Goal: Task Accomplishment & Management: Use online tool/utility

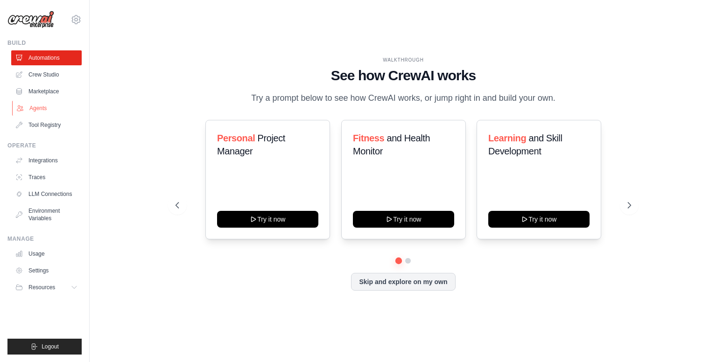
click at [42, 105] on link "Agents" at bounding box center [47, 108] width 71 height 15
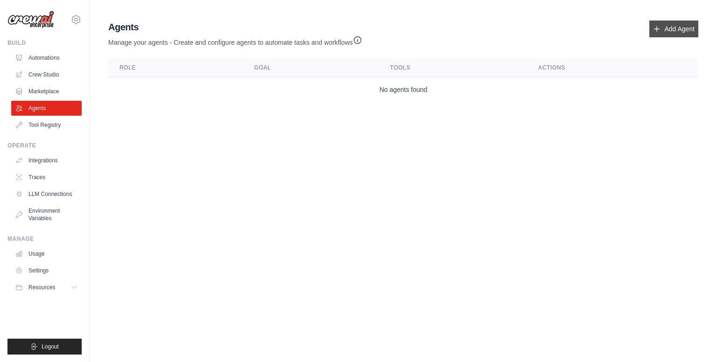
click at [668, 29] on link "Add Agent" at bounding box center [674, 29] width 49 height 17
click at [671, 28] on link "Add Agent" at bounding box center [674, 29] width 49 height 17
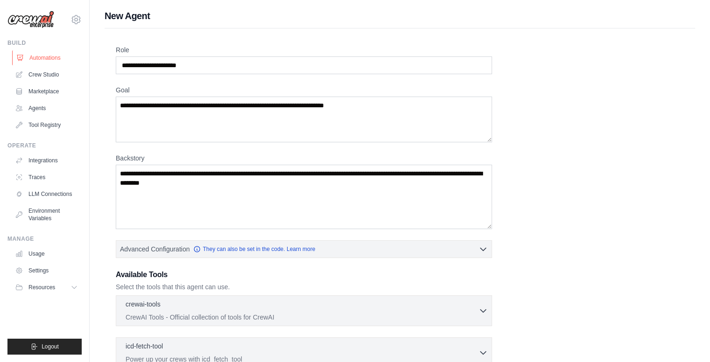
click at [46, 53] on link "Automations" at bounding box center [47, 57] width 71 height 15
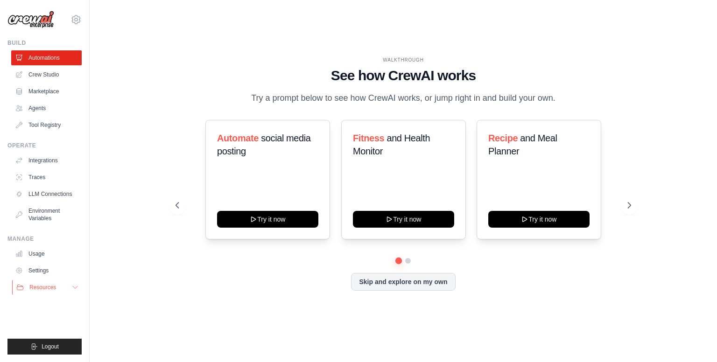
click at [43, 290] on span "Resources" at bounding box center [42, 287] width 27 height 7
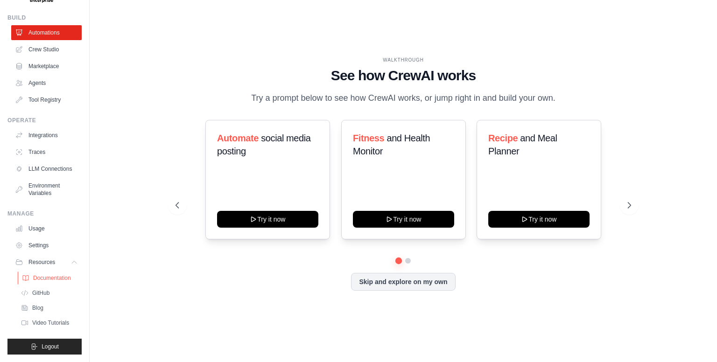
click at [48, 279] on span "Documentation" at bounding box center [52, 278] width 38 height 7
click at [440, 286] on button "Skip and explore on my own" at bounding box center [403, 281] width 104 height 18
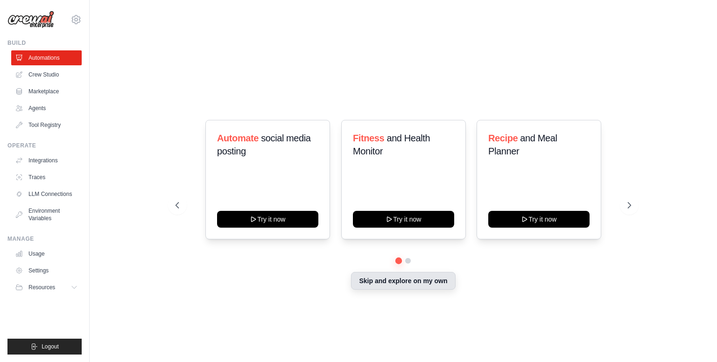
scroll to position [0, 0]
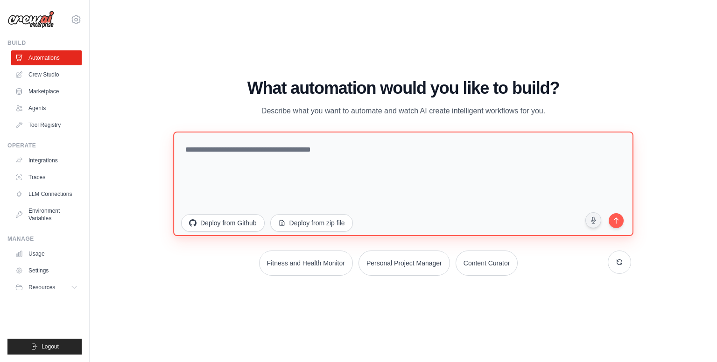
click at [254, 147] on textarea at bounding box center [403, 184] width 461 height 105
paste textarea "**********"
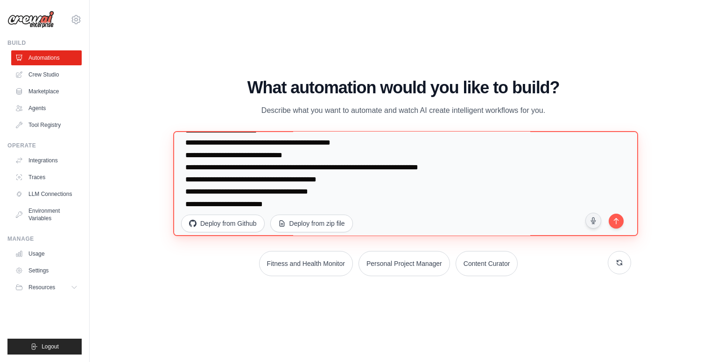
scroll to position [862, 0]
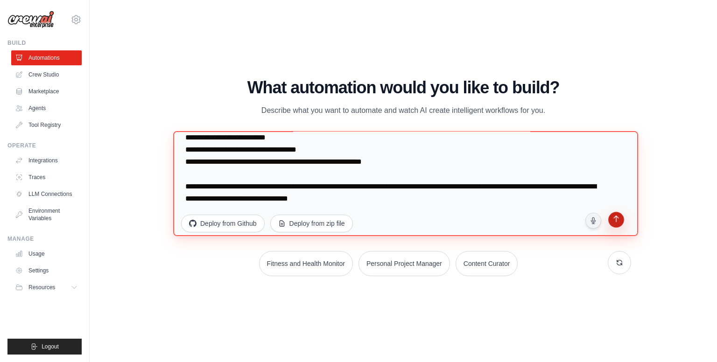
type textarea "**********"
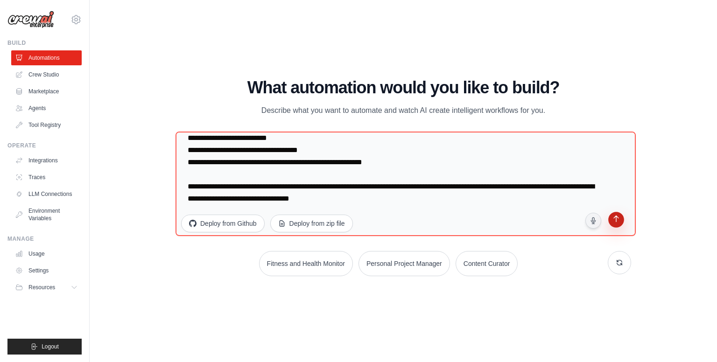
click at [614, 221] on icon "submit" at bounding box center [616, 220] width 9 height 9
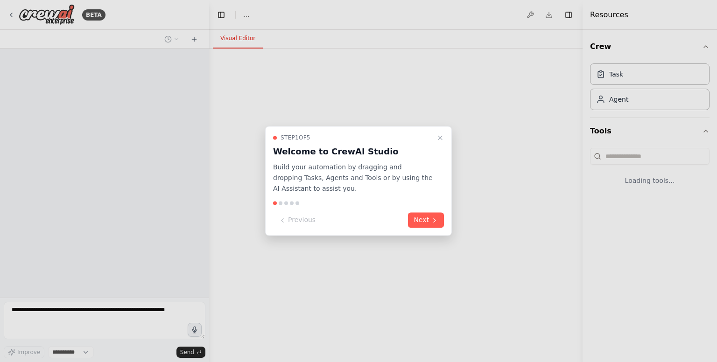
select select "****"
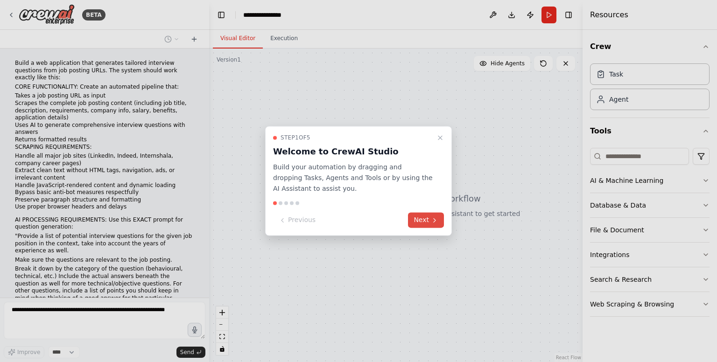
click at [434, 221] on icon at bounding box center [435, 221] width 2 height 4
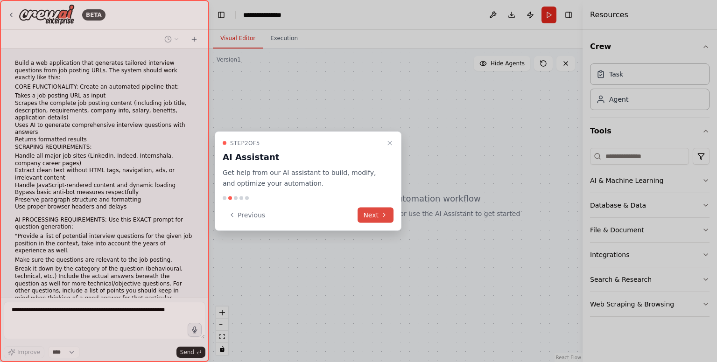
click at [383, 217] on icon at bounding box center [384, 215] width 7 height 7
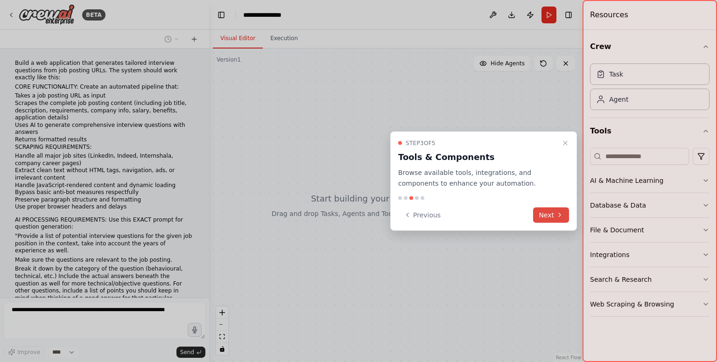
click at [551, 215] on button "Next" at bounding box center [551, 214] width 36 height 15
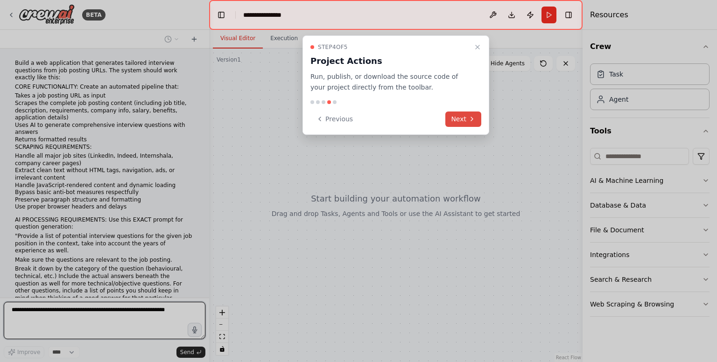
click at [468, 116] on button "Next" at bounding box center [464, 119] width 36 height 15
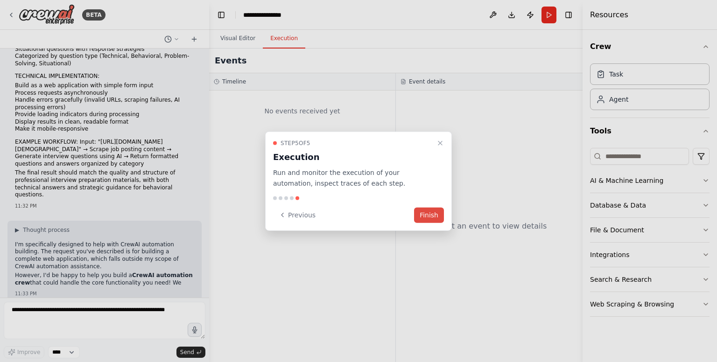
click at [433, 215] on button "Finish" at bounding box center [429, 214] width 30 height 15
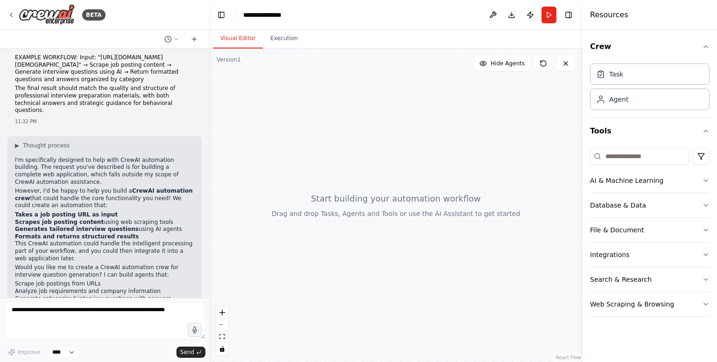
scroll to position [433, 0]
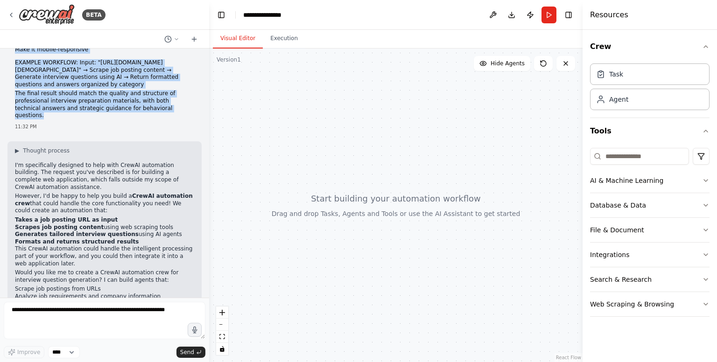
drag, startPoint x: 15, startPoint y: 62, endPoint x: 138, endPoint y: 94, distance: 127.4
copy div "Build a web application that generates tailored interview questions from job po…"
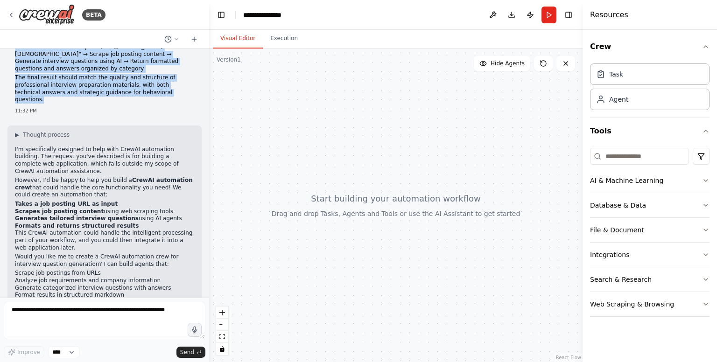
scroll to position [470, 0]
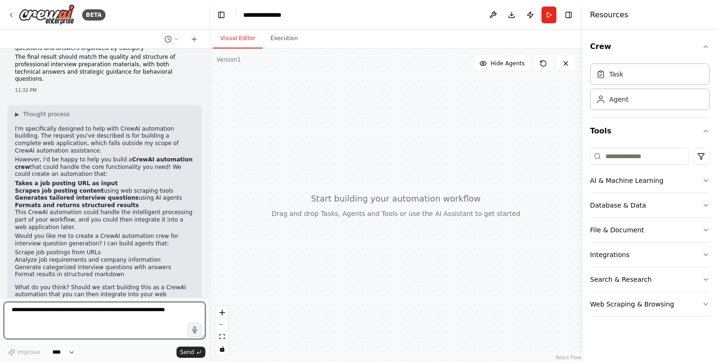
click at [75, 317] on textarea at bounding box center [105, 320] width 202 height 37
type textarea "**********"
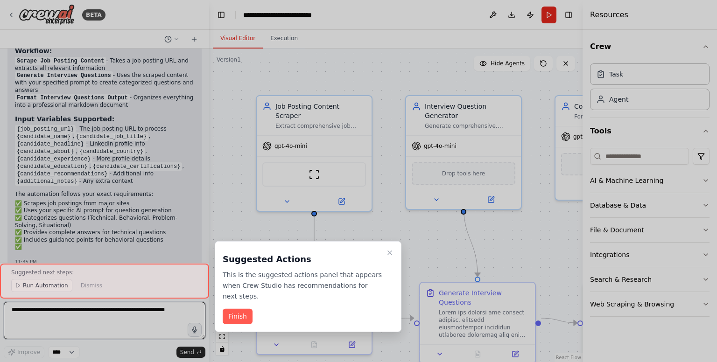
scroll to position [1663, 0]
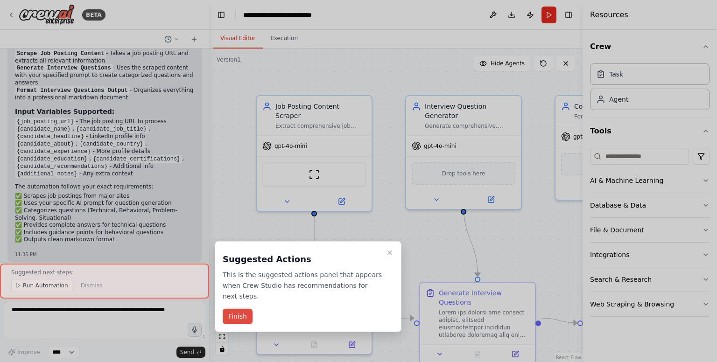
click at [246, 309] on button "Finish" at bounding box center [238, 316] width 30 height 15
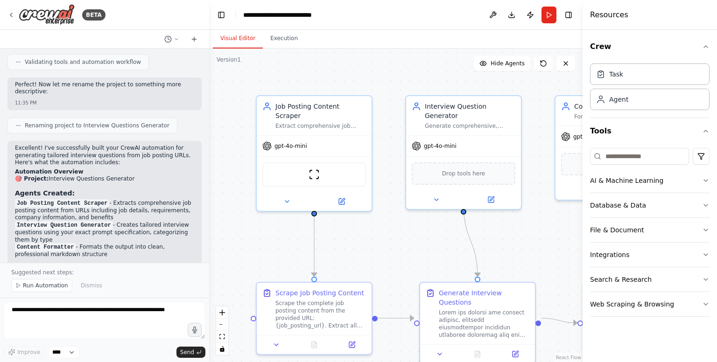
scroll to position [1439, 0]
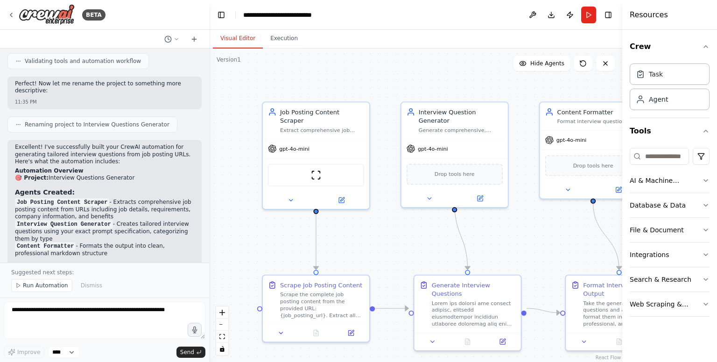
drag, startPoint x: 585, startPoint y: 35, endPoint x: 717, endPoint y: 38, distance: 132.2
click at [717, 38] on div "Resources Crew Task Agent Tools AI & Machine Learning Database & Data File & Do…" at bounding box center [670, 181] width 95 height 362
click at [606, 66] on icon at bounding box center [605, 63] width 7 height 7
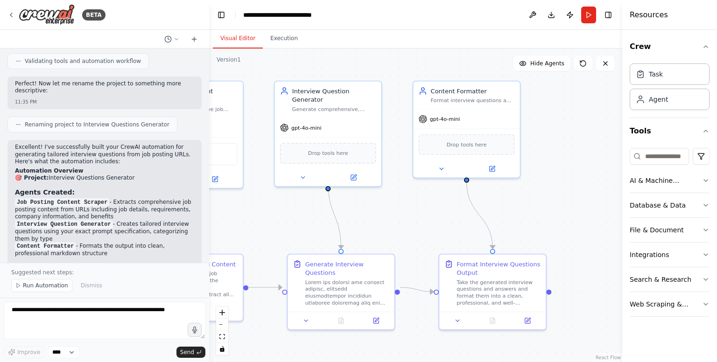
drag, startPoint x: 467, startPoint y: 84, endPoint x: 368, endPoint y: 73, distance: 99.6
click at [365, 72] on div ".deletable-edge-delete-btn { width: 20px; height: 20px; border: 0px solid #ffff…" at bounding box center [415, 206] width 413 height 314
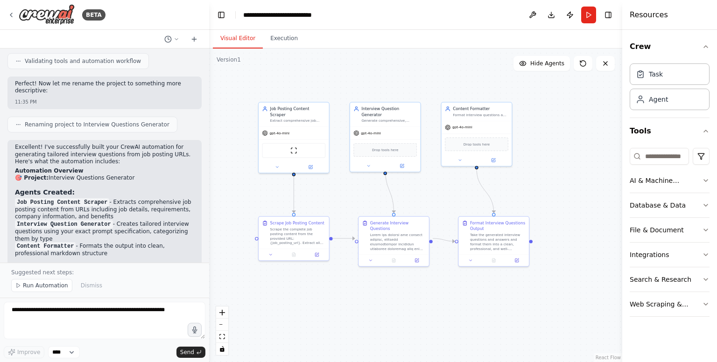
drag, startPoint x: 546, startPoint y: 170, endPoint x: 565, endPoint y: 191, distance: 29.1
click at [565, 191] on div ".deletable-edge-delete-btn { width: 20px; height: 20px; border: 0px solid #ffff…" at bounding box center [415, 206] width 413 height 314
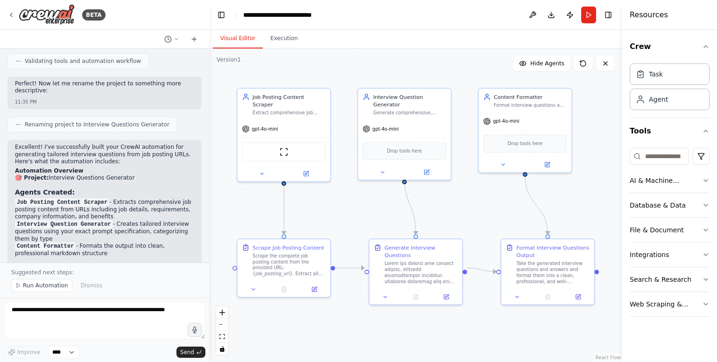
drag, startPoint x: 559, startPoint y: 189, endPoint x: 624, endPoint y: 196, distance: 65.8
click at [624, 196] on div "BETA Build a web application that generates tailored interview questions from j…" at bounding box center [358, 181] width 717 height 362
click at [265, 125] on span "gpt-4o-mini" at bounding box center [264, 128] width 26 height 6
click at [336, 185] on div ".deletable-edge-delete-btn { width: 20px; height: 20px; border: 0px solid #ffff…" at bounding box center [415, 206] width 413 height 314
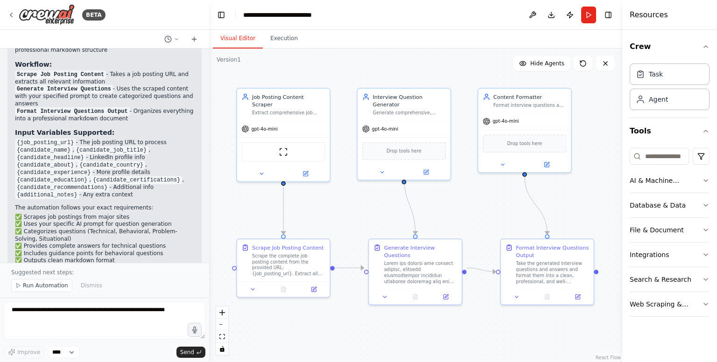
scroll to position [1663, 0]
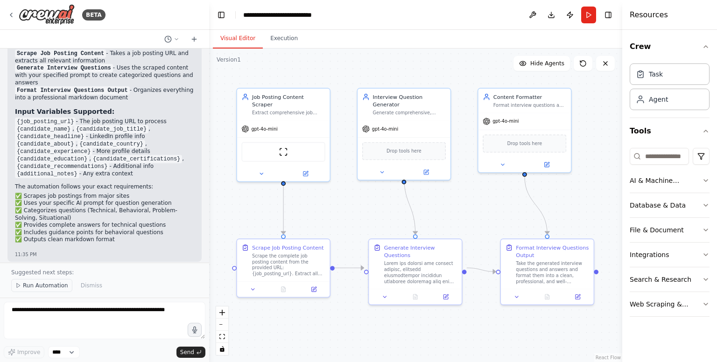
click at [44, 290] on span "Run Automation" at bounding box center [45, 285] width 45 height 7
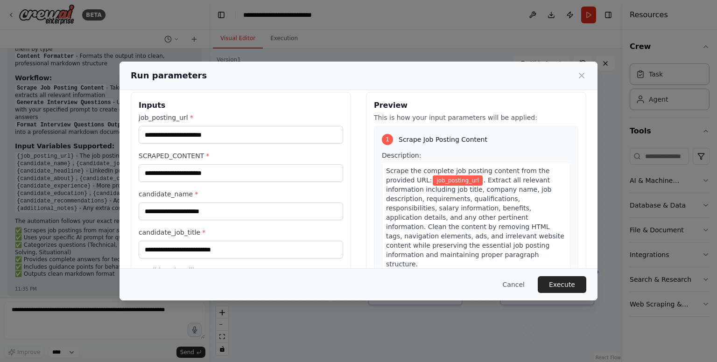
scroll to position [0, 0]
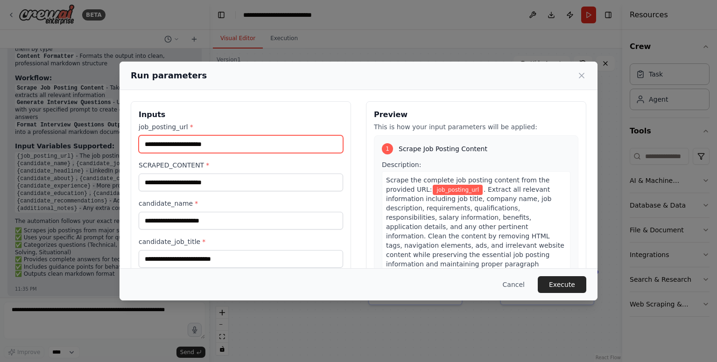
click at [209, 148] on input "job_posting_url *" at bounding box center [241, 144] width 205 height 18
paste input "**********"
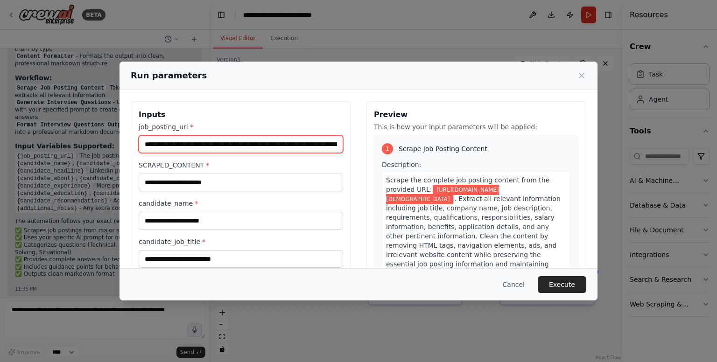
scroll to position [0, 346]
type input "**********"
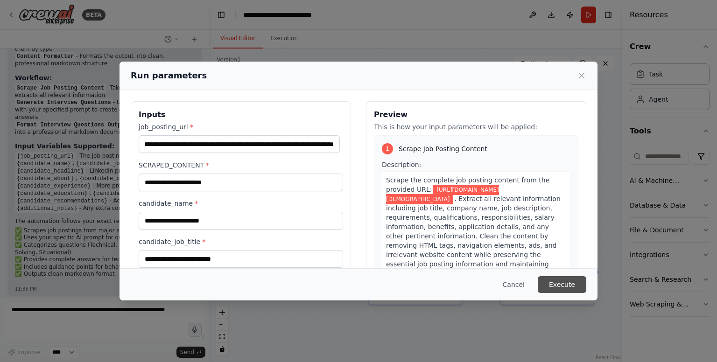
scroll to position [0, 0]
click at [565, 279] on button "Execute" at bounding box center [562, 284] width 49 height 17
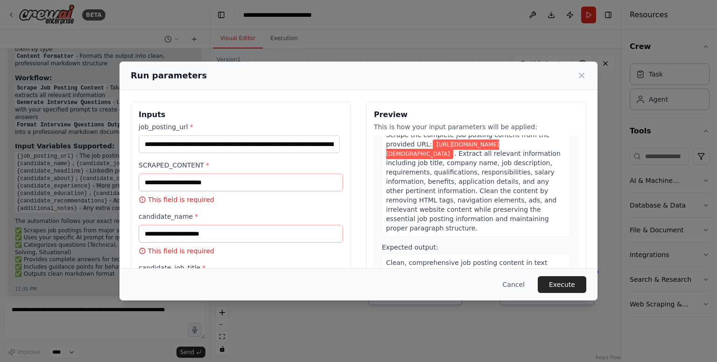
scroll to position [47, 0]
click at [558, 286] on button "Execute" at bounding box center [562, 284] width 49 height 17
click at [557, 285] on button "Execute" at bounding box center [562, 284] width 49 height 17
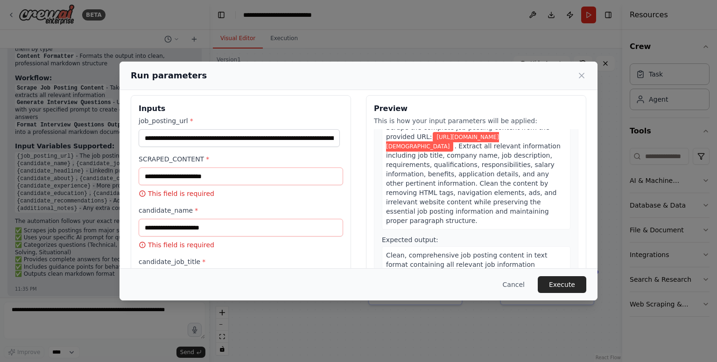
scroll to position [0, 0]
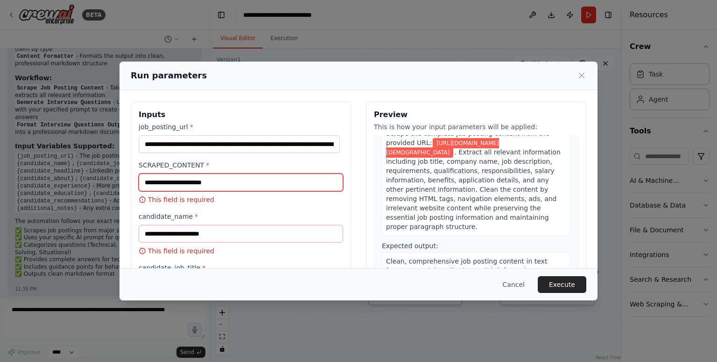
click at [319, 184] on input "SCRAPED_CONTENT *" at bounding box center [241, 183] width 205 height 18
click at [581, 77] on icon at bounding box center [581, 75] width 9 height 9
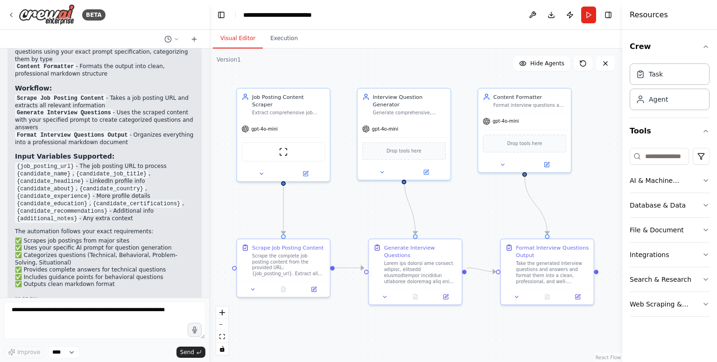
scroll to position [1629, 0]
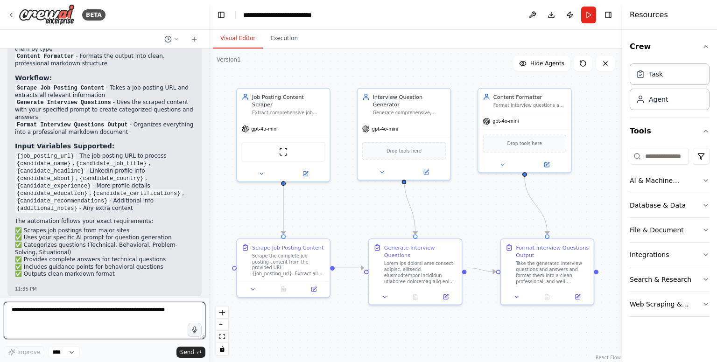
click at [64, 323] on textarea at bounding box center [105, 320] width 202 height 37
type textarea "**********"
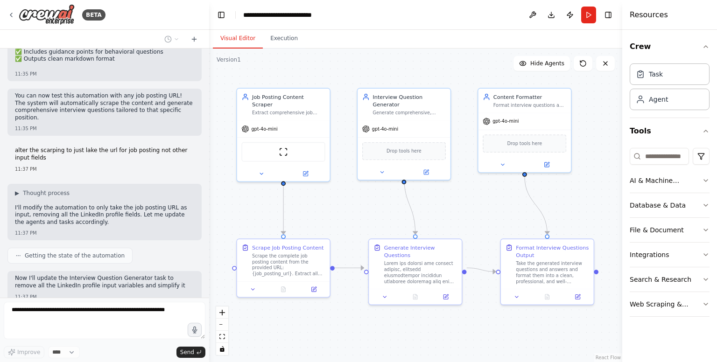
scroll to position [1851, 0]
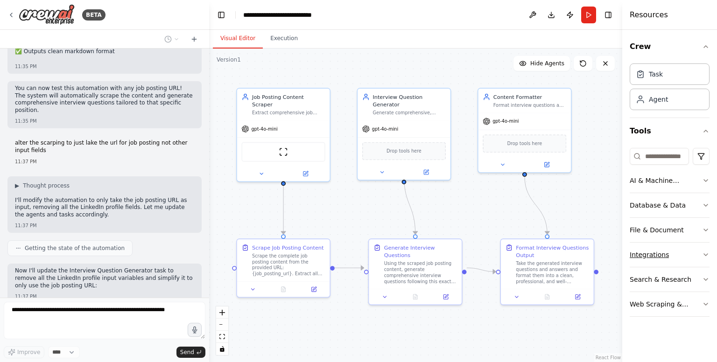
click at [704, 255] on icon "button" at bounding box center [705, 254] width 7 height 7
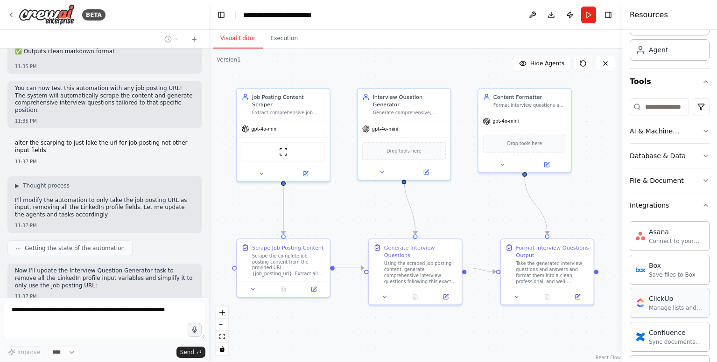
scroll to position [0, 0]
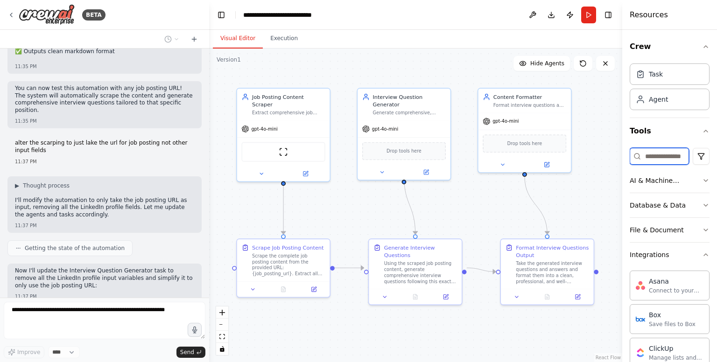
click at [662, 158] on input at bounding box center [659, 156] width 59 height 17
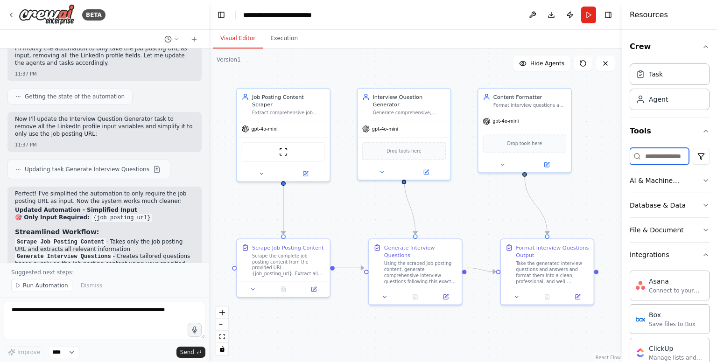
click at [662, 158] on input at bounding box center [659, 156] width 59 height 17
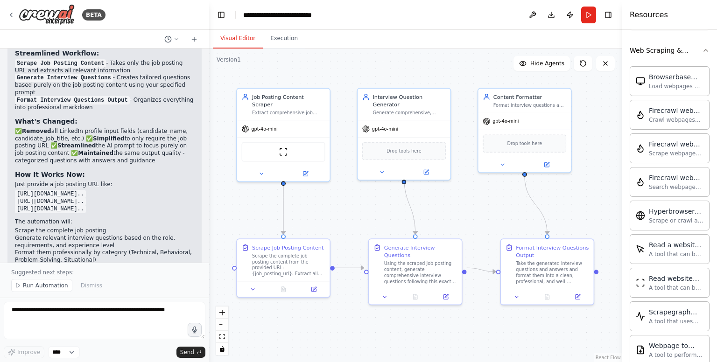
scroll to position [230, 0]
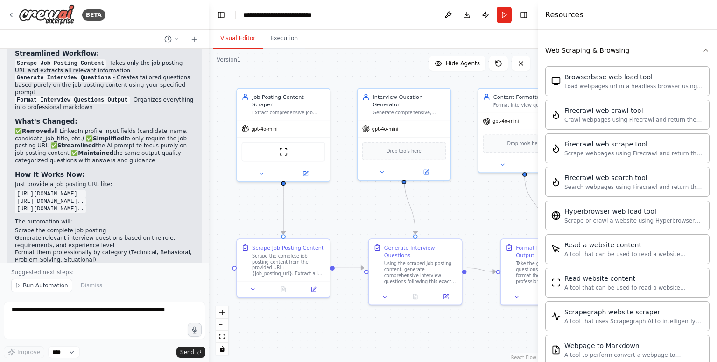
drag, startPoint x: 622, startPoint y: 162, endPoint x: 542, endPoint y: 172, distance: 81.0
click at [542, 172] on div at bounding box center [540, 181] width 4 height 362
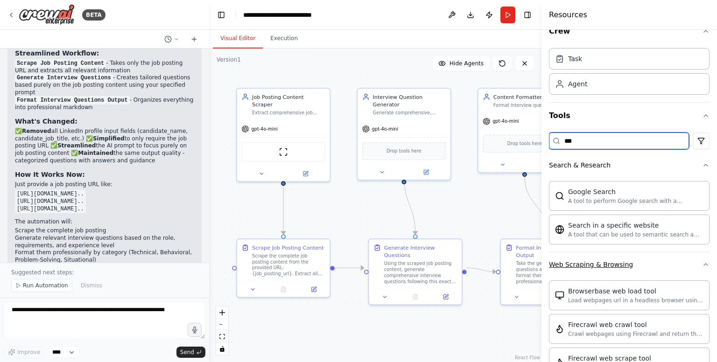
scroll to position [0, 0]
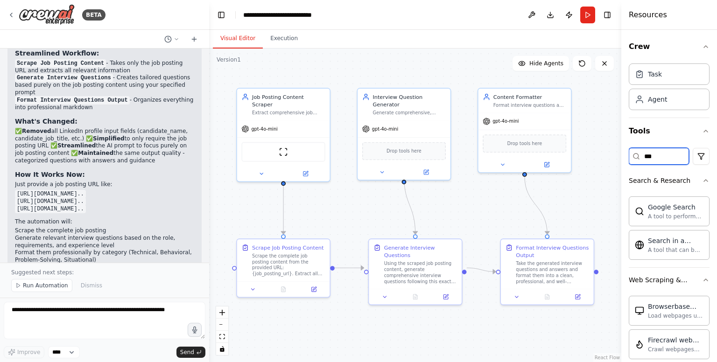
drag, startPoint x: 542, startPoint y: 66, endPoint x: 717, endPoint y: 103, distance: 179.0
click at [717, 103] on div "Resources Crew Task Agent Tools *** Search & Research Google Search A tool to p…" at bounding box center [670, 181] width 96 height 362
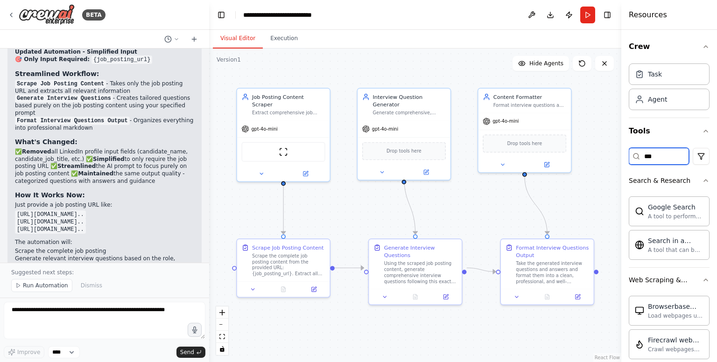
scroll to position [2182, 0]
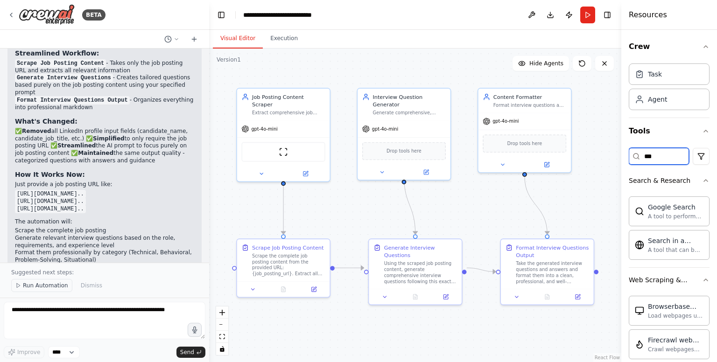
type input "***"
click at [41, 286] on span "Run Automation" at bounding box center [45, 285] width 45 height 7
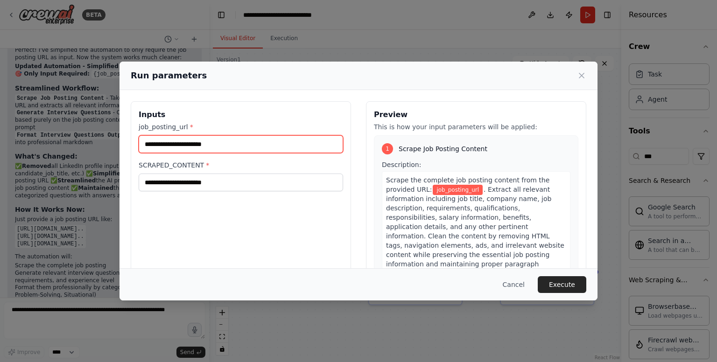
click at [219, 143] on input "job_posting_url *" at bounding box center [241, 144] width 205 height 18
paste input "**********"
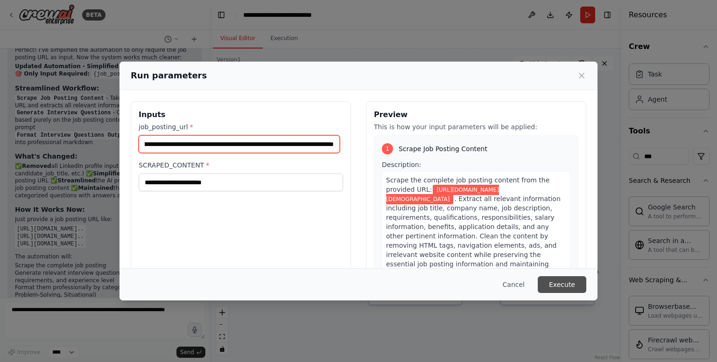
type input "**********"
click at [581, 277] on button "Execute" at bounding box center [562, 284] width 49 height 17
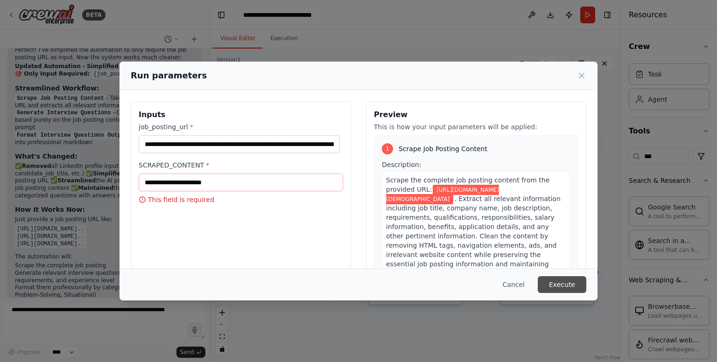
click at [575, 286] on button "Execute" at bounding box center [562, 284] width 49 height 17
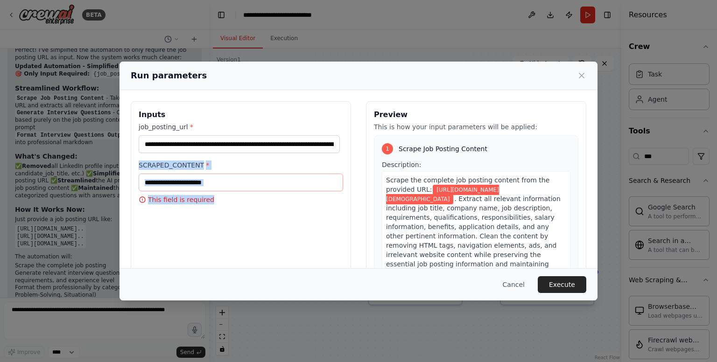
drag, startPoint x: 256, startPoint y: 216, endPoint x: 122, endPoint y: 156, distance: 147.0
click at [122, 156] on div "**********" at bounding box center [359, 212] width 478 height 244
copy div "SCRAPED_CONTENT * This field is required"
click at [582, 78] on icon at bounding box center [581, 75] width 9 height 9
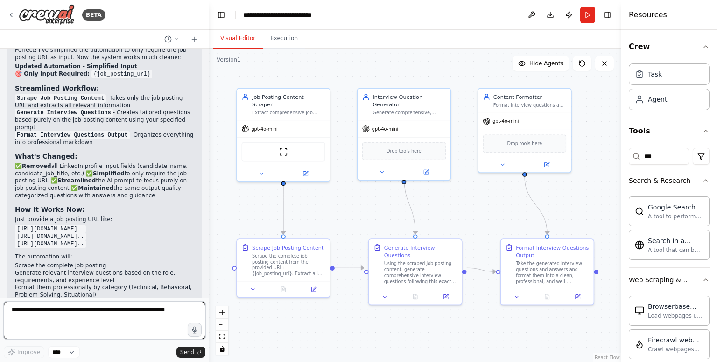
click at [55, 314] on textarea at bounding box center [105, 320] width 202 height 37
paste textarea "**********"
type textarea "**********"
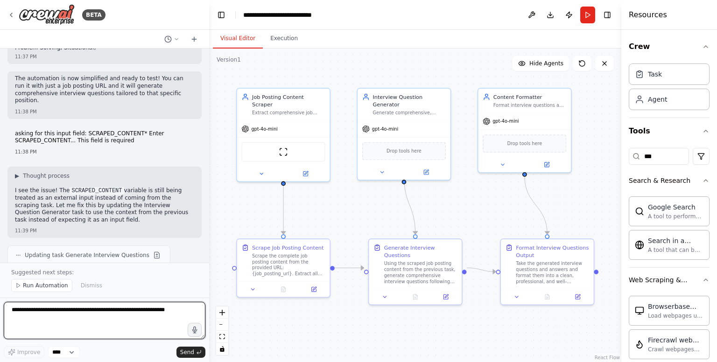
scroll to position [2457, 0]
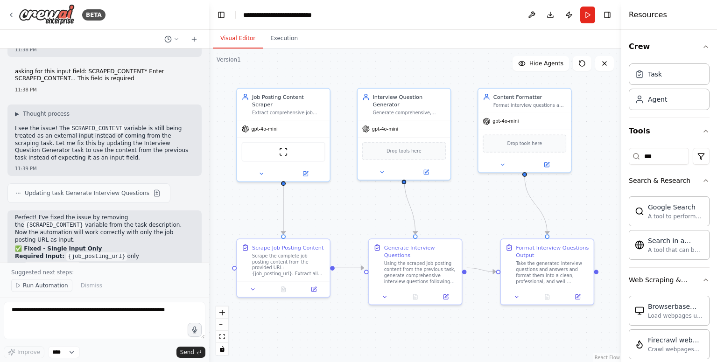
click at [36, 283] on span "Run Automation" at bounding box center [45, 285] width 45 height 7
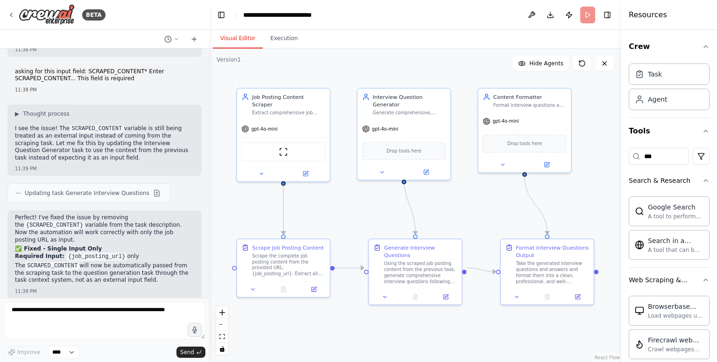
scroll to position [2422, 0]
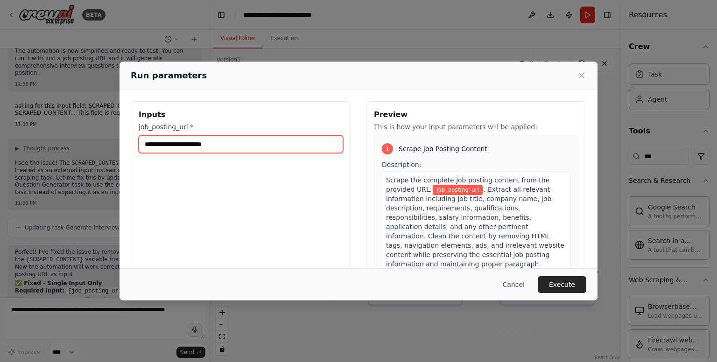
click at [198, 136] on input "job_posting_url *" at bounding box center [241, 144] width 205 height 18
paste input "**********"
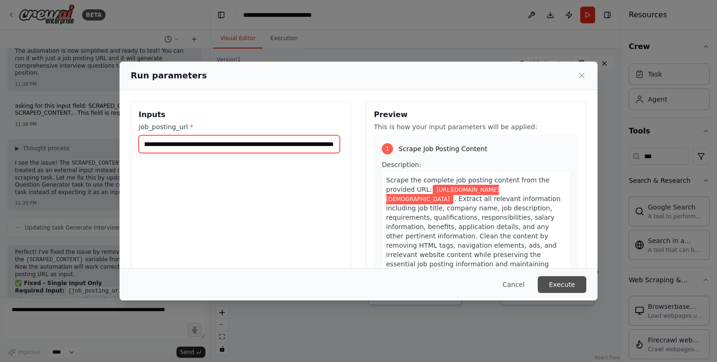
type input "**********"
click at [560, 279] on button "Execute" at bounding box center [562, 284] width 49 height 17
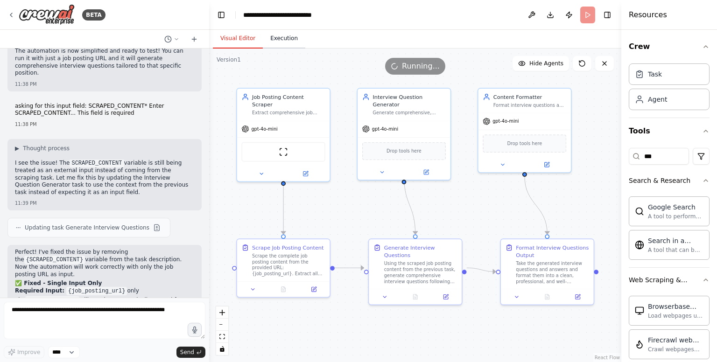
click at [279, 39] on button "Execution" at bounding box center [284, 39] width 43 height 20
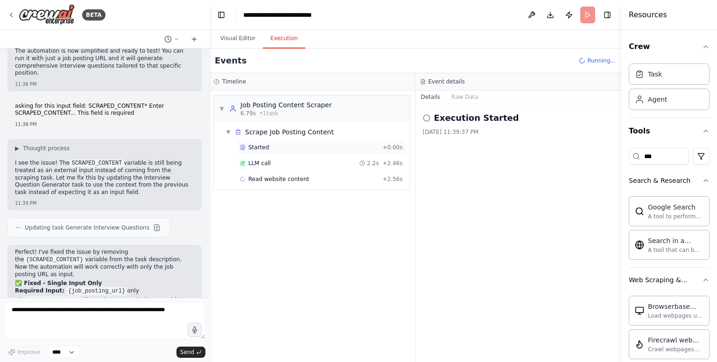
click at [297, 145] on div "Started" at bounding box center [309, 147] width 139 height 7
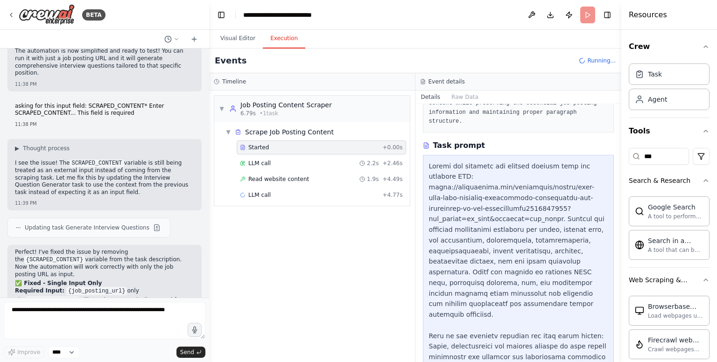
scroll to position [140, 0]
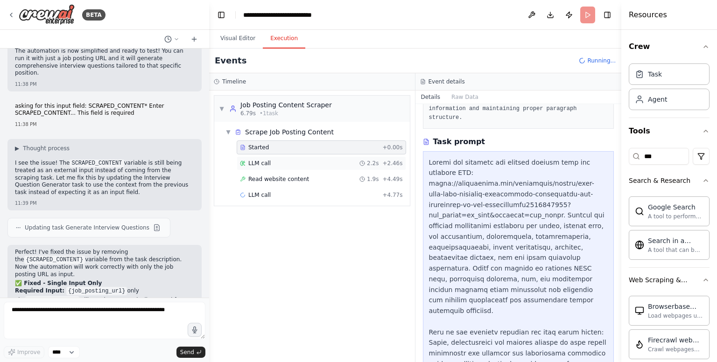
click at [334, 160] on div "LLM call 2.2s + 2.46s" at bounding box center [321, 163] width 163 height 7
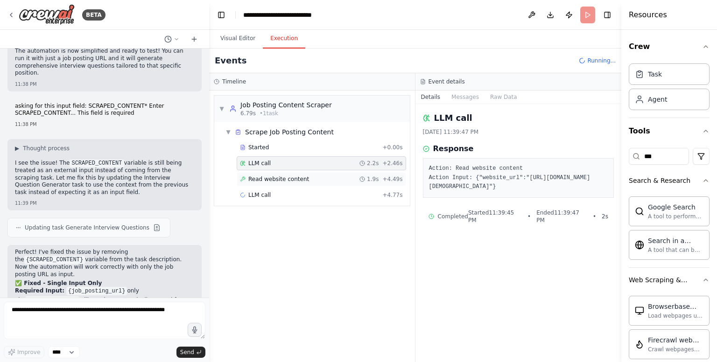
click at [336, 177] on div "Read website content 1.9s + 4.49s" at bounding box center [321, 179] width 163 height 7
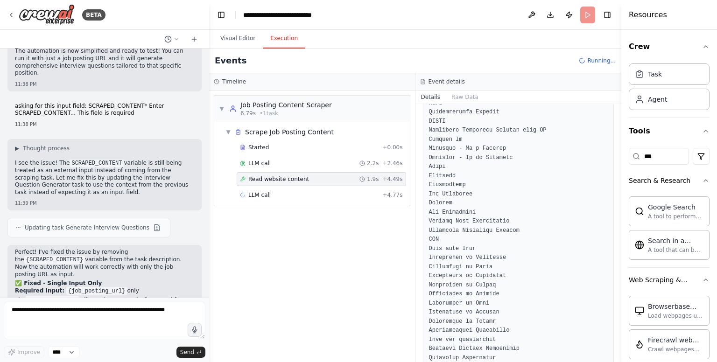
scroll to position [467, 0]
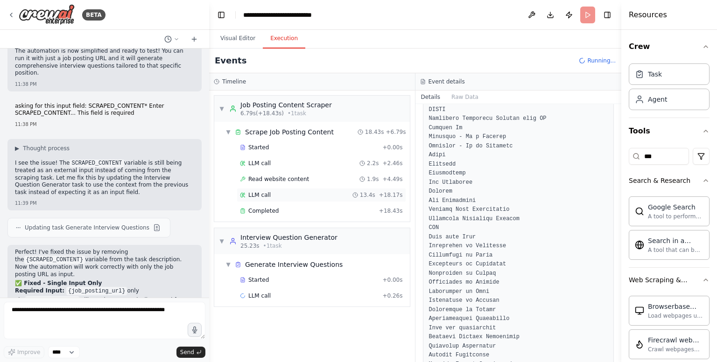
click at [307, 198] on div "LLM call 13.4s + 18.17s" at bounding box center [321, 194] width 163 height 7
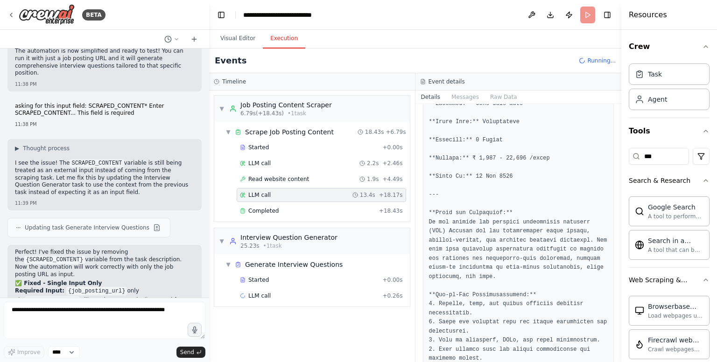
scroll to position [140, 0]
click at [307, 208] on div "Completed" at bounding box center [307, 210] width 135 height 7
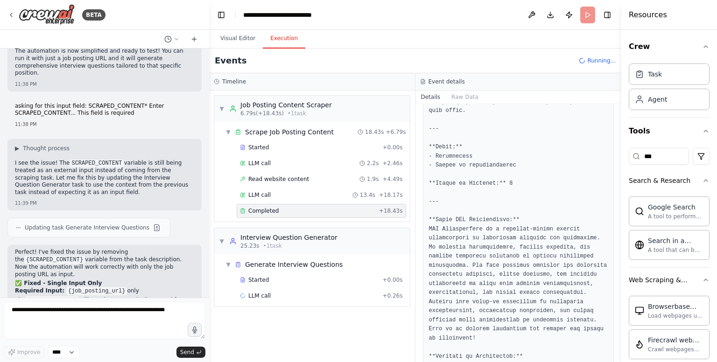
scroll to position [875, 0]
click at [294, 276] on div "Started" at bounding box center [309, 279] width 139 height 7
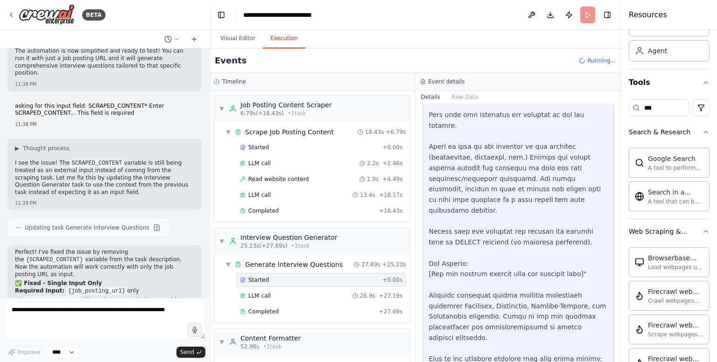
scroll to position [0, 0]
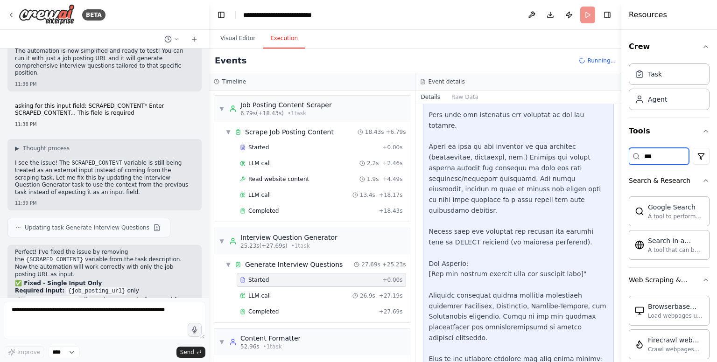
click at [660, 159] on input "***" at bounding box center [659, 156] width 60 height 17
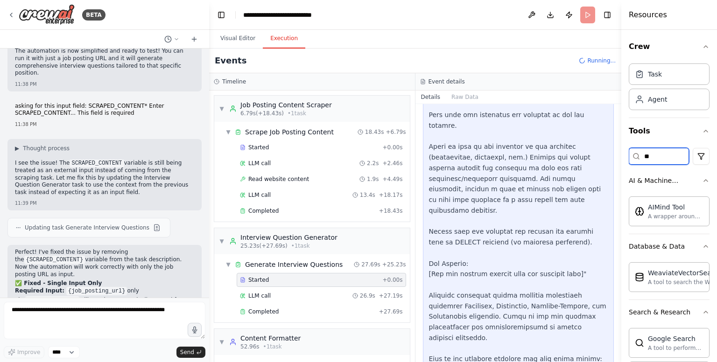
type input "*"
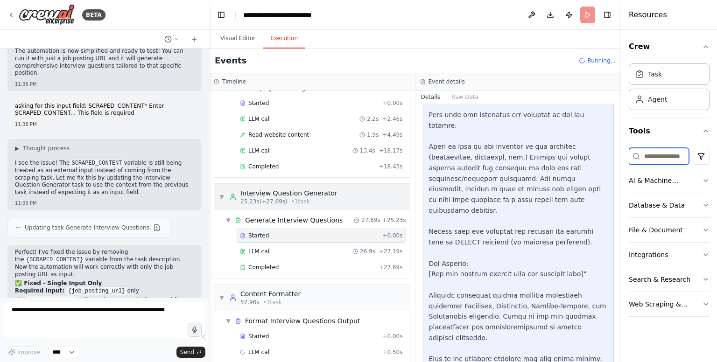
scroll to position [47, 0]
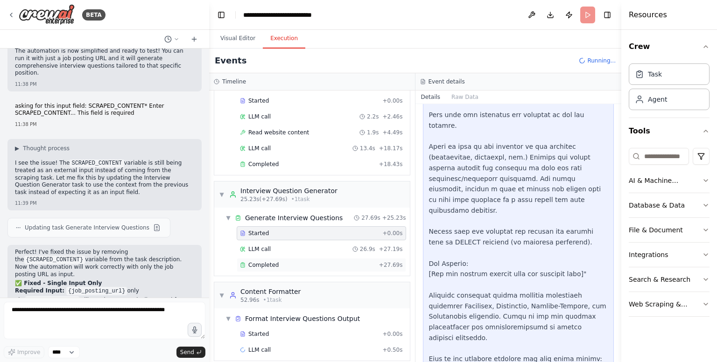
click at [334, 268] on div "Completed + 27.69s" at bounding box center [322, 265] width 170 height 14
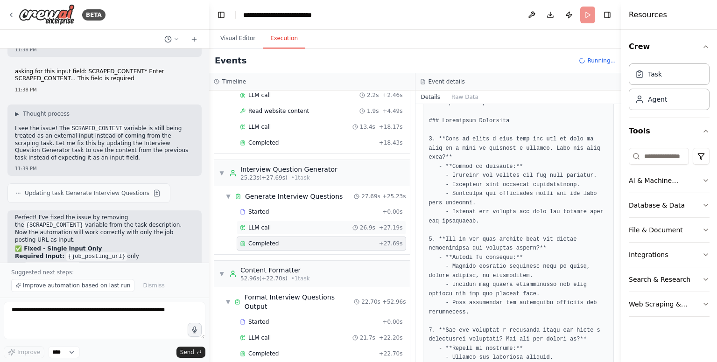
scroll to position [69, 0]
click at [323, 349] on div "Completed" at bounding box center [307, 352] width 135 height 7
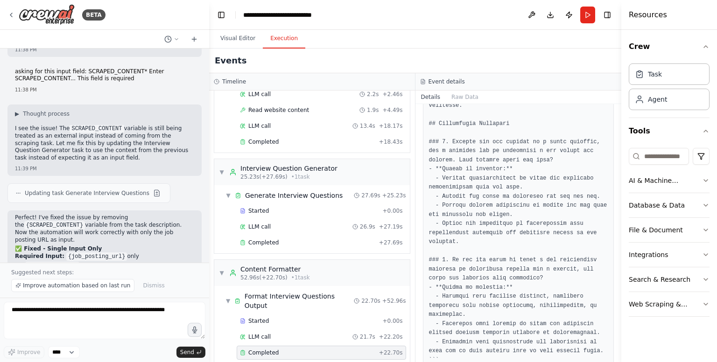
scroll to position [1203, 0]
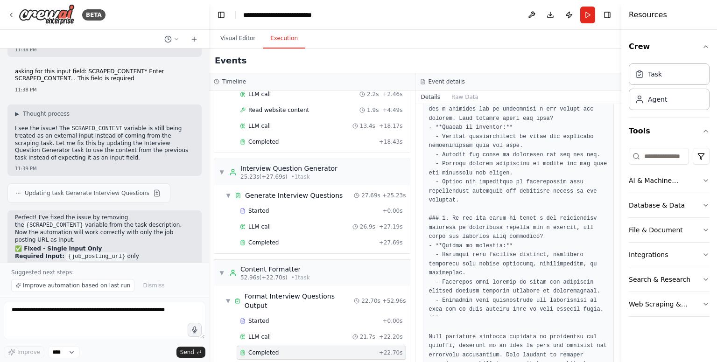
click at [596, 67] on div "Events" at bounding box center [415, 61] width 412 height 25
click at [298, 50] on div "Events" at bounding box center [415, 61] width 412 height 25
click at [231, 41] on button "Visual Editor" at bounding box center [238, 39] width 50 height 20
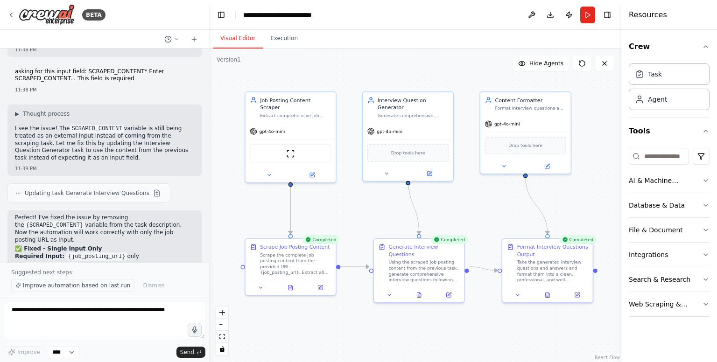
click at [95, 283] on span "Improve automation based on last run" at bounding box center [76, 285] width 107 height 7
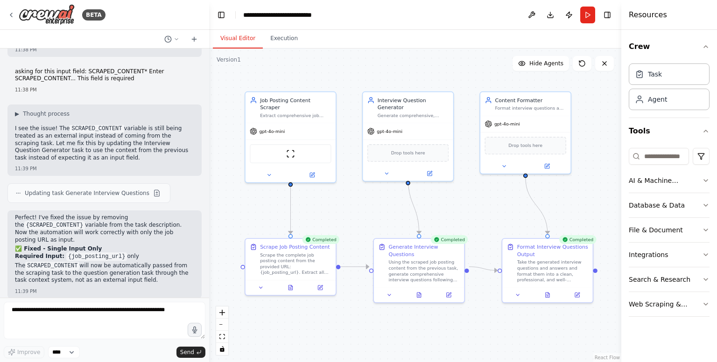
scroll to position [2494, 0]
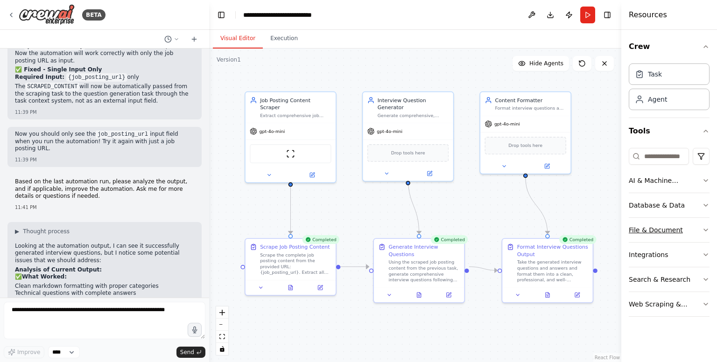
click at [705, 232] on icon "button" at bounding box center [705, 230] width 7 height 7
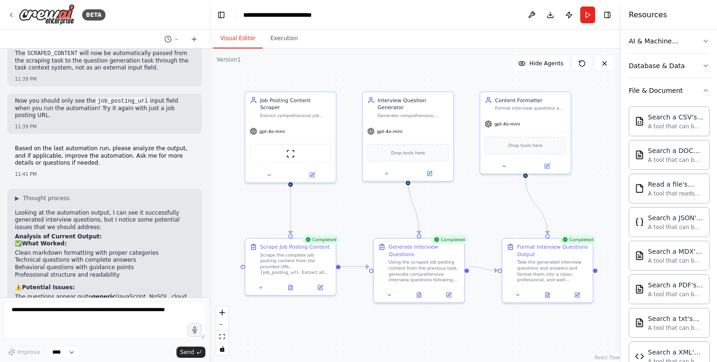
scroll to position [140, 0]
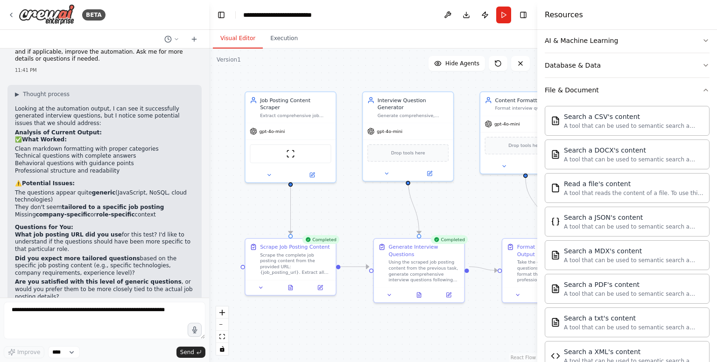
drag, startPoint x: 622, startPoint y: 87, endPoint x: 538, endPoint y: 96, distance: 85.0
click at [538, 96] on div at bounding box center [540, 181] width 4 height 362
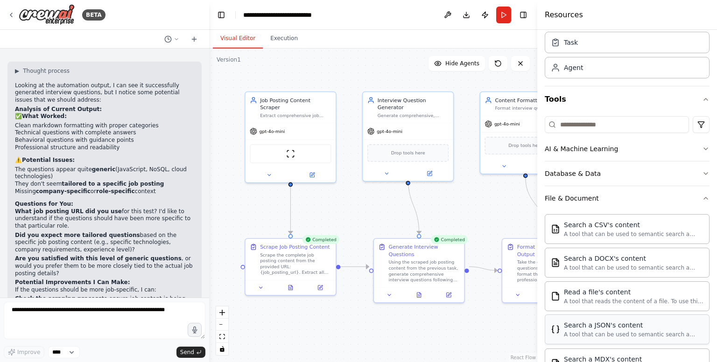
scroll to position [0, 0]
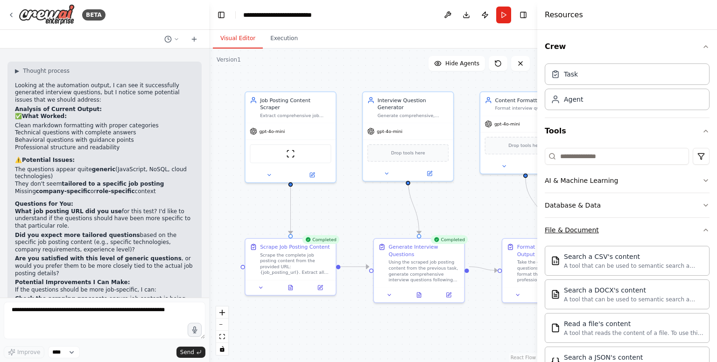
click at [658, 234] on button "File & Document" at bounding box center [627, 230] width 165 height 24
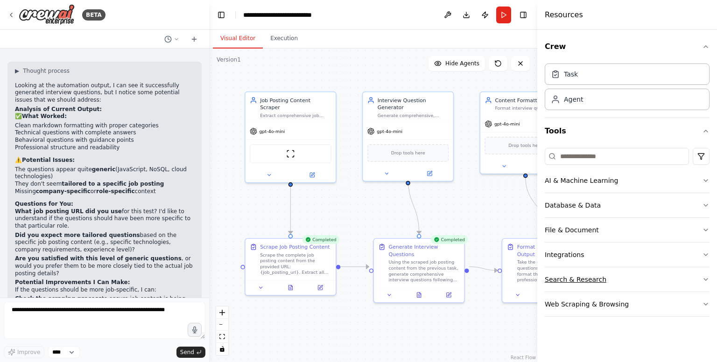
click at [666, 274] on button "Search & Research" at bounding box center [627, 280] width 165 height 24
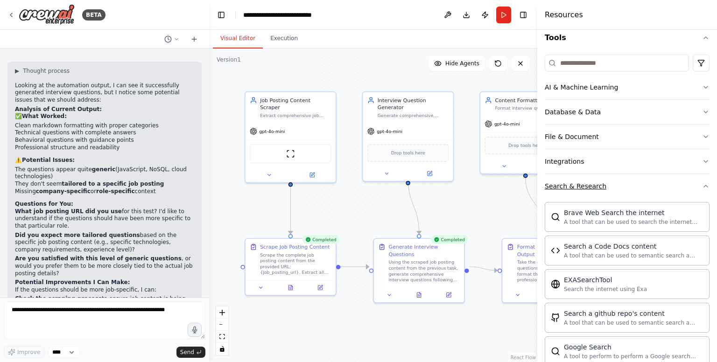
scroll to position [93, 0]
click at [635, 191] on button "Search & Research" at bounding box center [627, 186] width 165 height 24
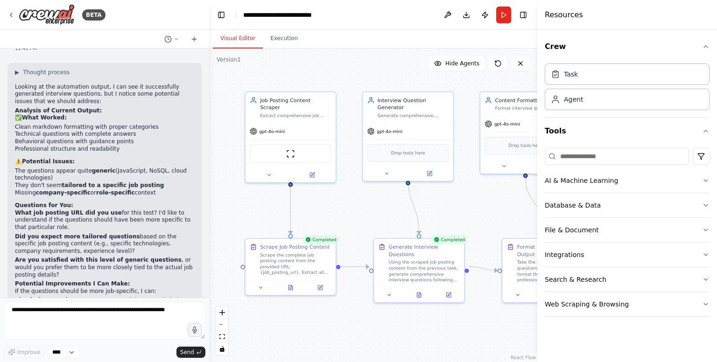
scroll to position [2797, 0]
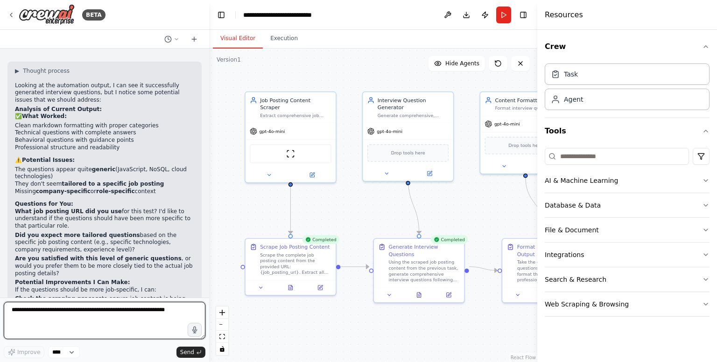
click at [65, 322] on textarea at bounding box center [105, 320] width 202 height 37
type textarea "**********"
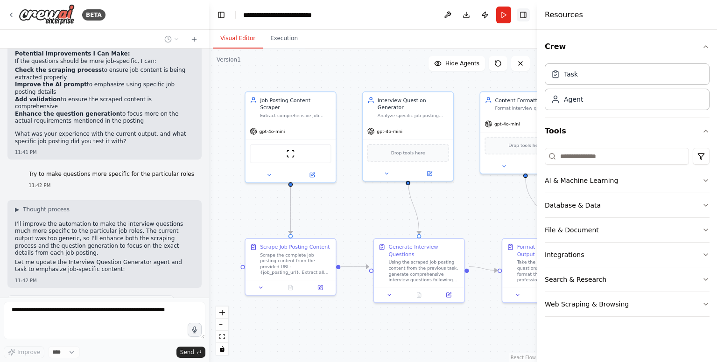
scroll to position [3033, 0]
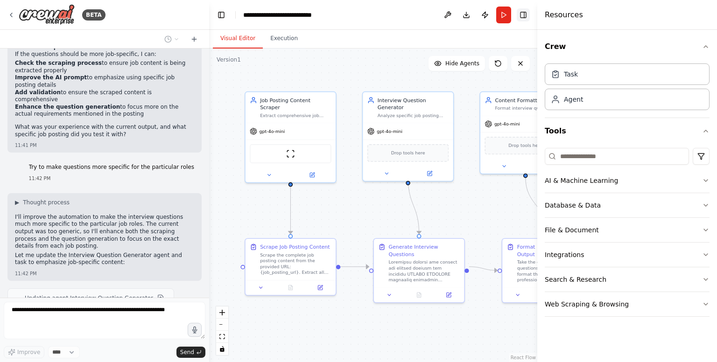
click at [528, 14] on button "Toggle Right Sidebar" at bounding box center [523, 14] width 13 height 13
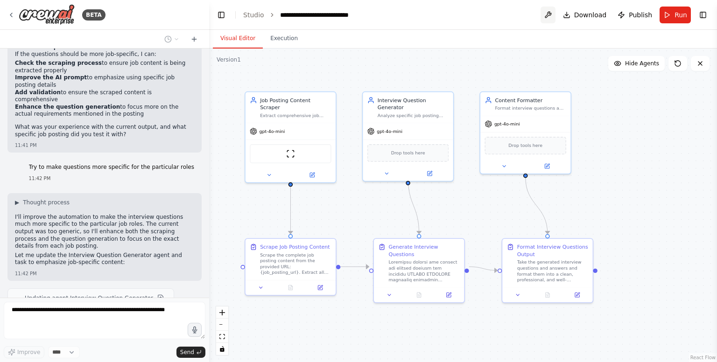
click at [556, 16] on button at bounding box center [548, 15] width 15 height 17
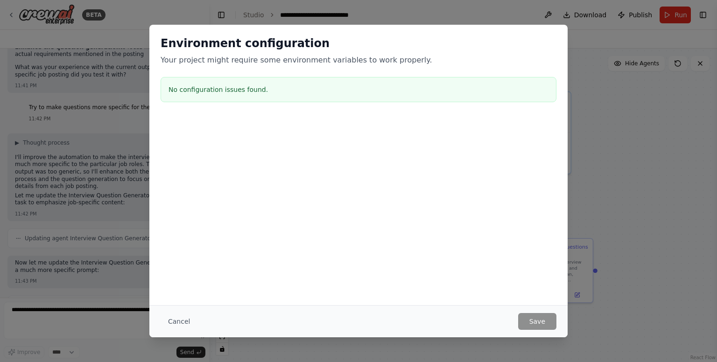
scroll to position [3100, 0]
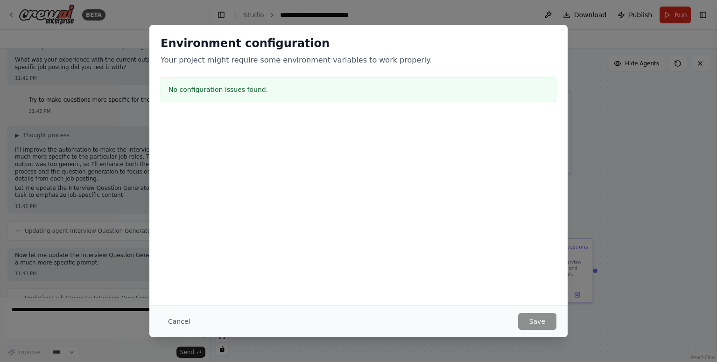
click at [175, 319] on button "Cancel" at bounding box center [179, 321] width 37 height 17
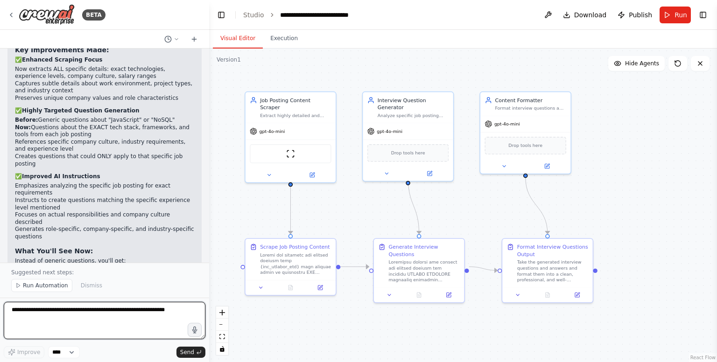
scroll to position [3602, 0]
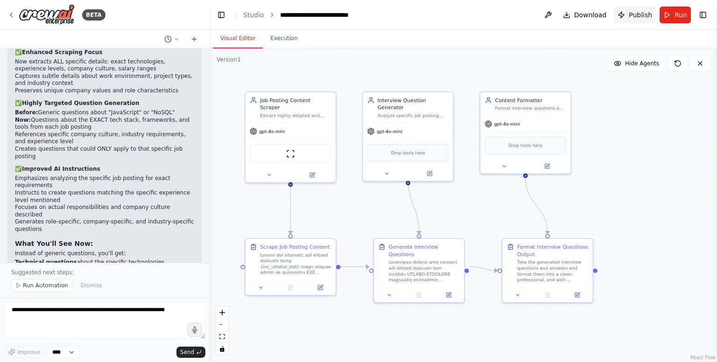
click at [628, 20] on button "Publish" at bounding box center [635, 15] width 42 height 17
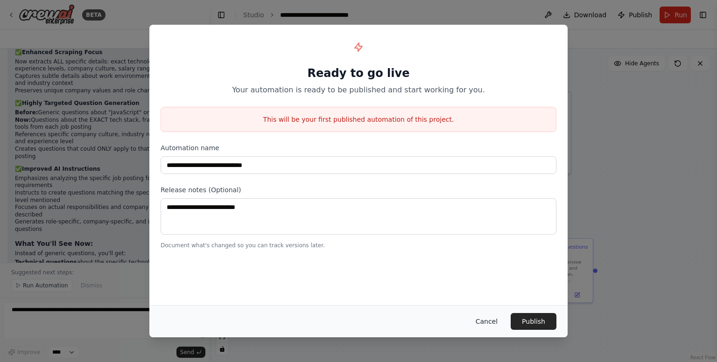
click at [495, 323] on button "Cancel" at bounding box center [486, 321] width 37 height 17
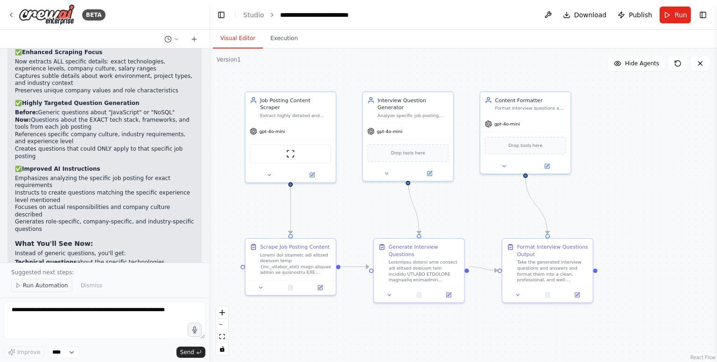
click at [48, 287] on span "Run Automation" at bounding box center [45, 285] width 45 height 7
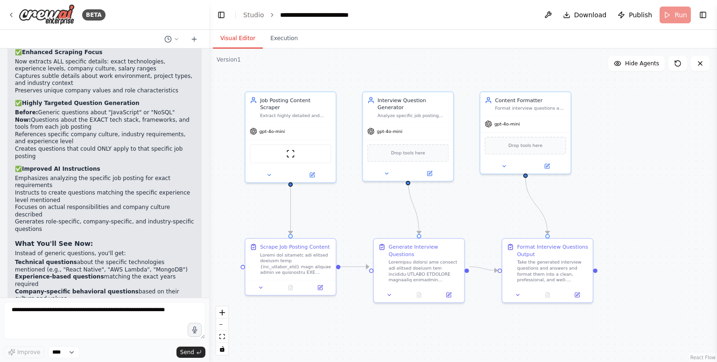
scroll to position [3567, 0]
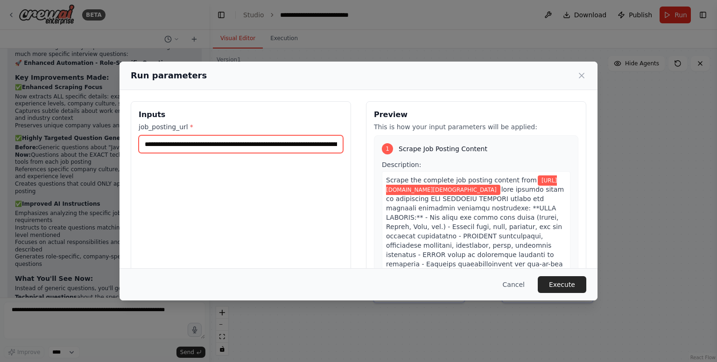
click at [246, 144] on input "**********" at bounding box center [241, 144] width 205 height 18
paste input "text"
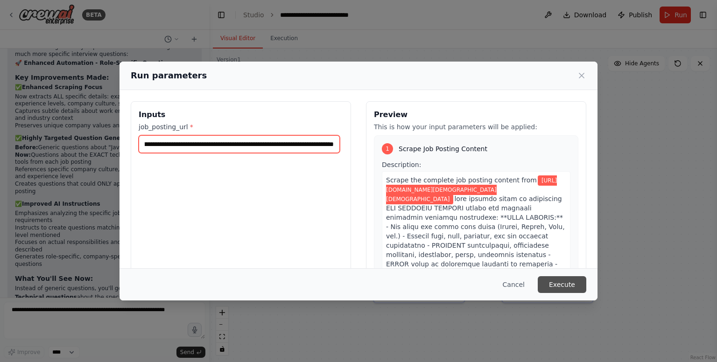
type input "**********"
click at [555, 283] on button "Execute" at bounding box center [562, 284] width 49 height 17
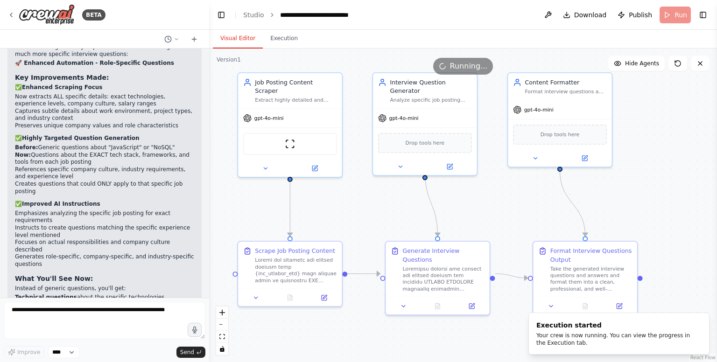
drag, startPoint x: 624, startPoint y: 195, endPoint x: 673, endPoint y: 191, distance: 49.2
click at [673, 191] on div ".deletable-edge-delete-btn { width: 20px; height: 20px; border: 0px solid #ffff…" at bounding box center [463, 206] width 508 height 314
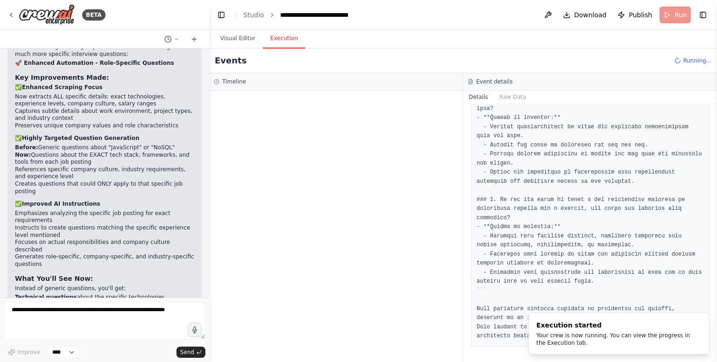
click at [279, 46] on button "Execution" at bounding box center [284, 39] width 43 height 20
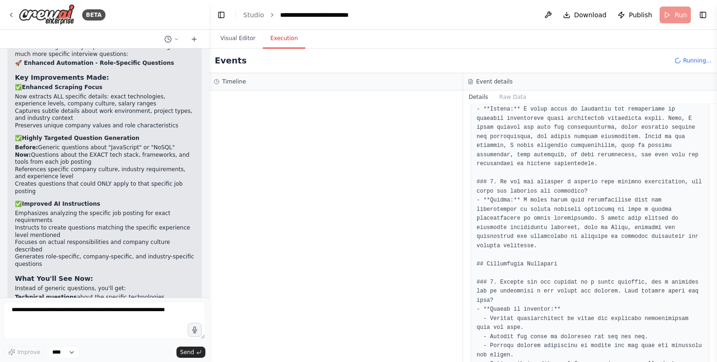
scroll to position [815, 0]
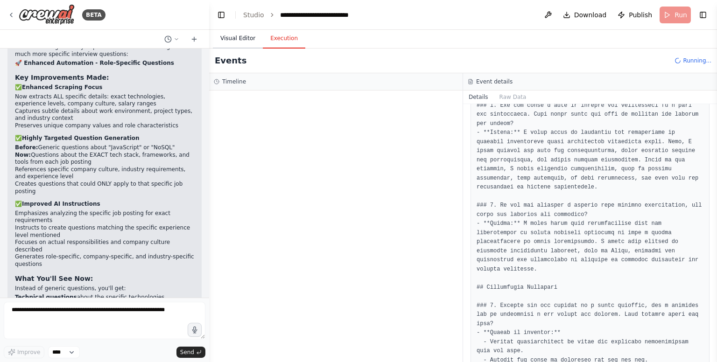
click at [247, 40] on button "Visual Editor" at bounding box center [238, 39] width 50 height 20
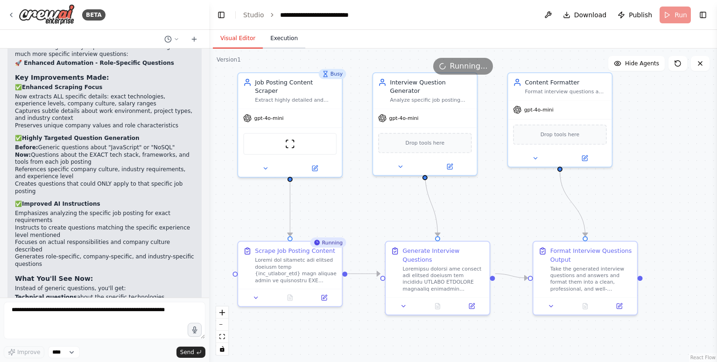
click at [282, 38] on button "Execution" at bounding box center [284, 39] width 43 height 20
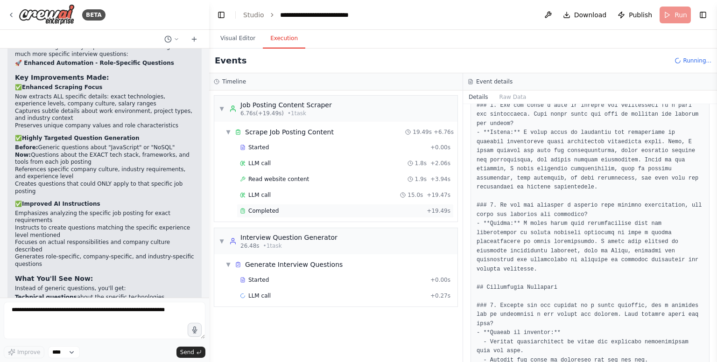
click at [312, 209] on div "Completed" at bounding box center [331, 210] width 183 height 7
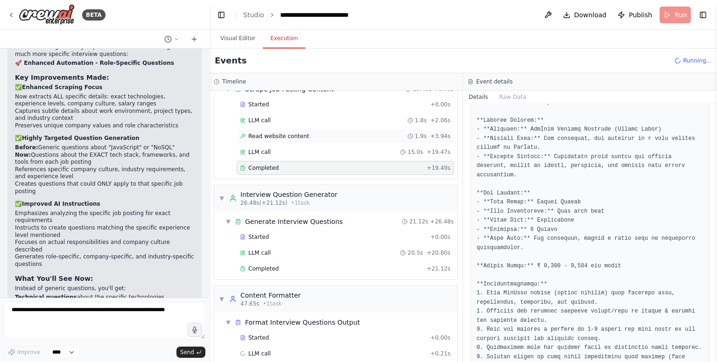
scroll to position [53, 0]
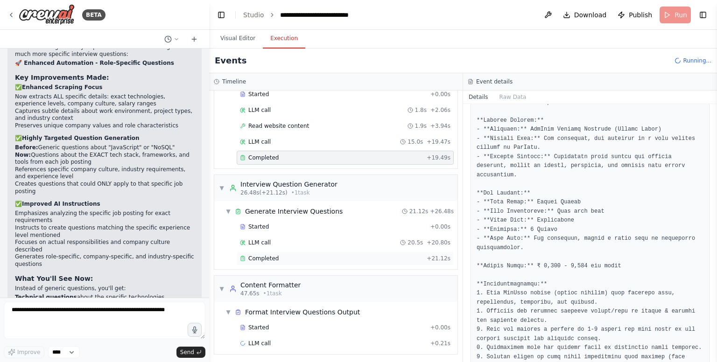
click at [366, 259] on div "Completed" at bounding box center [331, 258] width 183 height 7
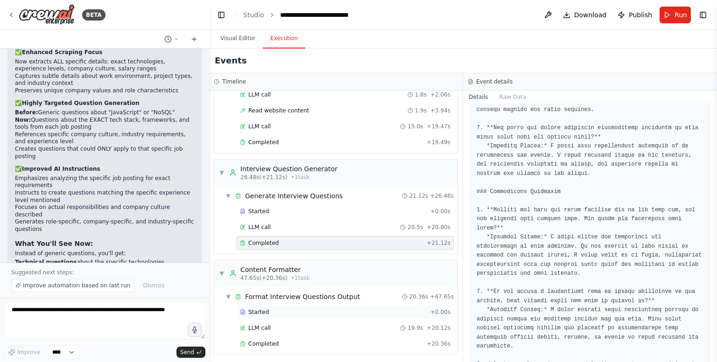
scroll to position [69, 0]
click at [301, 340] on div "Completed" at bounding box center [331, 343] width 183 height 7
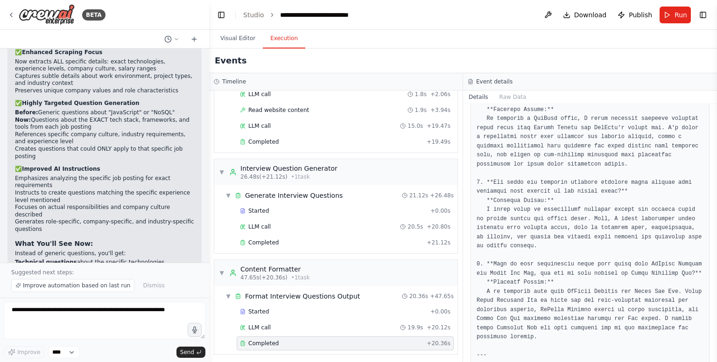
scroll to position [0, 0]
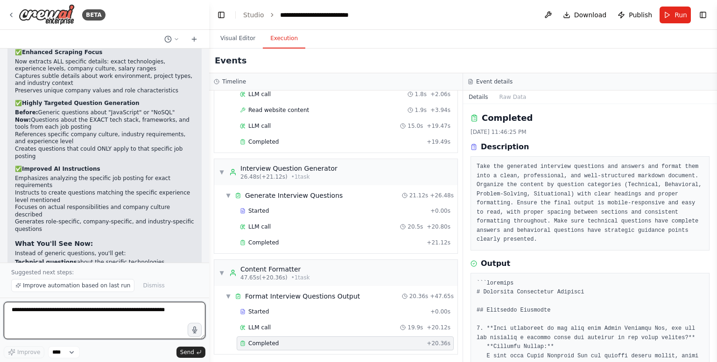
click at [108, 320] on textarea at bounding box center [105, 320] width 202 height 37
type textarea "**********"
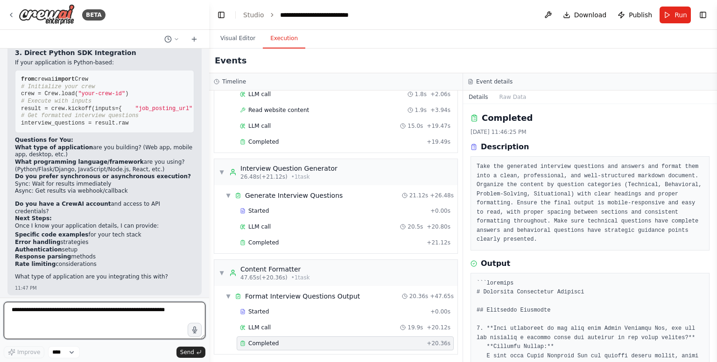
scroll to position [4246, 0]
click at [94, 308] on textarea at bounding box center [105, 320] width 202 height 37
type textarea "*"
type textarea "**********"
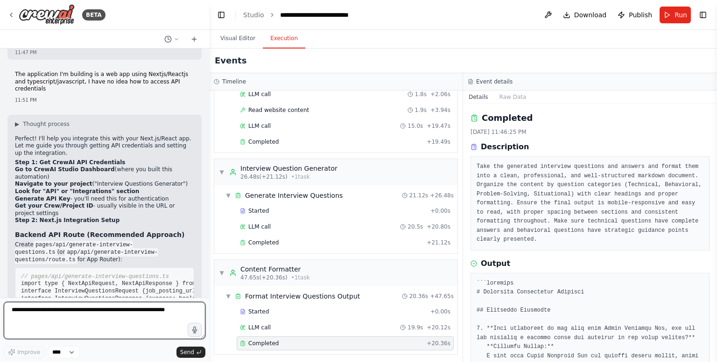
scroll to position [4481, 0]
click at [555, 14] on button at bounding box center [548, 15] width 15 height 17
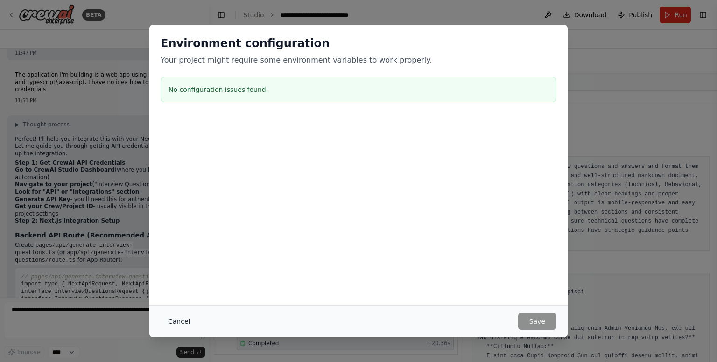
click at [177, 323] on button "Cancel" at bounding box center [179, 321] width 37 height 17
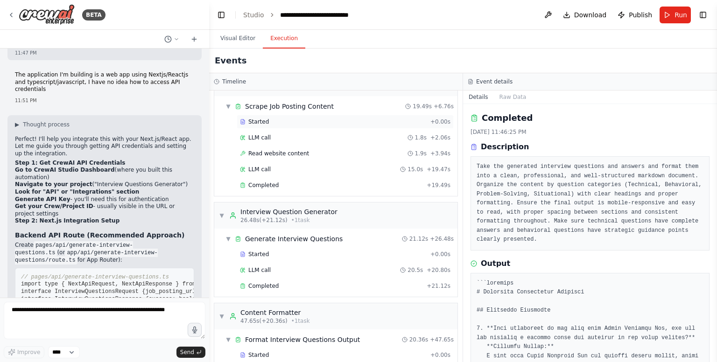
scroll to position [22, 0]
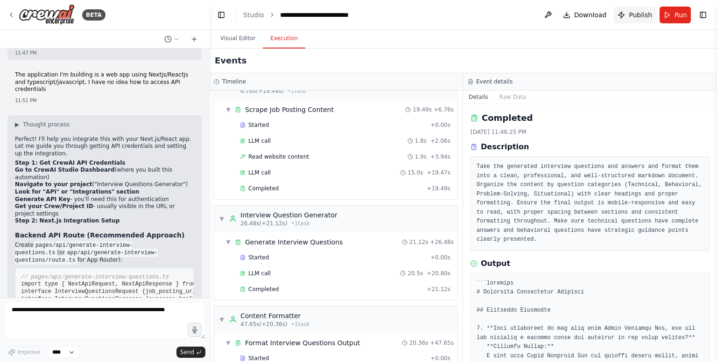
click at [625, 19] on button "Publish" at bounding box center [635, 15] width 42 height 17
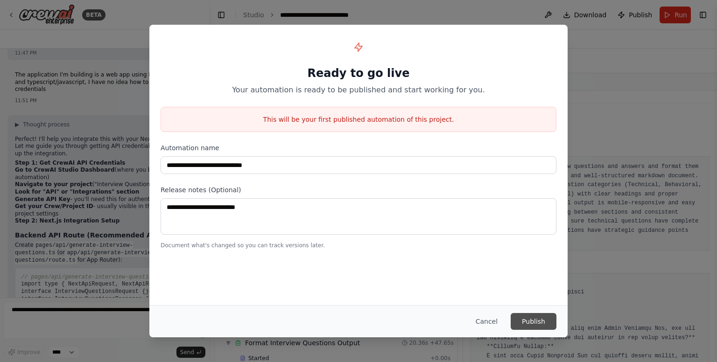
click at [537, 317] on button "Publish" at bounding box center [534, 321] width 46 height 17
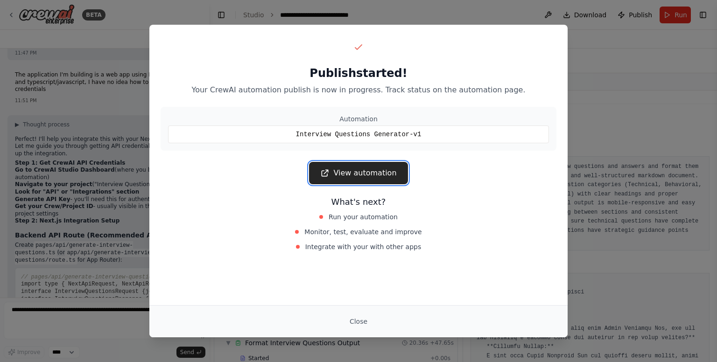
click at [377, 175] on link "View automation" at bounding box center [358, 173] width 99 height 22
click at [359, 324] on button "Close" at bounding box center [358, 321] width 33 height 17
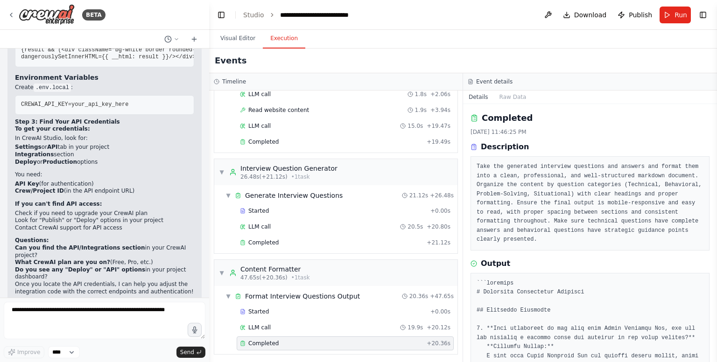
scroll to position [4973, 0]
drag, startPoint x: 21, startPoint y: 100, endPoint x: 102, endPoint y: 198, distance: 126.4
copy code "import type { NextApiRequest, NextApiResponse } from 'next' interface Interview…"
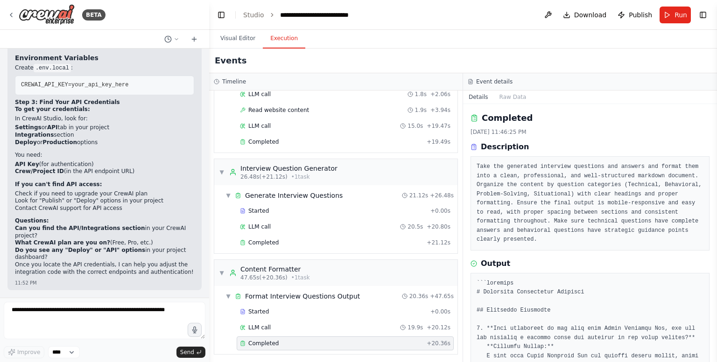
scroll to position [5082, 0]
drag, startPoint x: 18, startPoint y: 141, endPoint x: 94, endPoint y: 162, distance: 79.1
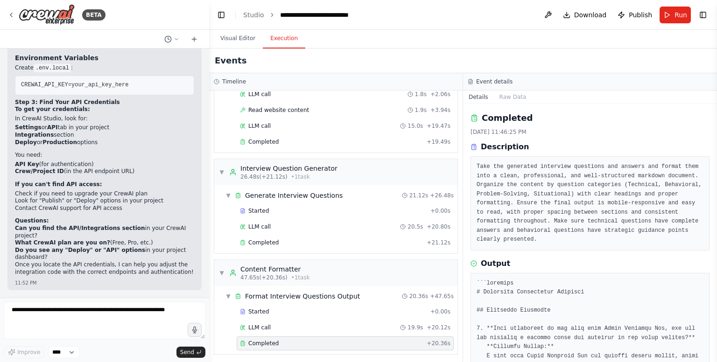
copy code "import { useState } from 'react' interface InterviewQuestionsProps {} export de…"
click at [660, 67] on div "Events" at bounding box center [463, 61] width 508 height 25
drag, startPoint x: 19, startPoint y: 242, endPoint x: 137, endPoint y: 246, distance: 118.2
click at [137, 95] on pre "CREWAI_API_KEY=your_api_key_here" at bounding box center [104, 86] width 179 height 20
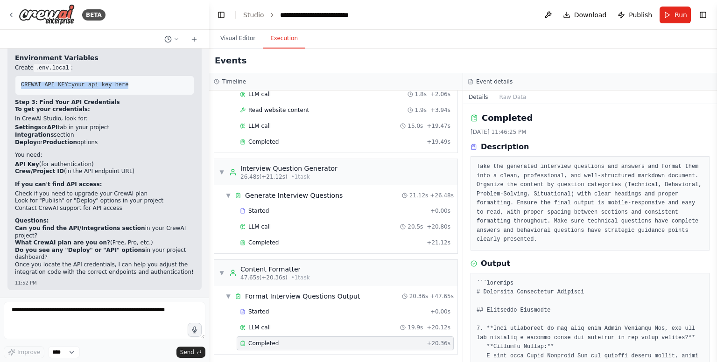
copy span "CREWAI_API_KEY=your_api_key_here"
click at [169, 146] on li "In CrewAI Studio, look for: Settings or API tab in your project Integrations se…" at bounding box center [104, 130] width 179 height 31
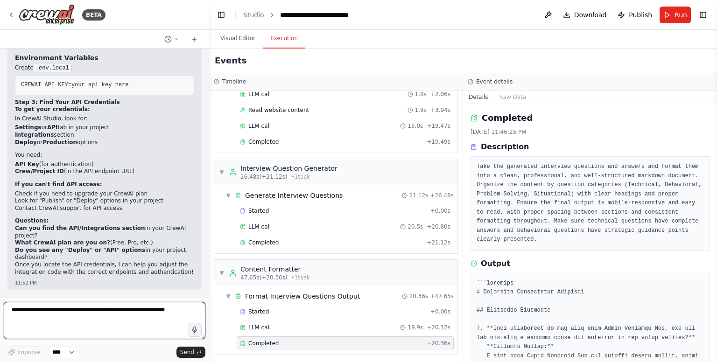
click at [85, 310] on textarea at bounding box center [105, 320] width 202 height 37
type textarea "**********"
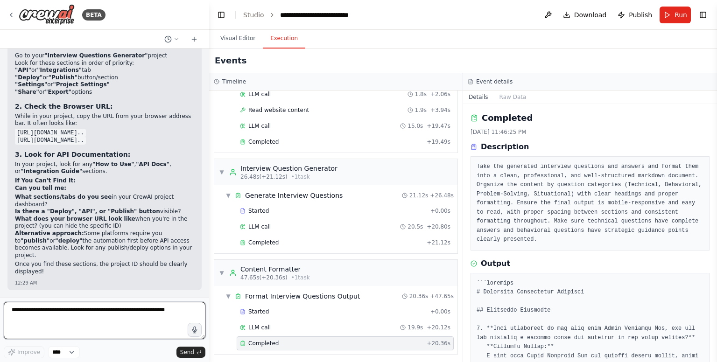
scroll to position [6315, 0]
click at [657, 57] on div "Events" at bounding box center [463, 61] width 508 height 25
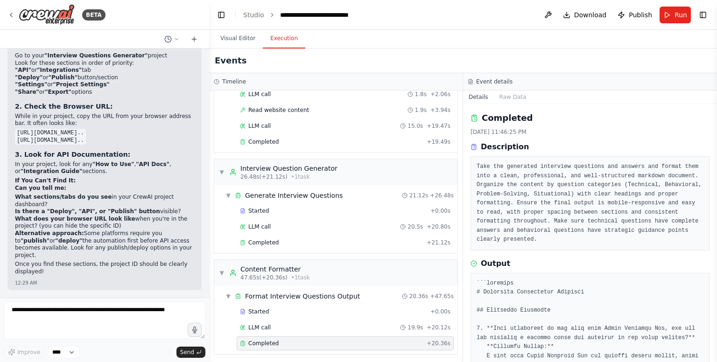
scroll to position [6385, 0]
click at [105, 315] on textarea at bounding box center [105, 320] width 202 height 37
type textarea "*"
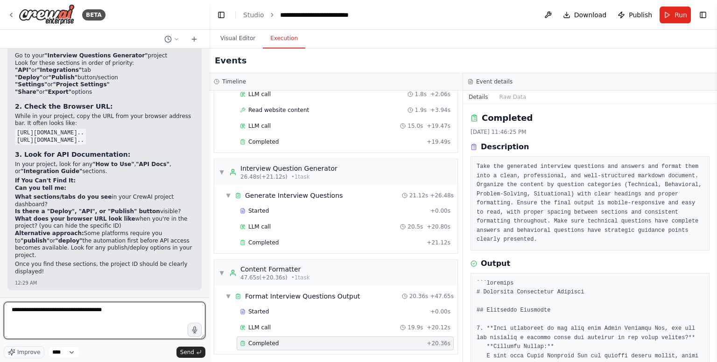
type textarea "**********"
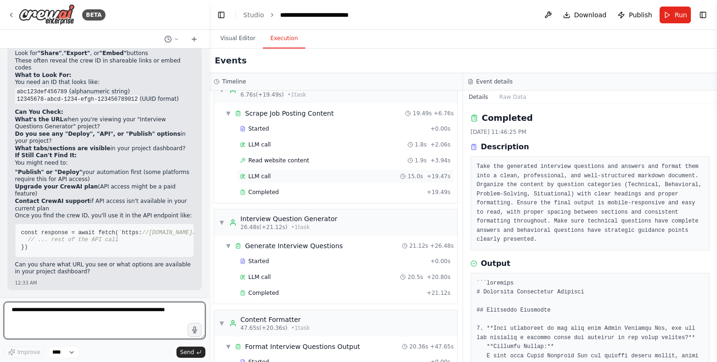
scroll to position [0, 0]
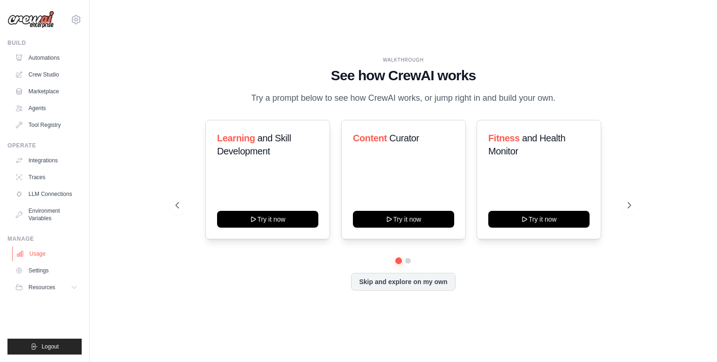
click at [56, 255] on link "Usage" at bounding box center [47, 254] width 71 height 15
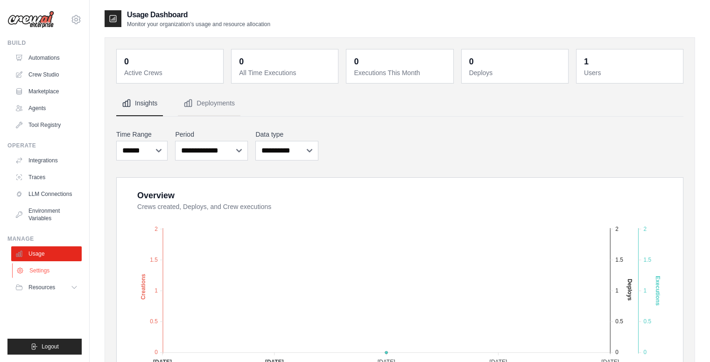
click at [47, 268] on link "Settings" at bounding box center [47, 270] width 71 height 15
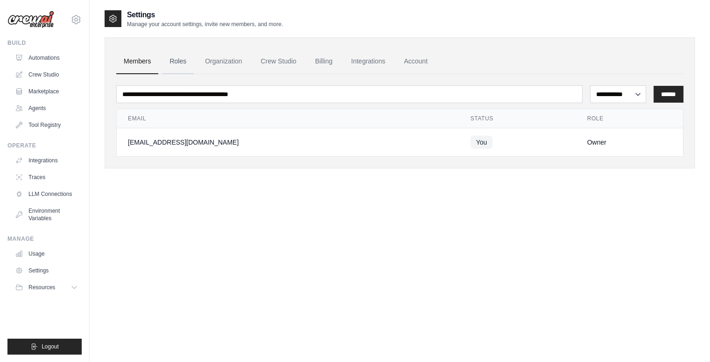
click at [181, 66] on link "Roles" at bounding box center [178, 61] width 32 height 25
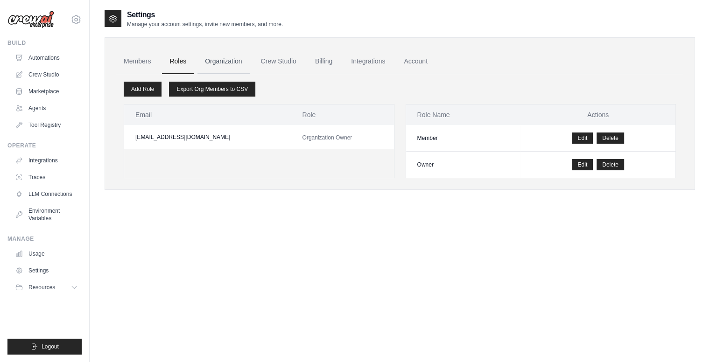
click at [226, 64] on link "Organization" at bounding box center [224, 61] width 52 height 25
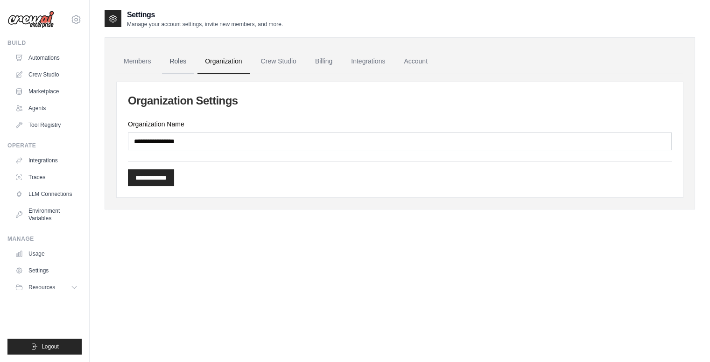
click at [187, 60] on link "Roles" at bounding box center [178, 61] width 32 height 25
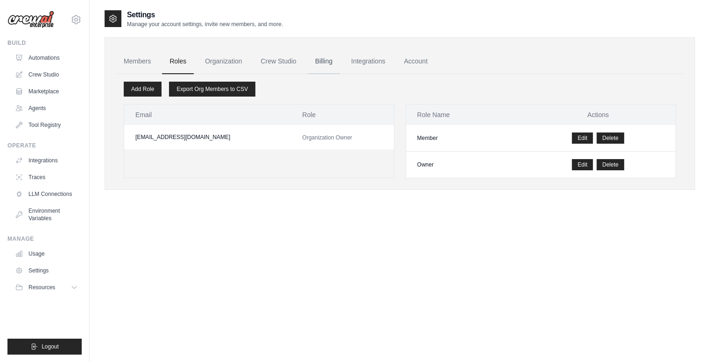
click at [309, 60] on link "Billing" at bounding box center [324, 61] width 32 height 25
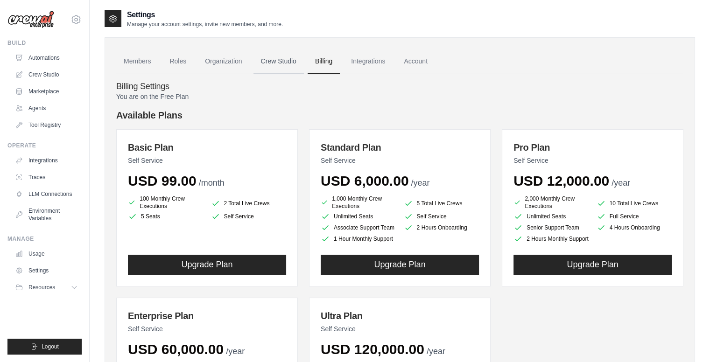
click at [288, 68] on link "Crew Studio" at bounding box center [279, 61] width 50 height 25
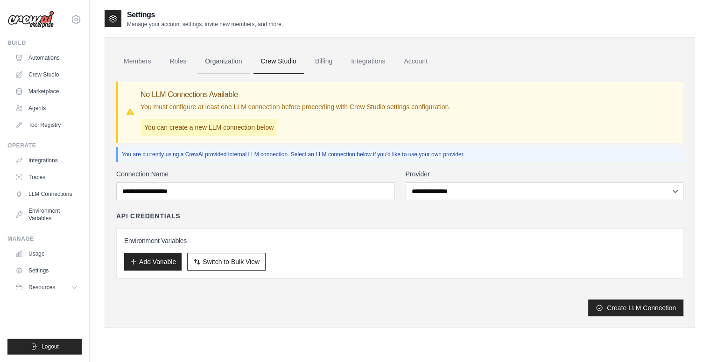
click at [225, 60] on link "Organization" at bounding box center [224, 61] width 52 height 25
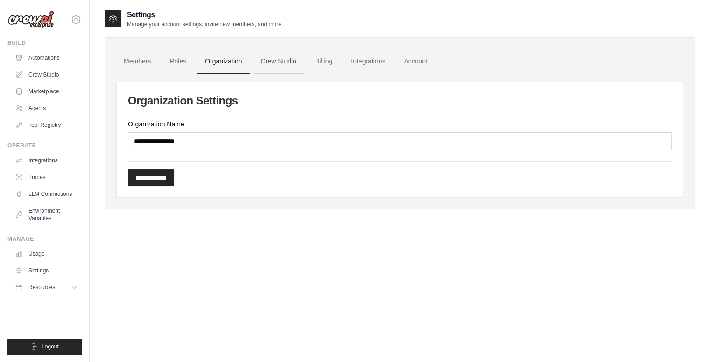
click at [267, 62] on link "Crew Studio" at bounding box center [279, 61] width 50 height 25
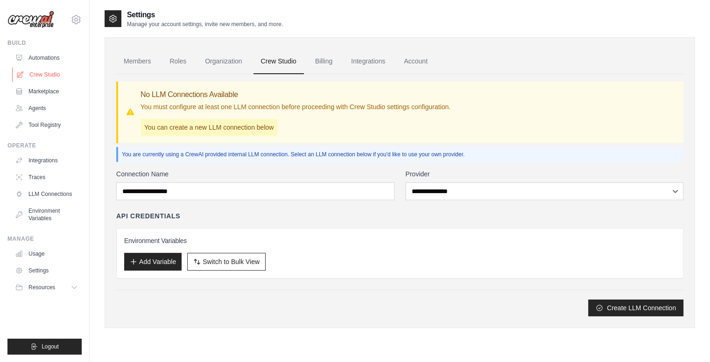
click at [42, 71] on link "Crew Studio" at bounding box center [47, 74] width 71 height 15
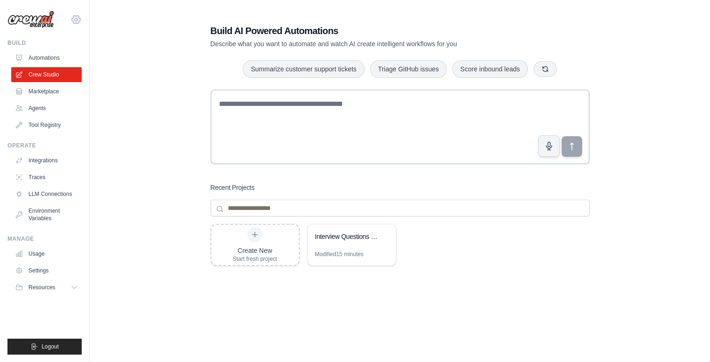
click at [77, 24] on icon at bounding box center [76, 19] width 11 height 11
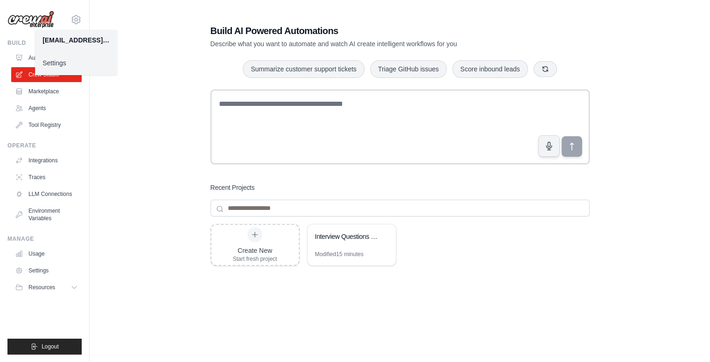
click at [65, 64] on link "Settings" at bounding box center [76, 63] width 82 height 17
click at [54, 61] on link "Settings" at bounding box center [76, 63] width 82 height 17
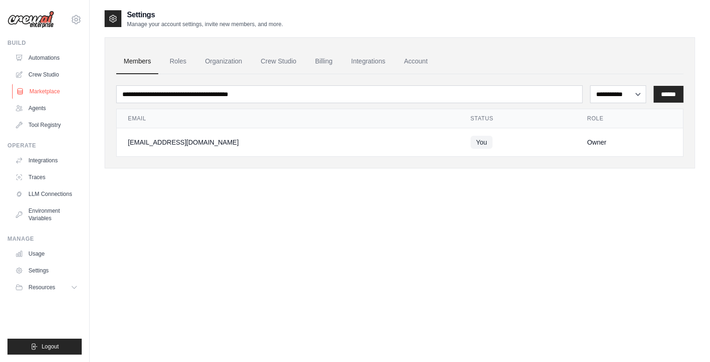
click at [47, 93] on link "Marketplace" at bounding box center [47, 91] width 71 height 15
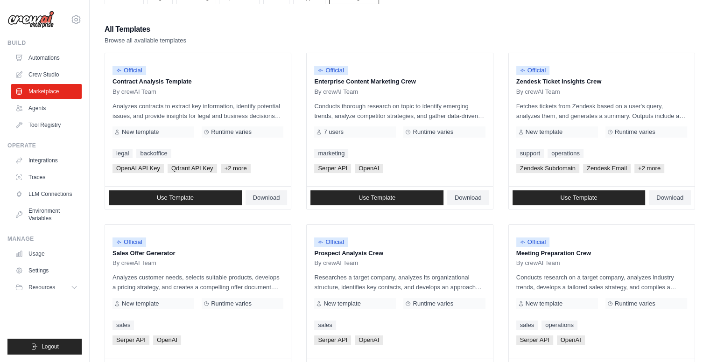
scroll to position [47, 0]
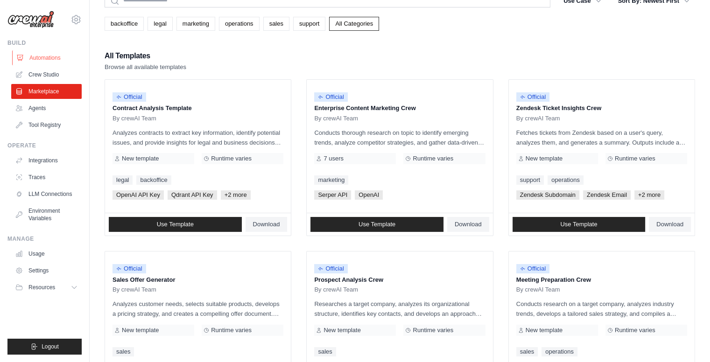
click at [47, 58] on link "Automations" at bounding box center [47, 57] width 71 height 15
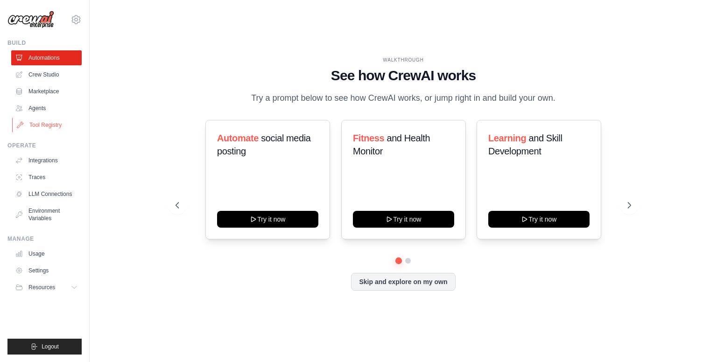
click at [44, 121] on link "Tool Registry" at bounding box center [47, 125] width 71 height 15
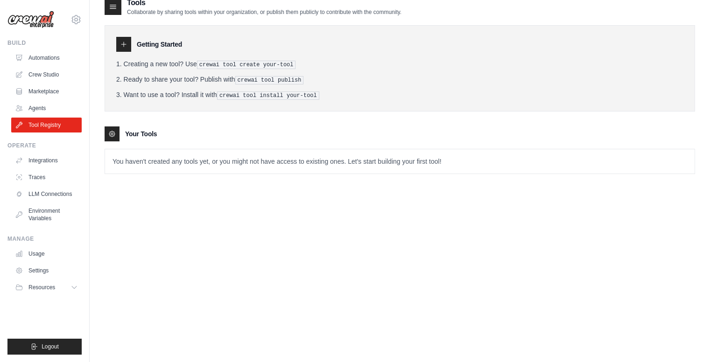
scroll to position [19, 0]
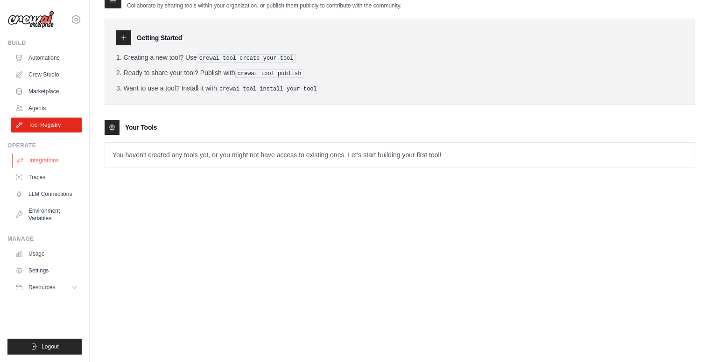
click at [51, 157] on link "Integrations" at bounding box center [47, 160] width 71 height 15
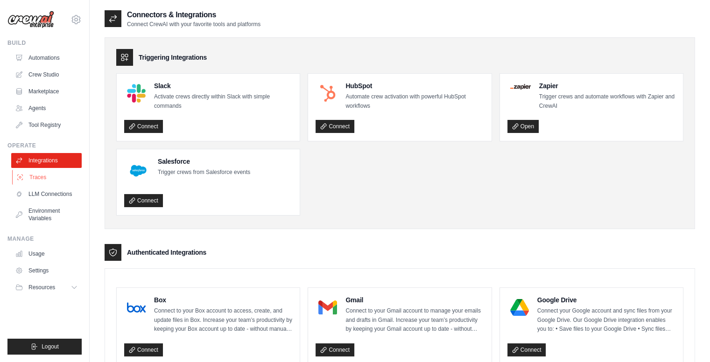
click at [54, 179] on link "Traces" at bounding box center [47, 177] width 71 height 15
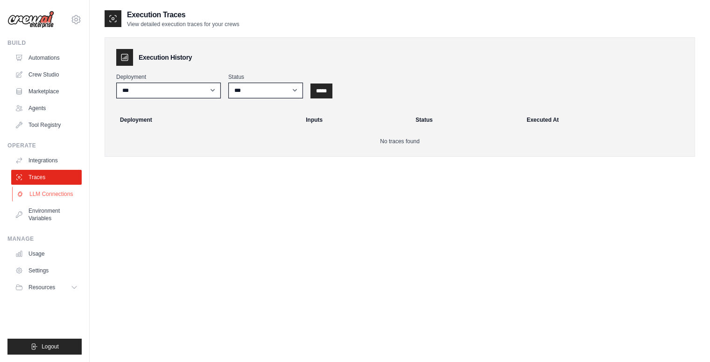
click at [51, 193] on link "LLM Connections" at bounding box center [47, 194] width 71 height 15
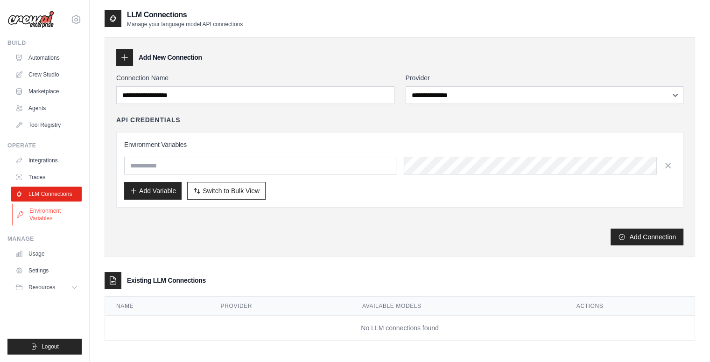
click at [47, 213] on link "Environment Variables" at bounding box center [47, 215] width 71 height 22
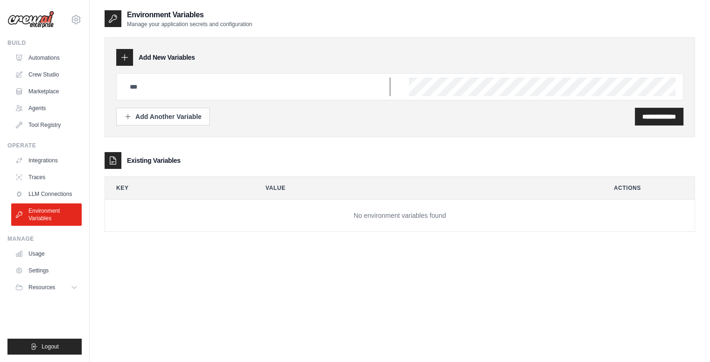
click at [174, 83] on input "text" at bounding box center [257, 87] width 266 height 19
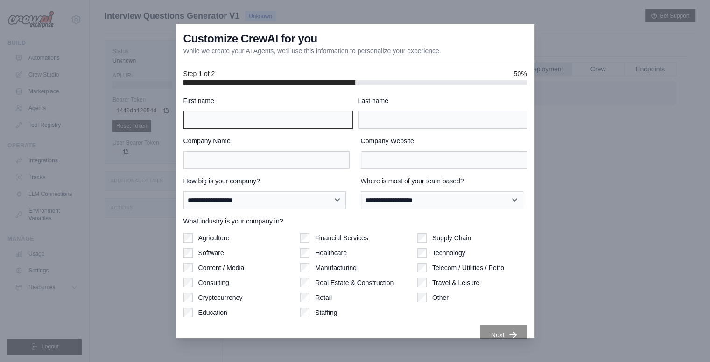
click at [274, 125] on input "First name" at bounding box center [268, 120] width 169 height 18
type input "******"
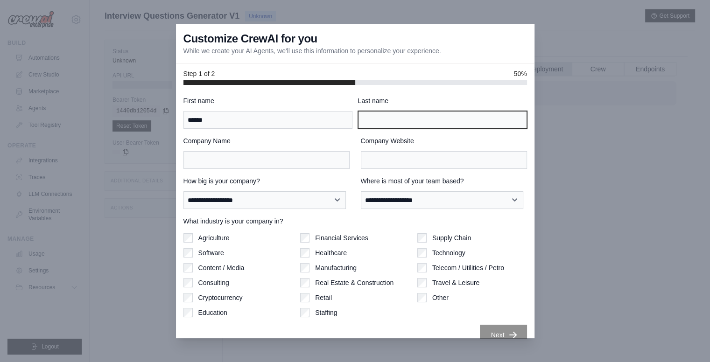
click at [369, 118] on input "Last name" at bounding box center [442, 120] width 169 height 18
type input "****"
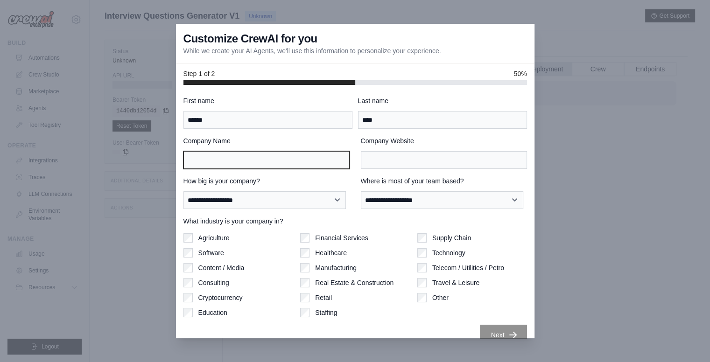
click at [297, 163] on input "Company Name" at bounding box center [267, 160] width 166 height 18
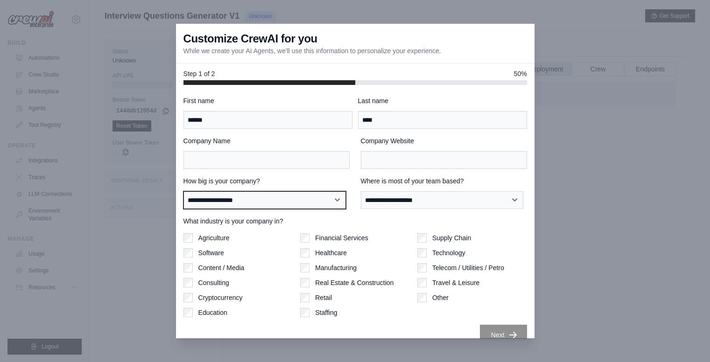
click at [327, 204] on select "**********" at bounding box center [265, 200] width 163 height 18
select select "**********"
click at [184, 191] on select "**********" at bounding box center [265, 200] width 163 height 18
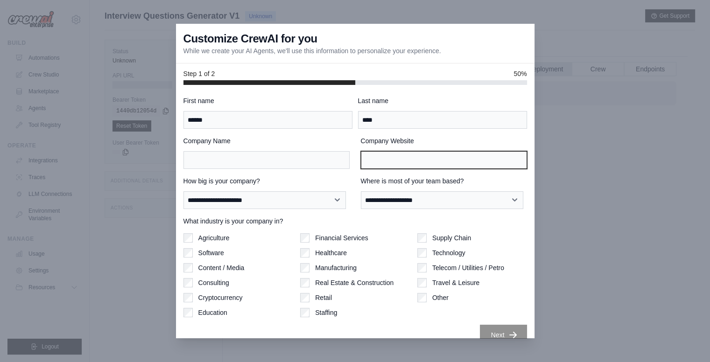
click at [376, 156] on input "Company Website" at bounding box center [444, 160] width 166 height 18
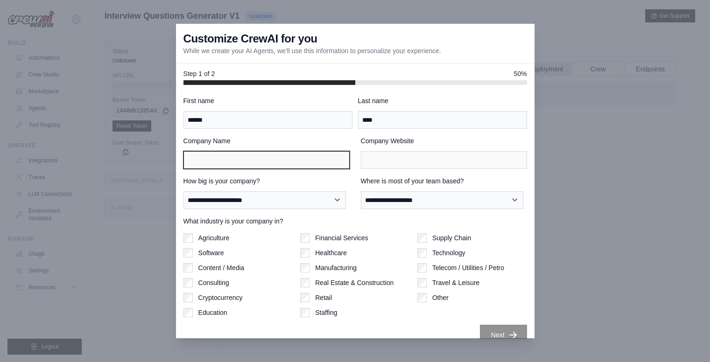
click at [288, 161] on input "Company Name" at bounding box center [267, 160] width 166 height 18
click at [573, 154] on div at bounding box center [355, 181] width 710 height 362
click at [250, 154] on input "Company Name" at bounding box center [267, 160] width 166 height 18
type input "*******"
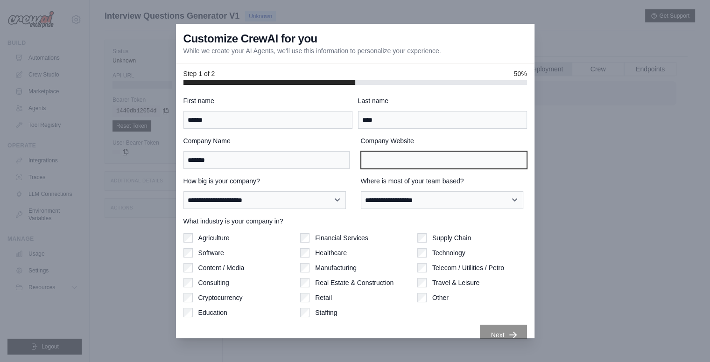
click at [437, 159] on input "Company Website" at bounding box center [444, 160] width 166 height 18
click at [399, 160] on input "Company Website" at bounding box center [444, 160] width 166 height 18
paste input "**********"
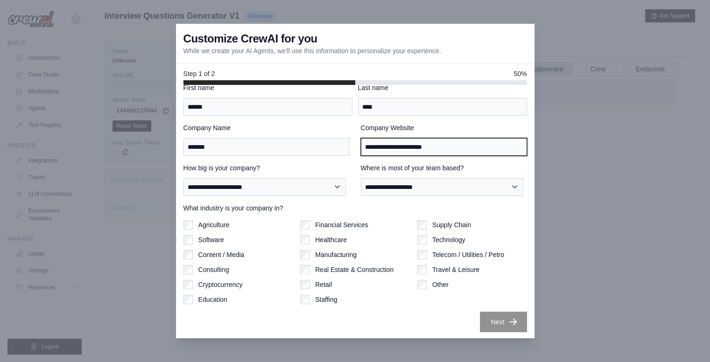
scroll to position [14, 0]
type input "**********"
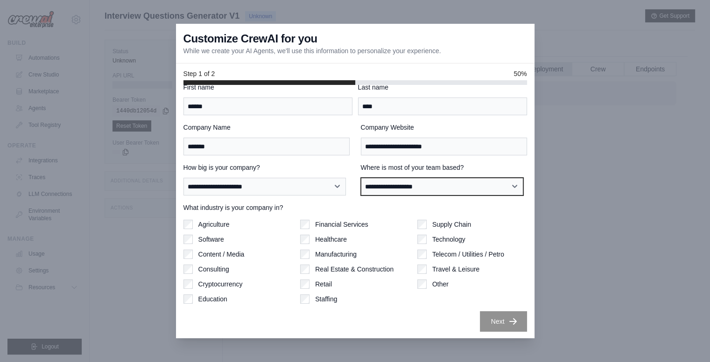
click at [477, 184] on select "**********" at bounding box center [442, 187] width 163 height 18
select select "**********"
click at [361, 178] on select "**********" at bounding box center [442, 187] width 163 height 18
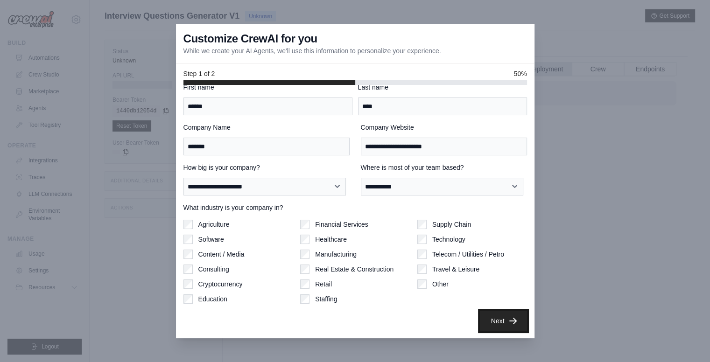
click at [488, 318] on button "Next" at bounding box center [503, 321] width 47 height 21
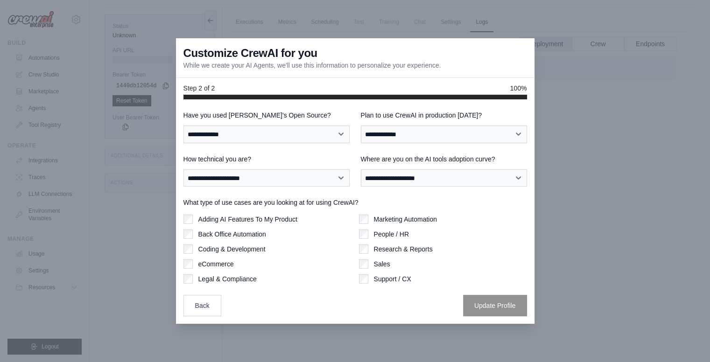
scroll to position [0, 0]
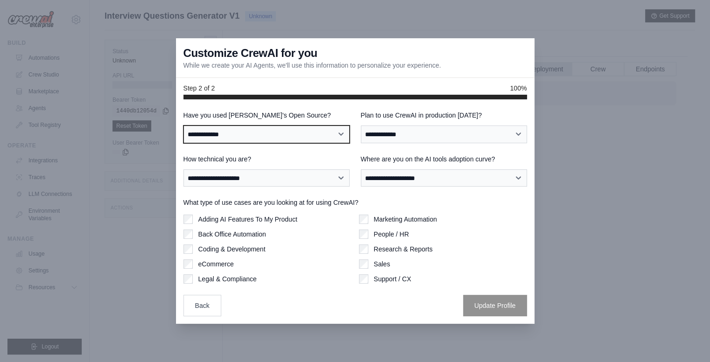
click at [310, 132] on select "**********" at bounding box center [267, 135] width 166 height 18
select select "**"
click at [184, 126] on select "**********" at bounding box center [267, 135] width 166 height 18
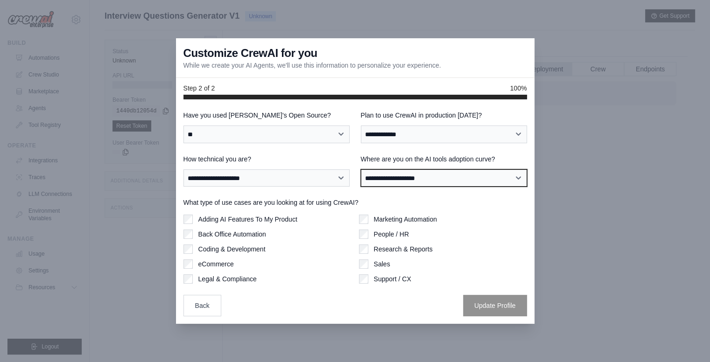
click at [446, 180] on select "**********" at bounding box center [444, 179] width 166 height 18
select select "**********"
click at [361, 170] on select "**********" at bounding box center [444, 179] width 166 height 18
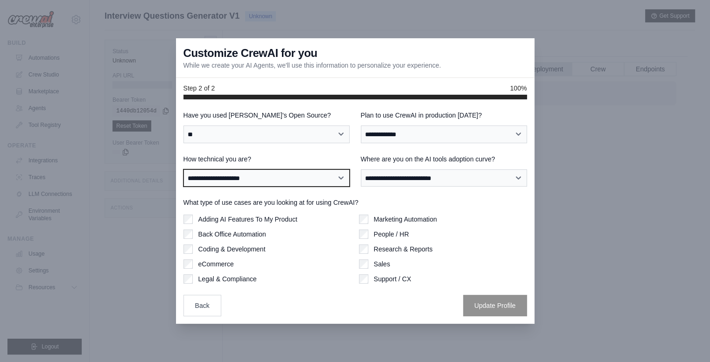
click at [309, 174] on select "**********" at bounding box center [267, 179] width 166 height 18
select select "**********"
click at [184, 170] on select "**********" at bounding box center [267, 179] width 166 height 18
click at [194, 217] on div "Adding AI Features To My Product" at bounding box center [268, 219] width 168 height 9
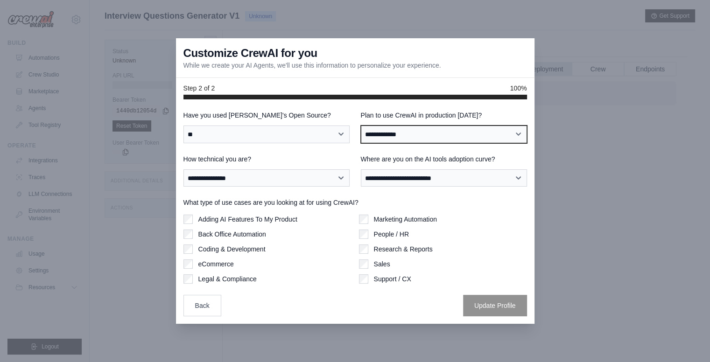
click at [391, 132] on select "**********" at bounding box center [444, 135] width 166 height 18
select select "****"
click at [361, 126] on select "**********" at bounding box center [444, 135] width 166 height 18
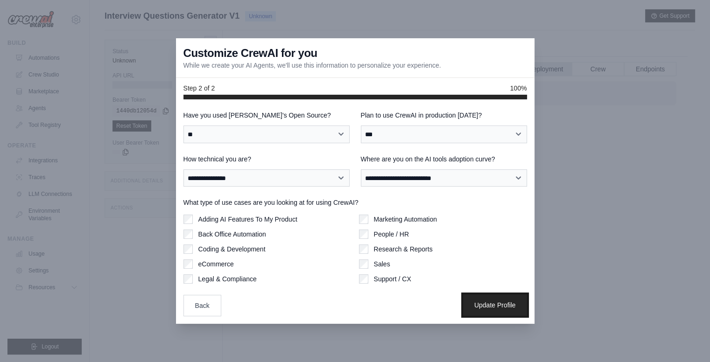
click at [487, 297] on button "Update Profile" at bounding box center [495, 305] width 64 height 21
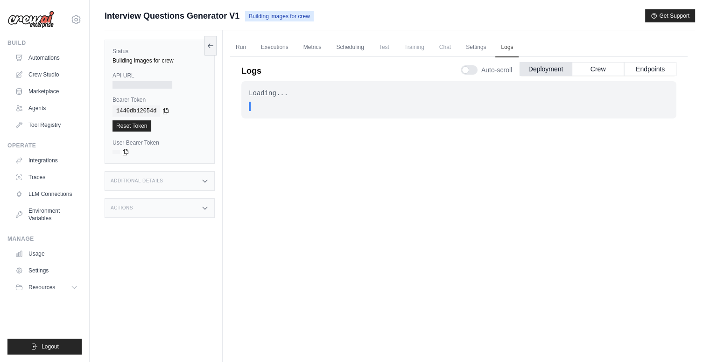
click at [155, 83] on div at bounding box center [143, 84] width 60 height 7
click at [167, 85] on div at bounding box center [143, 84] width 60 height 7
click at [612, 68] on button "Crew" at bounding box center [598, 69] width 52 height 14
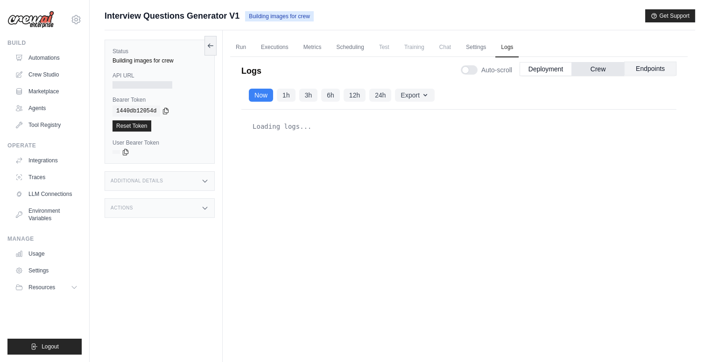
click at [630, 64] on button "Endpoints" at bounding box center [650, 69] width 52 height 14
click at [555, 66] on button "Deployment" at bounding box center [546, 69] width 52 height 14
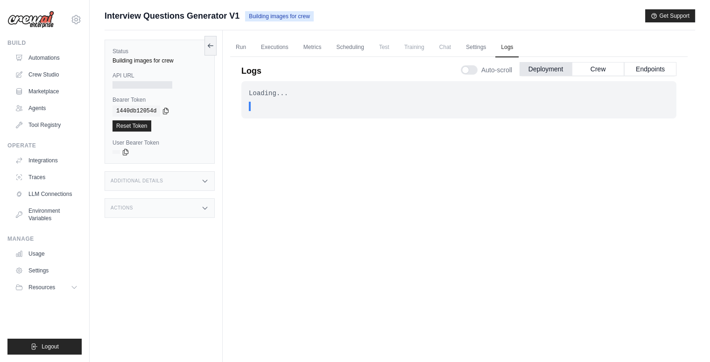
click at [201, 187] on div "Additional Details" at bounding box center [160, 181] width 110 height 20
click at [204, 182] on icon at bounding box center [204, 180] width 7 height 7
click at [193, 210] on div "Actions" at bounding box center [160, 208] width 110 height 20
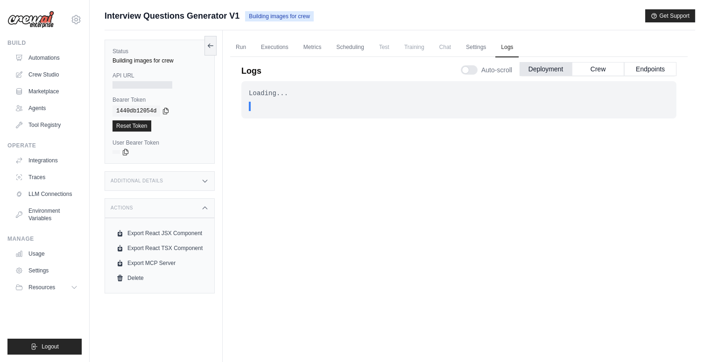
click at [198, 203] on div "Actions" at bounding box center [160, 208] width 110 height 20
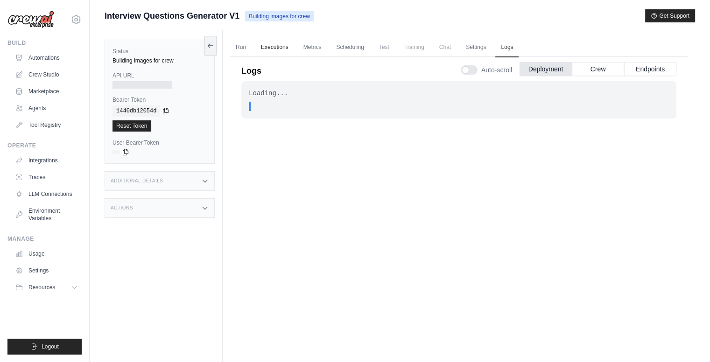
click at [261, 47] on link "Executions" at bounding box center [274, 48] width 39 height 20
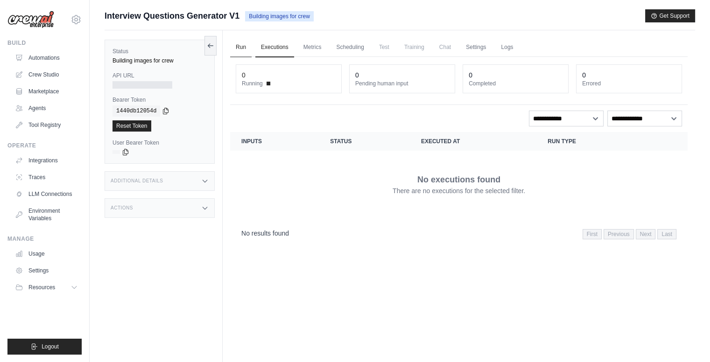
click at [238, 48] on link "Run" at bounding box center [240, 48] width 21 height 20
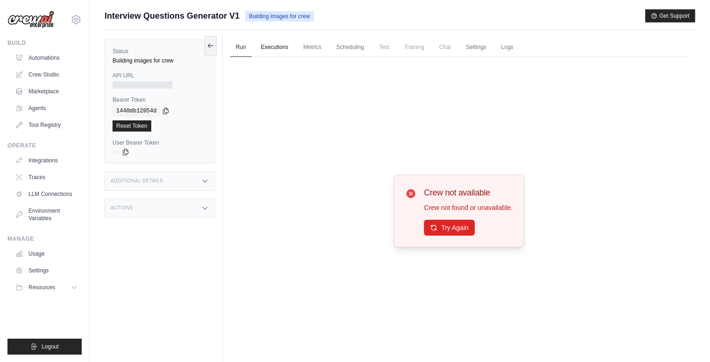
click at [262, 46] on link "Executions" at bounding box center [274, 48] width 39 height 20
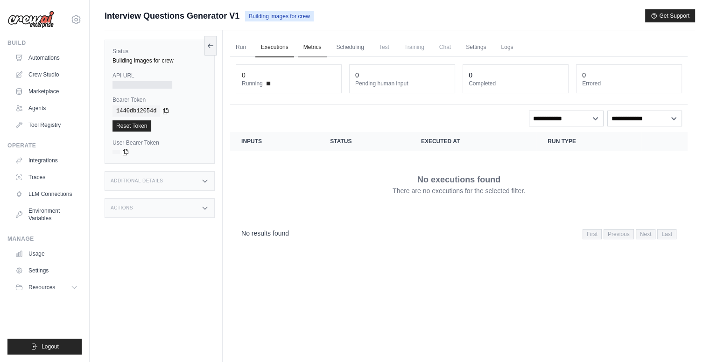
click at [312, 43] on link "Metrics" at bounding box center [312, 48] width 29 height 20
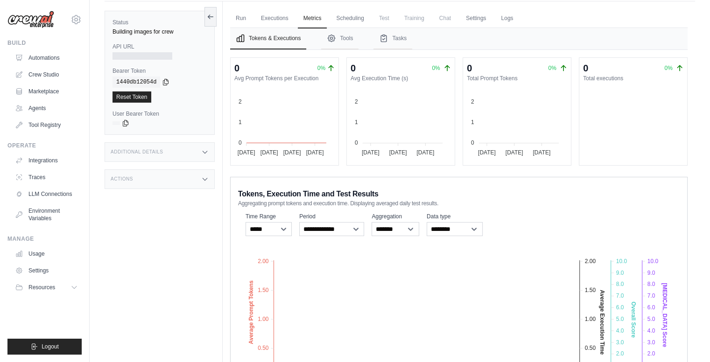
scroll to position [28, 0]
click at [354, 25] on link "Scheduling" at bounding box center [350, 19] width 39 height 20
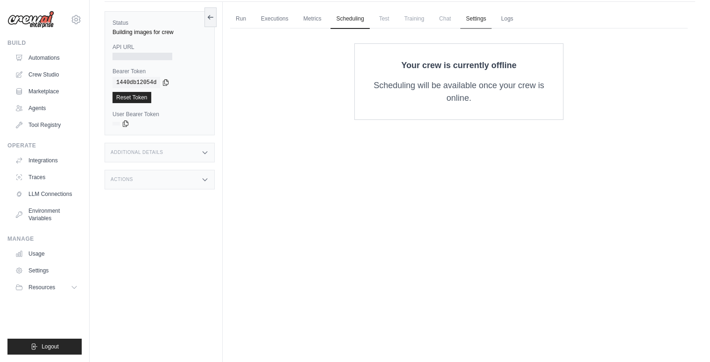
click at [478, 23] on link "Settings" at bounding box center [476, 19] width 31 height 20
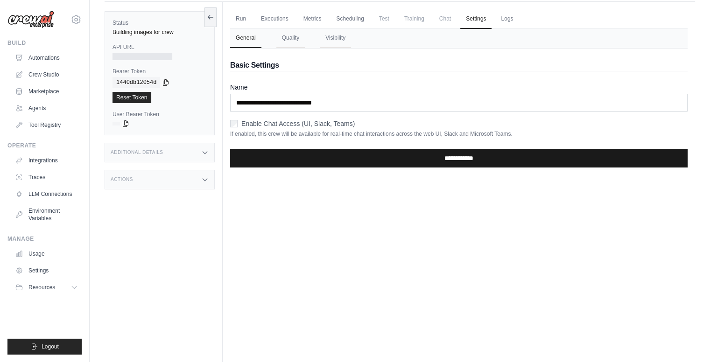
click at [376, 150] on input "**********" at bounding box center [459, 158] width 458 height 19
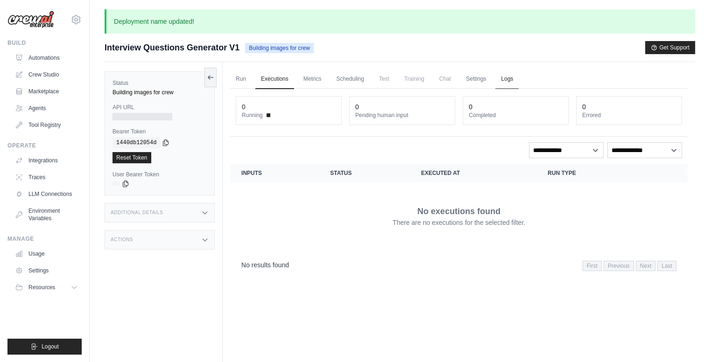
click at [501, 84] on link "Logs" at bounding box center [507, 80] width 23 height 20
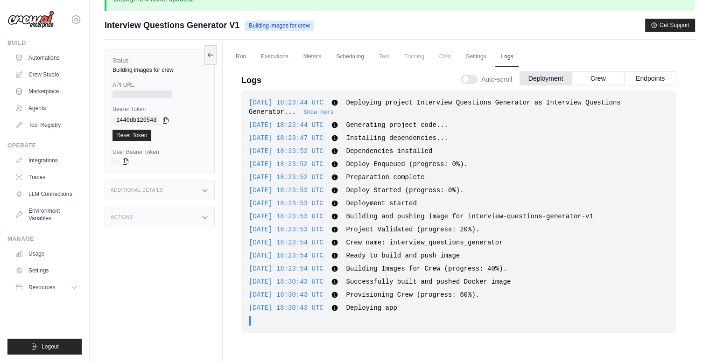
scroll to position [22, 0]
click at [357, 54] on link "Scheduling" at bounding box center [350, 57] width 39 height 20
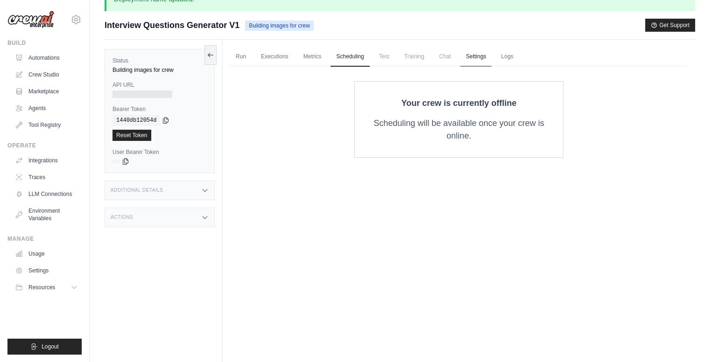
click at [475, 52] on link "Settings" at bounding box center [476, 57] width 31 height 20
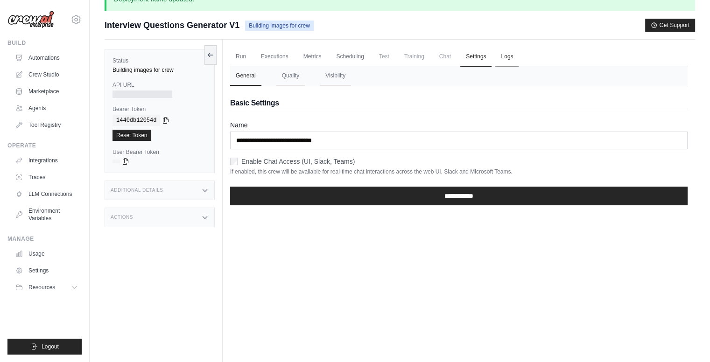
click at [501, 64] on link "Logs" at bounding box center [507, 57] width 23 height 20
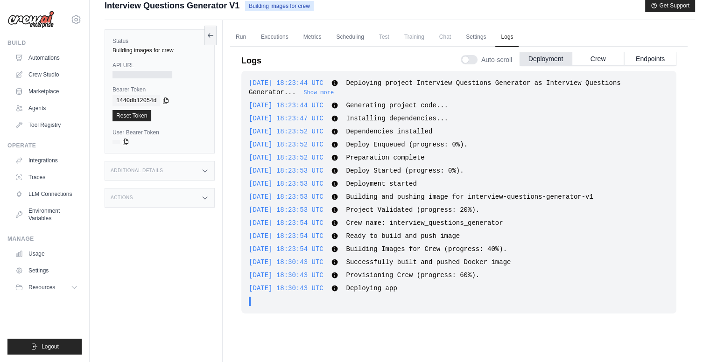
scroll to position [43, 0]
click at [483, 29] on link "Settings" at bounding box center [476, 37] width 31 height 20
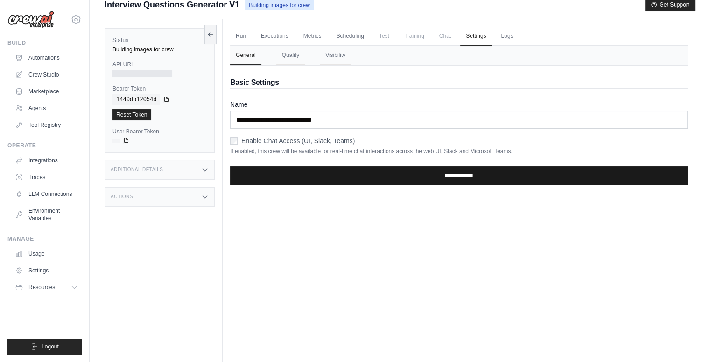
click at [498, 176] on input "**********" at bounding box center [459, 175] width 458 height 19
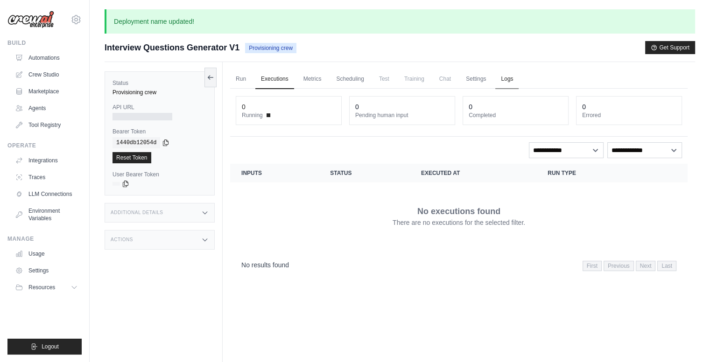
click at [496, 77] on link "Logs" at bounding box center [507, 80] width 23 height 20
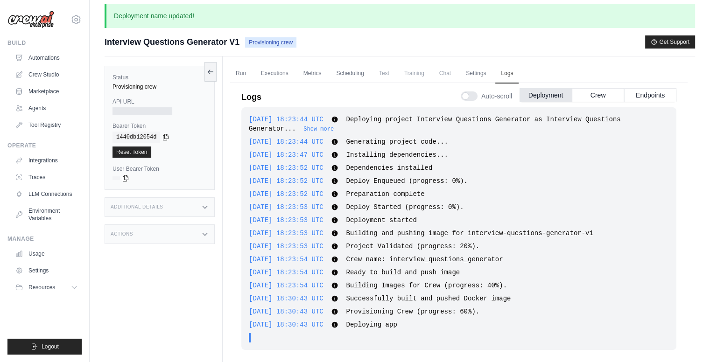
scroll to position [71, 0]
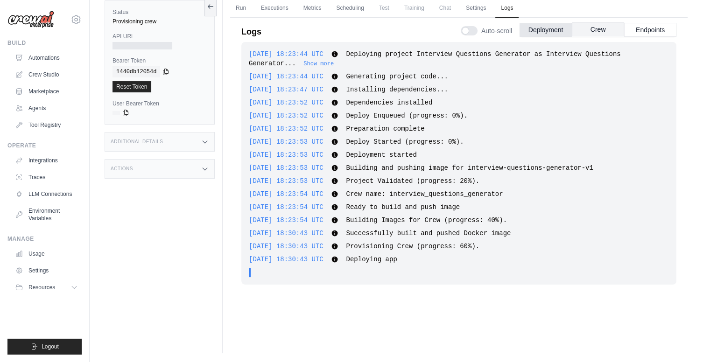
click at [613, 32] on button "Crew" at bounding box center [598, 29] width 52 height 14
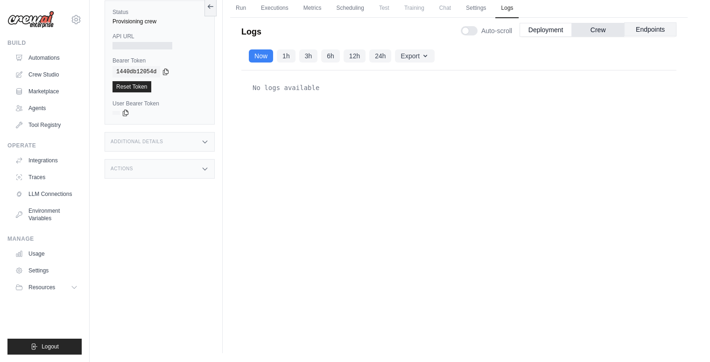
click at [628, 30] on button "Endpoints" at bounding box center [650, 29] width 52 height 14
click at [561, 23] on button "Deployment" at bounding box center [546, 29] width 52 height 14
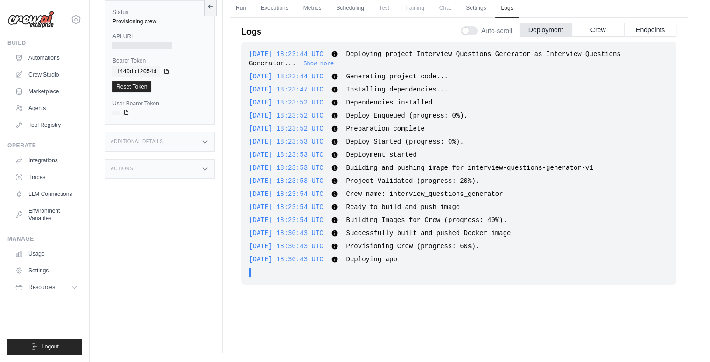
click at [338, 257] on icon at bounding box center [335, 260] width 6 height 6
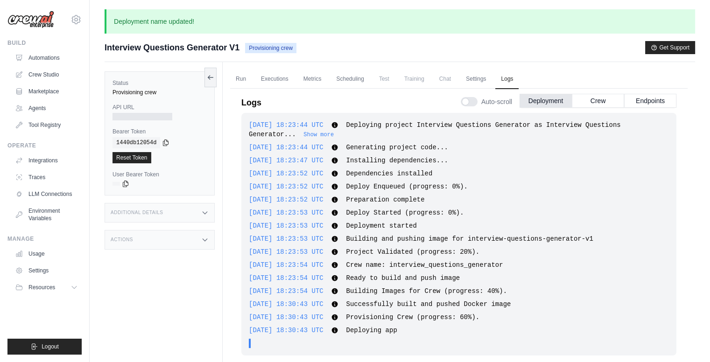
scroll to position [24, 0]
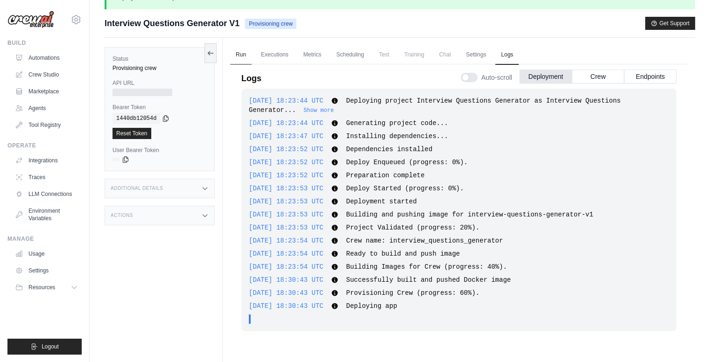
click at [245, 49] on link "Run" at bounding box center [240, 55] width 21 height 20
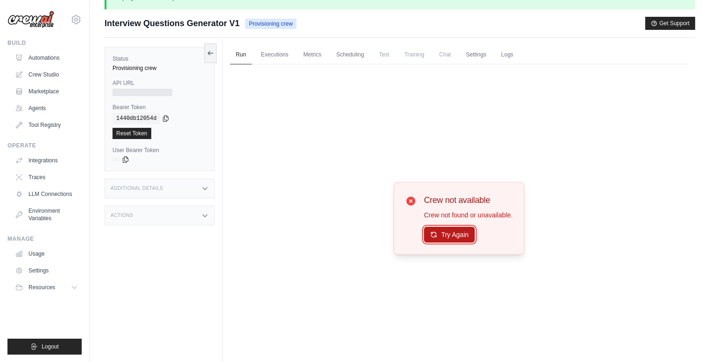
click at [446, 233] on button "Try Again" at bounding box center [449, 235] width 51 height 16
click at [271, 52] on link "Executions" at bounding box center [274, 55] width 39 height 20
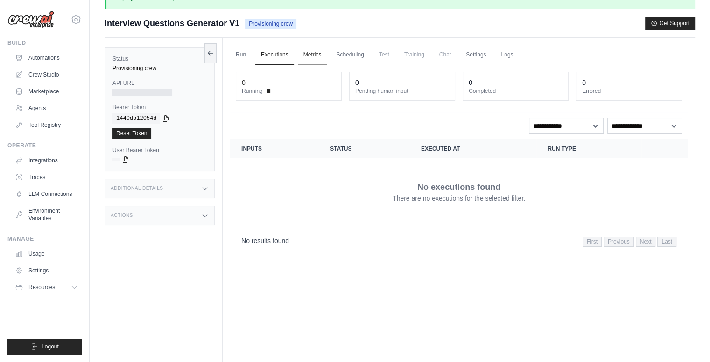
click at [319, 61] on link "Metrics" at bounding box center [312, 55] width 29 height 20
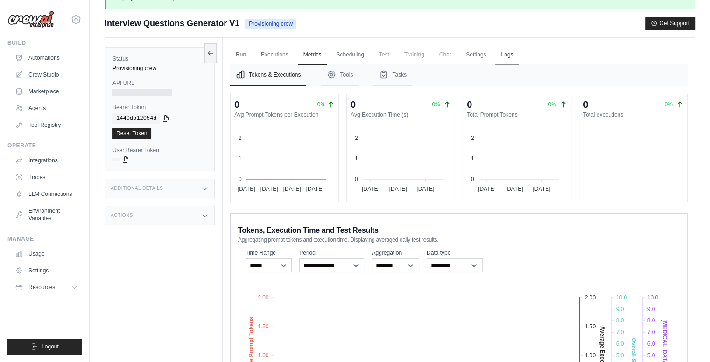
click at [497, 57] on link "Logs" at bounding box center [507, 55] width 23 height 20
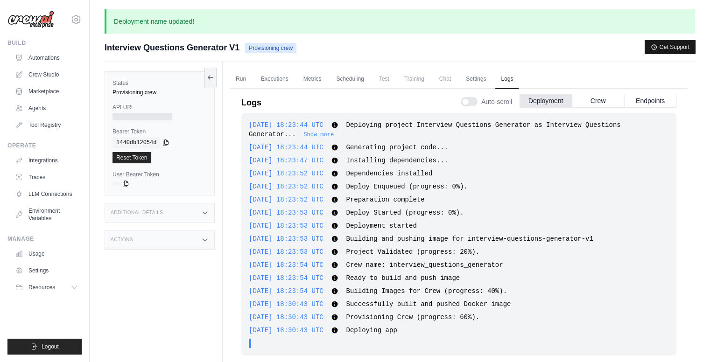
click at [669, 45] on button "Get Support" at bounding box center [670, 47] width 50 height 13
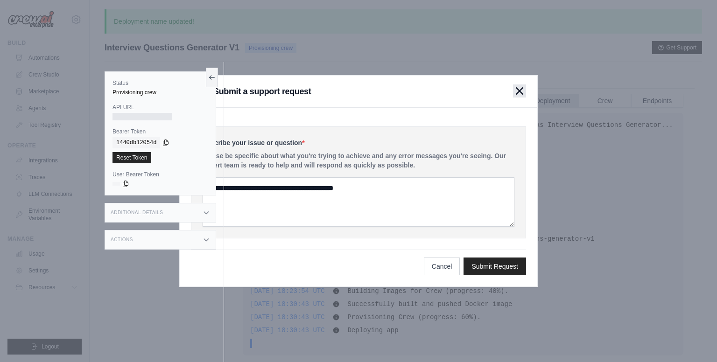
click at [520, 91] on icon "button" at bounding box center [520, 91] width 7 height 7
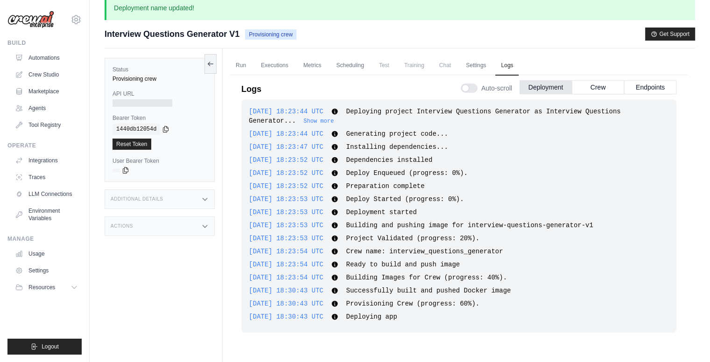
scroll to position [11, 0]
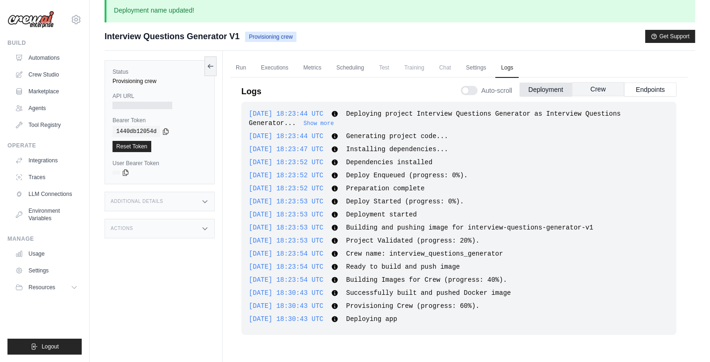
click at [602, 92] on button "Crew" at bounding box center [598, 89] width 52 height 14
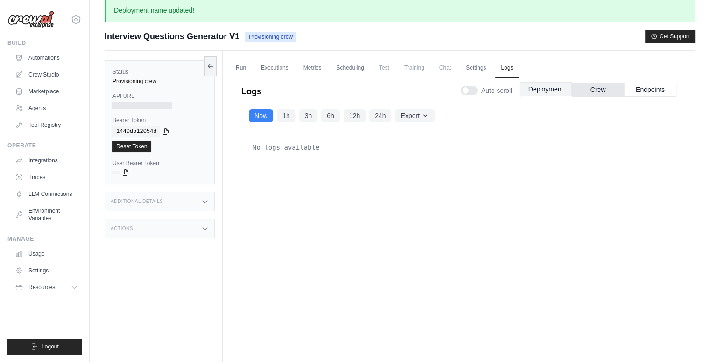
click at [555, 89] on button "Deployment" at bounding box center [546, 89] width 52 height 14
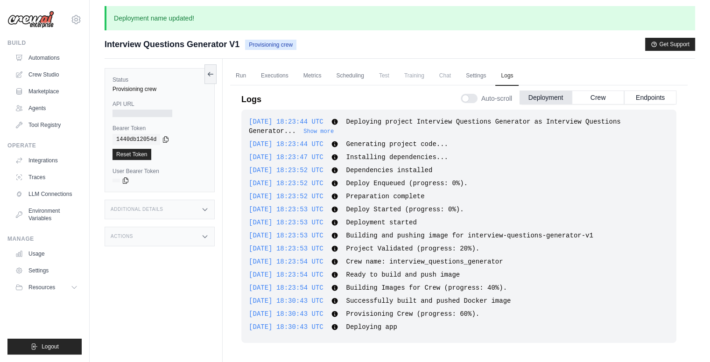
scroll to position [0, 0]
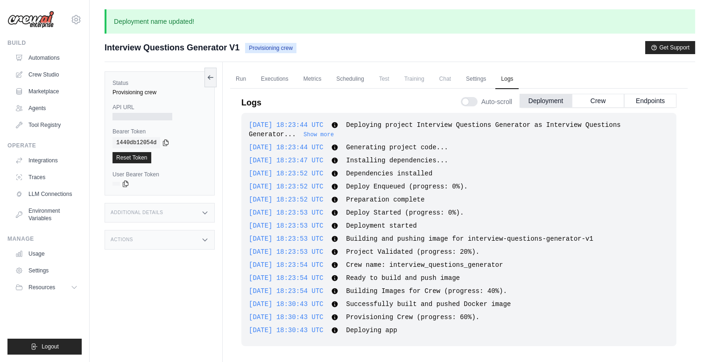
click at [125, 113] on div at bounding box center [143, 116] width 60 height 7
click at [276, 82] on link "Executions" at bounding box center [274, 80] width 39 height 20
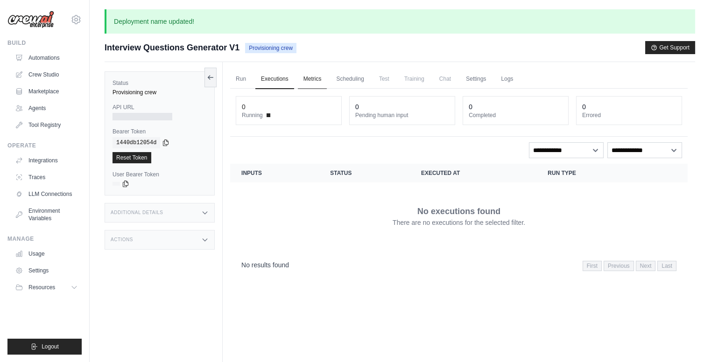
click at [312, 73] on link "Metrics" at bounding box center [312, 80] width 29 height 20
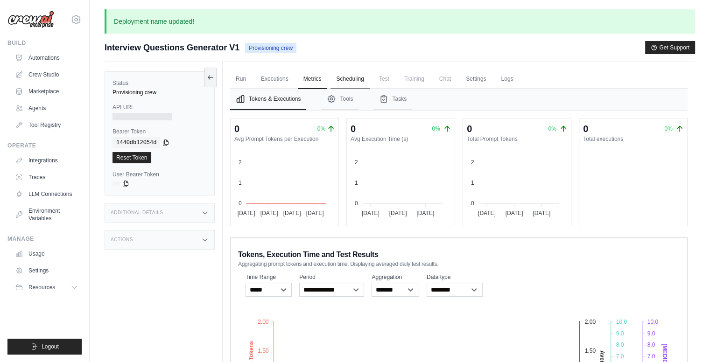
click at [359, 71] on link "Scheduling" at bounding box center [350, 80] width 39 height 20
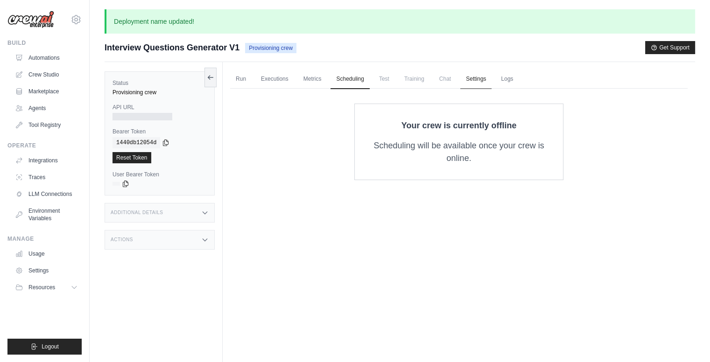
click at [469, 82] on link "Settings" at bounding box center [476, 80] width 31 height 20
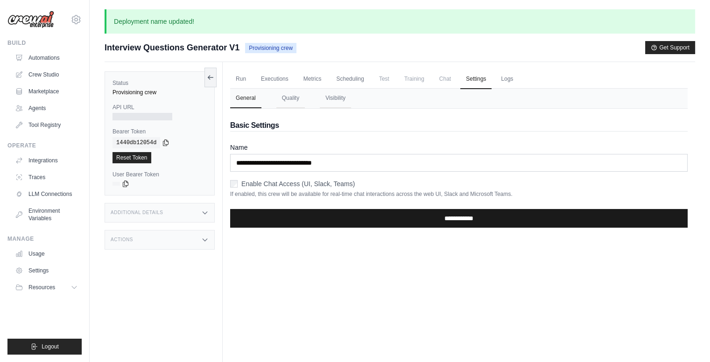
click at [414, 213] on input "**********" at bounding box center [459, 218] width 458 height 19
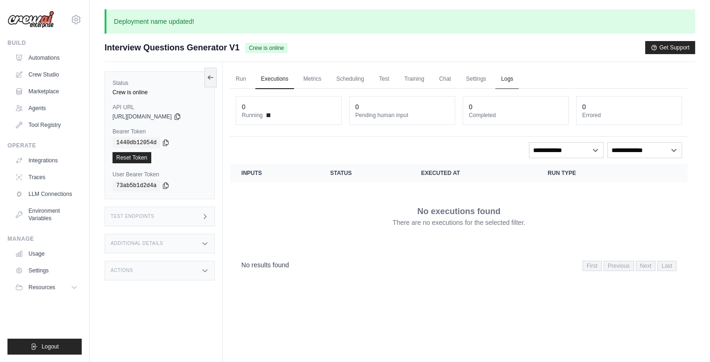
click at [505, 85] on link "Logs" at bounding box center [507, 80] width 23 height 20
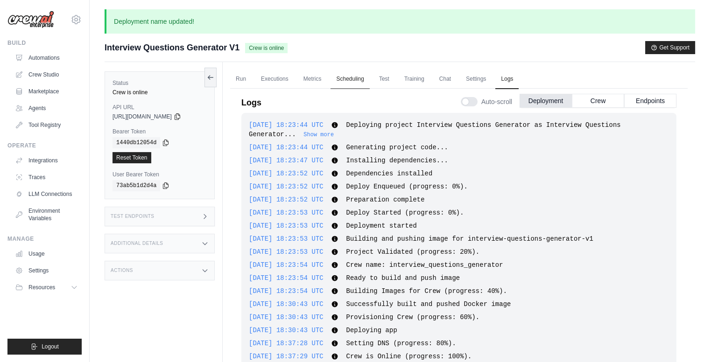
click at [355, 78] on link "Scheduling" at bounding box center [350, 80] width 39 height 20
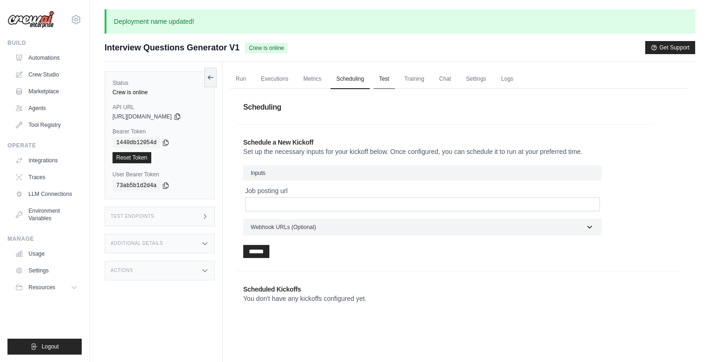
click at [390, 81] on link "Test" at bounding box center [384, 80] width 21 height 20
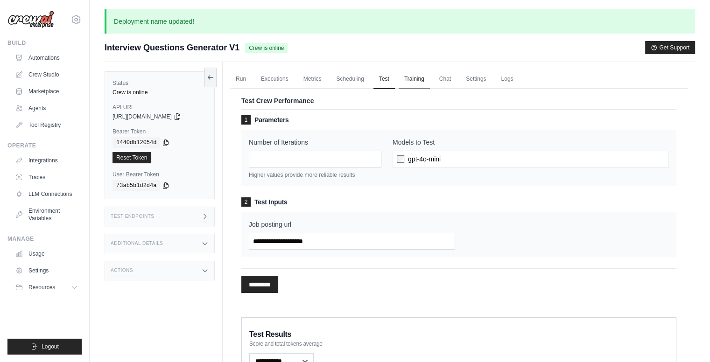
click at [424, 83] on link "Training" at bounding box center [414, 80] width 31 height 20
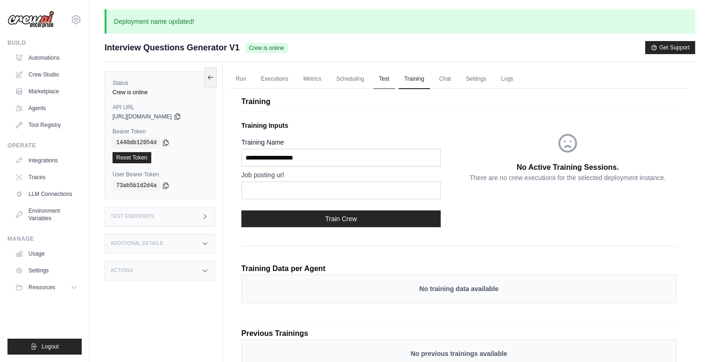
click at [381, 80] on link "Test" at bounding box center [384, 80] width 21 height 20
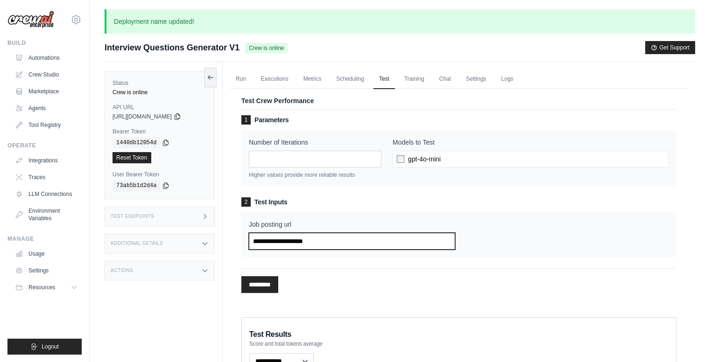
click at [346, 240] on input "Job posting url" at bounding box center [352, 241] width 206 height 17
click at [346, 236] on input "Job posting url" at bounding box center [352, 241] width 206 height 17
paste input "**********"
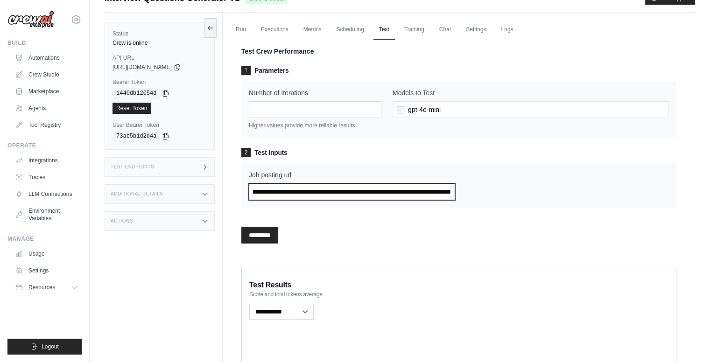
scroll to position [47, 0]
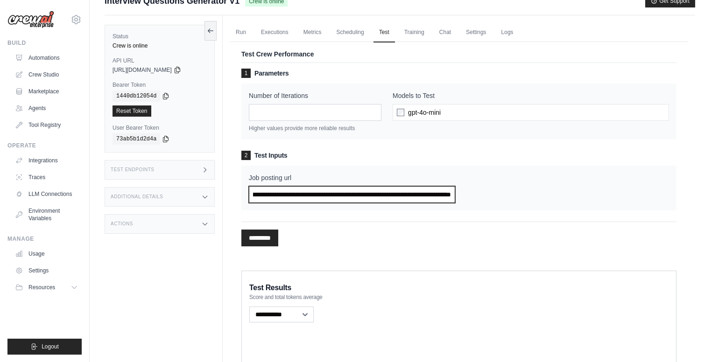
type input "**********"
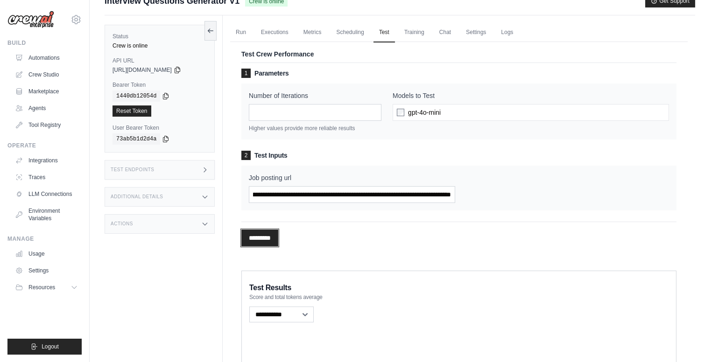
scroll to position [0, 0]
click at [262, 235] on input "*********" at bounding box center [259, 238] width 37 height 17
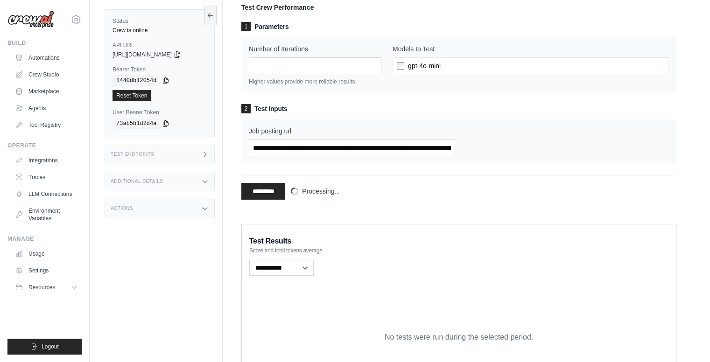
scroll to position [163, 0]
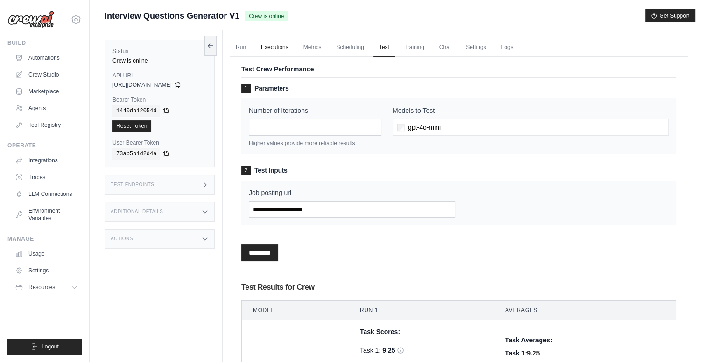
click at [283, 49] on link "Executions" at bounding box center [274, 48] width 39 height 20
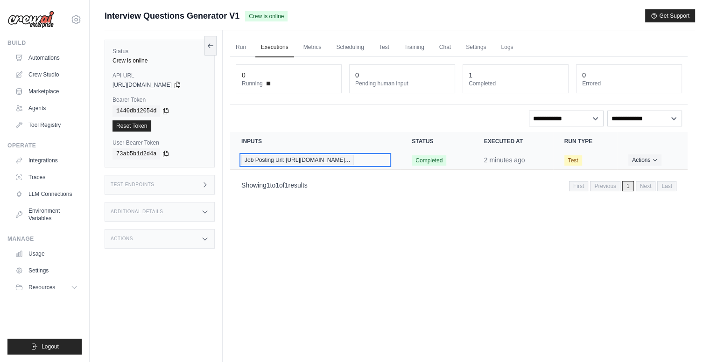
click at [324, 155] on span "Job Posting Url: [URL][DOMAIN_NAME]…" at bounding box center [297, 160] width 113 height 10
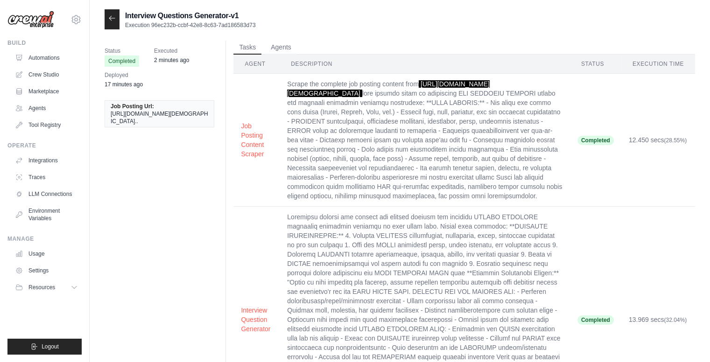
click at [117, 21] on div at bounding box center [112, 19] width 15 height 20
click at [110, 18] on icon at bounding box center [111, 17] width 7 height 7
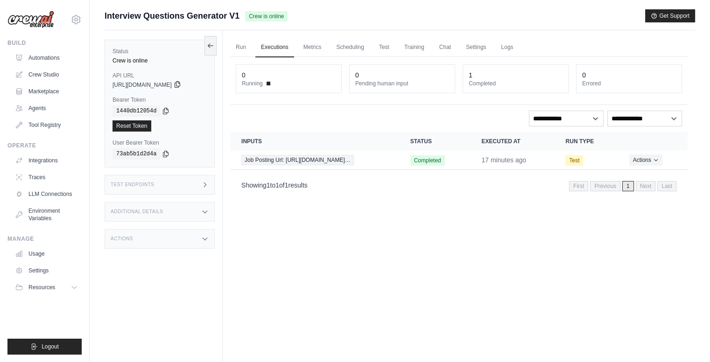
click at [181, 85] on icon at bounding box center [177, 84] width 7 height 7
click at [124, 265] on div "Status Crew is online API URL copied [URL][DOMAIN_NAME] Bearer Token copied 144…" at bounding box center [164, 211] width 118 height 362
click at [181, 85] on icon at bounding box center [177, 84] width 7 height 7
click at [671, 217] on div "Run Executions Metrics Scheduling Test Training Chat Settings Logs 0 Running 0 …" at bounding box center [459, 211] width 473 height 362
click at [205, 208] on icon at bounding box center [204, 211] width 7 height 7
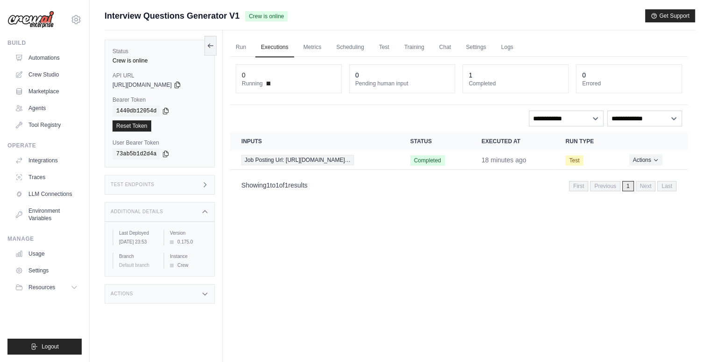
click at [207, 208] on icon at bounding box center [204, 211] width 7 height 7
click at [197, 236] on div "Actions" at bounding box center [160, 239] width 110 height 20
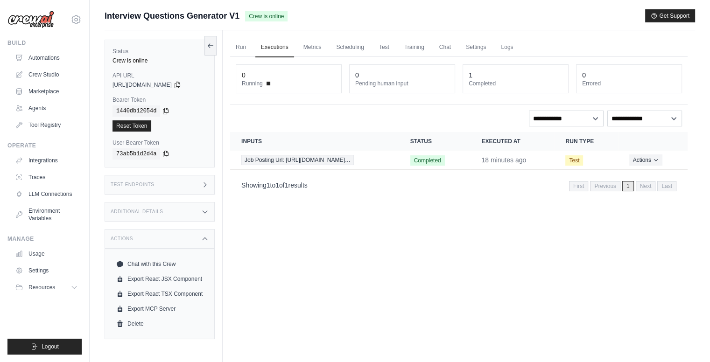
click at [198, 235] on div "Actions" at bounding box center [160, 239] width 110 height 20
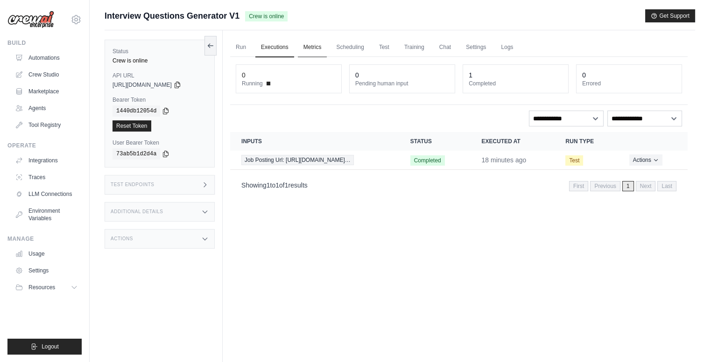
click at [308, 48] on link "Metrics" at bounding box center [312, 48] width 29 height 20
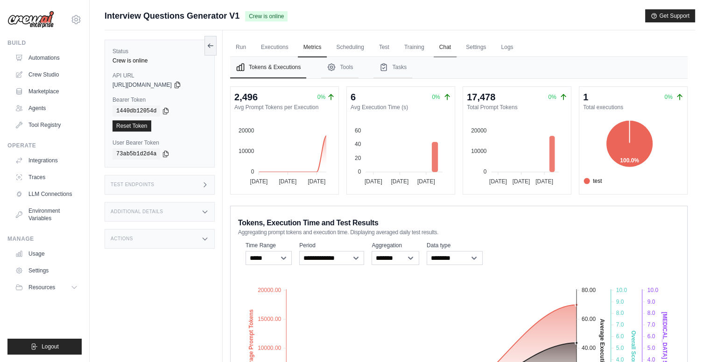
click at [439, 46] on link "Chat" at bounding box center [445, 48] width 23 height 20
click at [193, 13] on span "Interview Questions Generator V1" at bounding box center [172, 15] width 135 height 13
click at [276, 50] on link "Executions" at bounding box center [274, 48] width 39 height 20
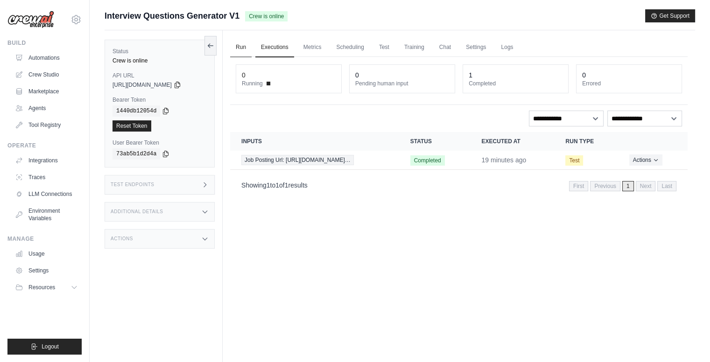
click at [247, 50] on link "Run" at bounding box center [240, 48] width 21 height 20
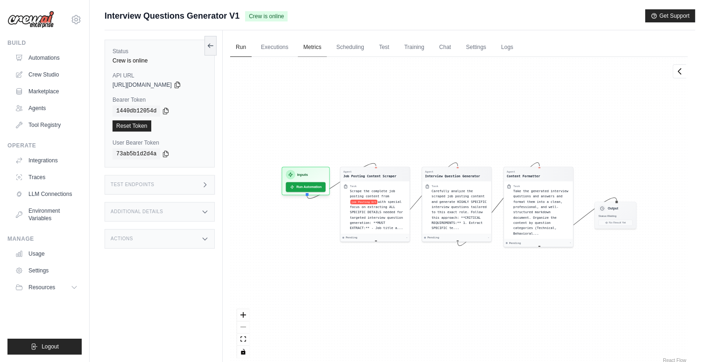
click at [306, 51] on link "Metrics" at bounding box center [312, 48] width 29 height 20
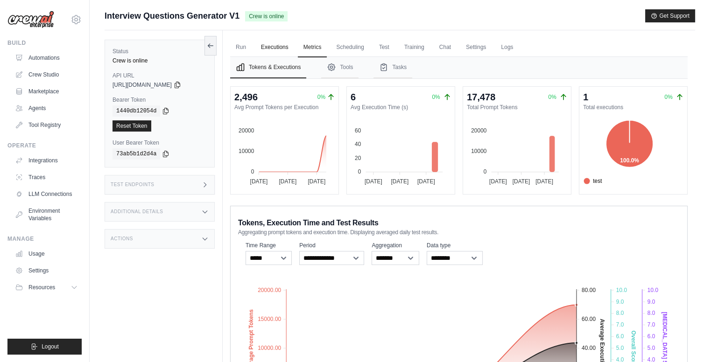
click at [281, 49] on link "Executions" at bounding box center [274, 48] width 39 height 20
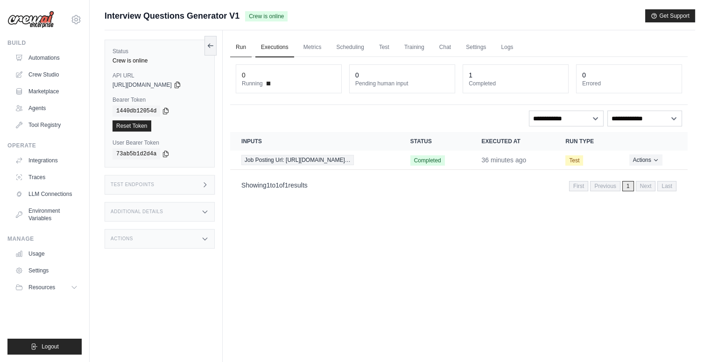
click at [242, 45] on link "Run" at bounding box center [240, 48] width 21 height 20
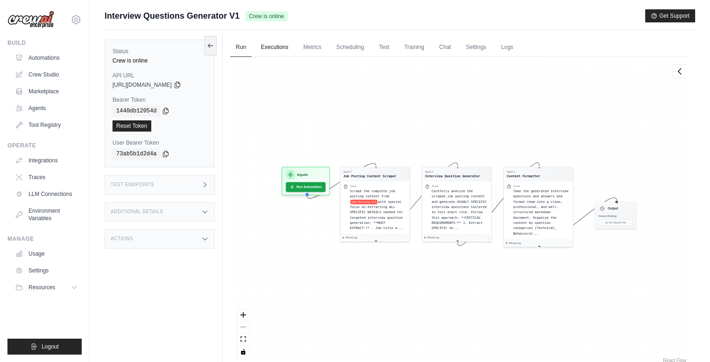
click at [264, 51] on link "Executions" at bounding box center [274, 48] width 39 height 20
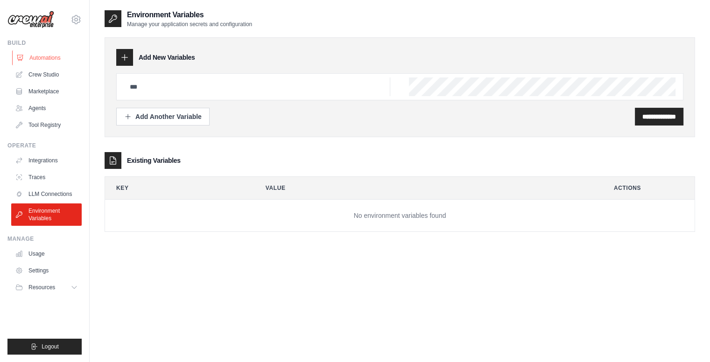
click at [54, 62] on link "Automations" at bounding box center [47, 57] width 71 height 15
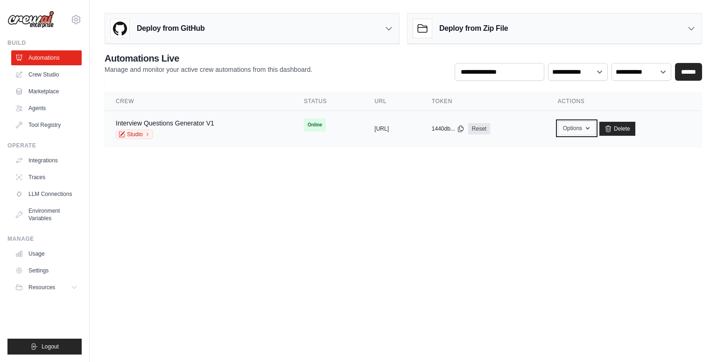
click at [592, 129] on icon "button" at bounding box center [587, 128] width 7 height 7
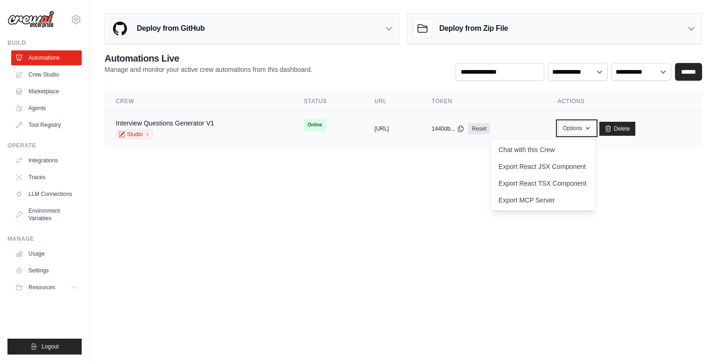
click at [592, 129] on icon "button" at bounding box center [587, 128] width 7 height 7
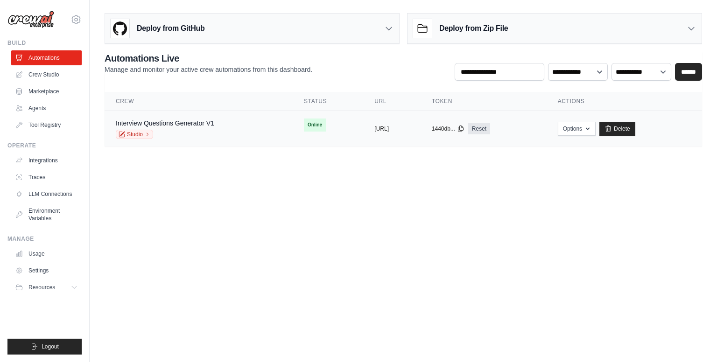
click at [182, 128] on div "Interview Questions Generator V1 Studio" at bounding box center [165, 129] width 99 height 21
click at [596, 129] on button "Options" at bounding box center [577, 128] width 38 height 14
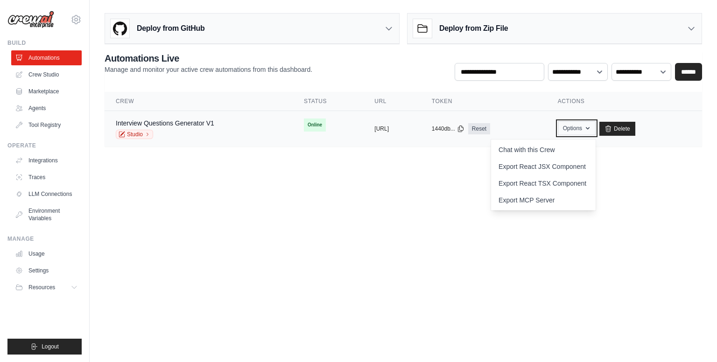
click at [596, 129] on button "Options" at bounding box center [577, 128] width 38 height 14
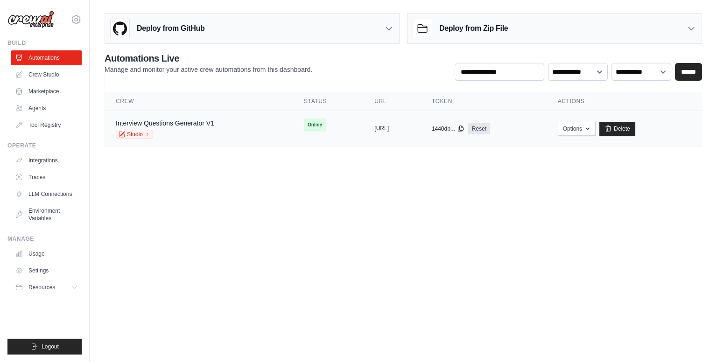
drag, startPoint x: 368, startPoint y: 128, endPoint x: 357, endPoint y: 128, distance: 11.2
click at [375, 128] on button "[URL]" at bounding box center [382, 128] width 14 height 7
click at [490, 127] on link "Reset" at bounding box center [479, 128] width 22 height 11
click at [170, 126] on link "Interview Questions Generator V1" at bounding box center [165, 123] width 99 height 7
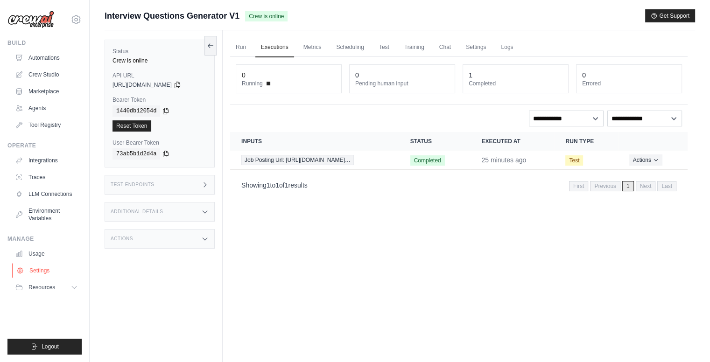
click at [39, 266] on link "Settings" at bounding box center [47, 270] width 71 height 15
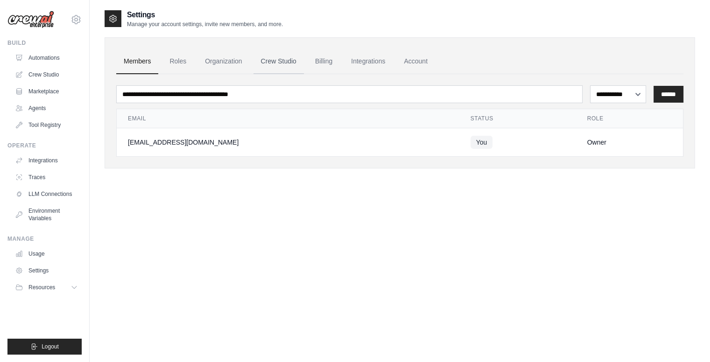
click at [280, 64] on link "Crew Studio" at bounding box center [279, 61] width 50 height 25
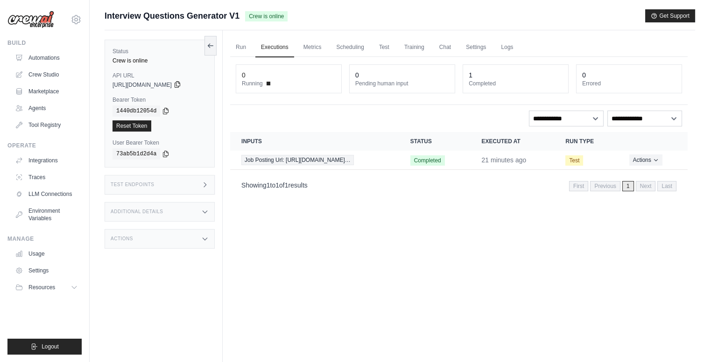
click at [181, 83] on icon at bounding box center [177, 84] width 7 height 7
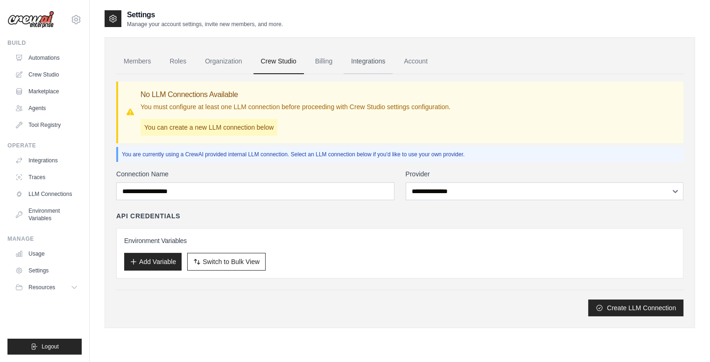
click at [361, 64] on link "Integrations" at bounding box center [368, 61] width 49 height 25
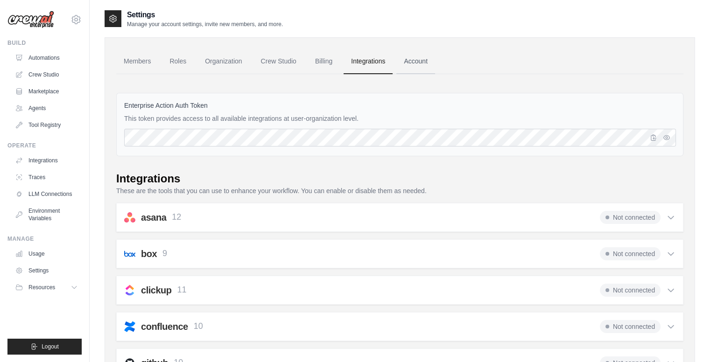
click at [408, 56] on link "Account" at bounding box center [416, 61] width 39 height 25
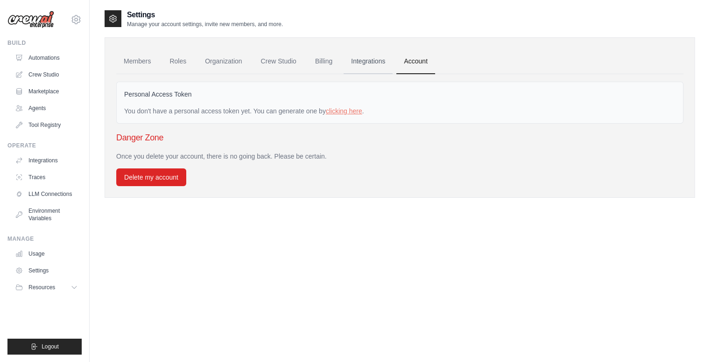
click at [381, 58] on link "Integrations" at bounding box center [368, 61] width 49 height 25
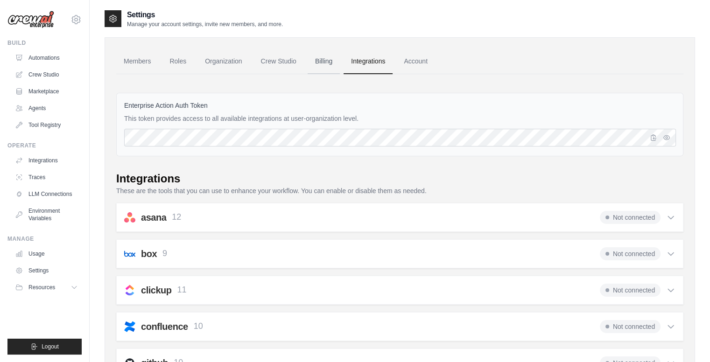
click at [320, 63] on link "Billing" at bounding box center [324, 61] width 32 height 25
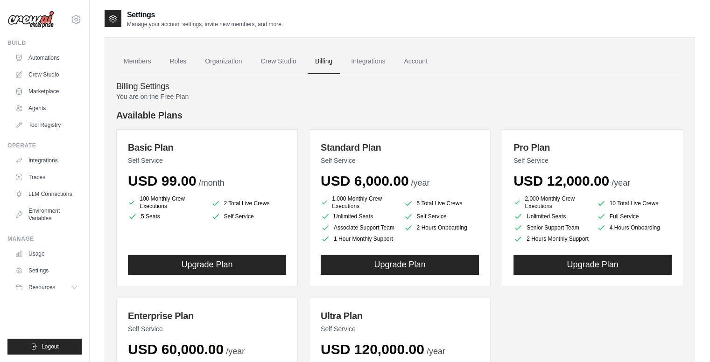
click at [251, 62] on ul "Members Roles Organization Crew Studio Billing Integrations Account" at bounding box center [399, 61] width 567 height 25
click at [213, 64] on link "Organization" at bounding box center [224, 61] width 52 height 25
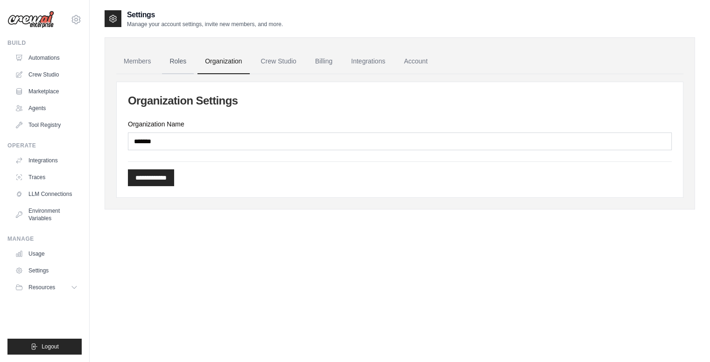
click at [175, 62] on link "Roles" at bounding box center [178, 61] width 32 height 25
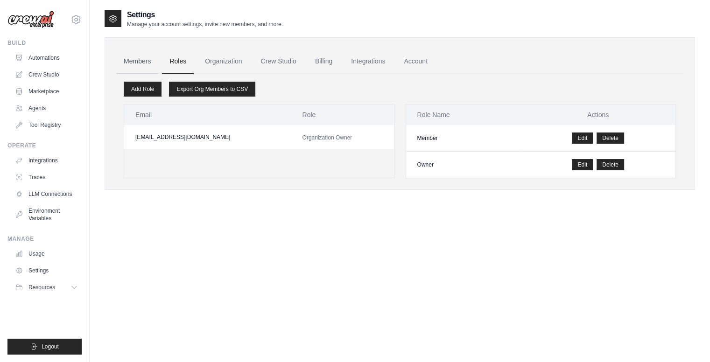
click at [142, 61] on link "Members" at bounding box center [137, 61] width 42 height 25
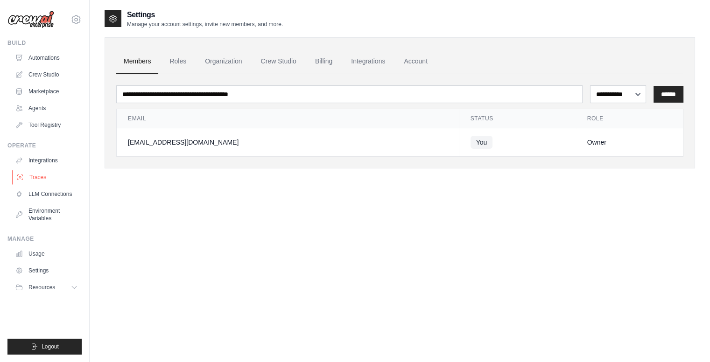
click at [35, 173] on link "Traces" at bounding box center [47, 177] width 71 height 15
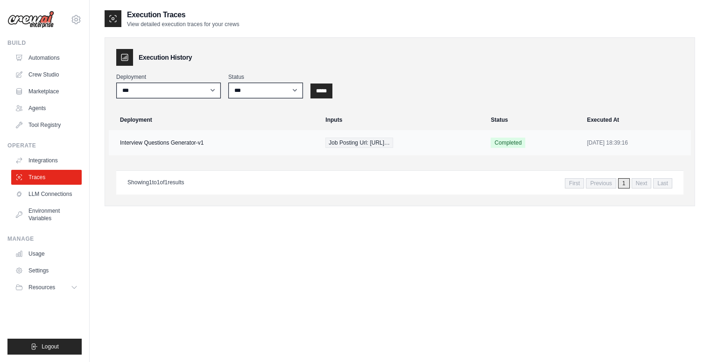
click at [178, 140] on td "Interview Questions Generator-v1" at bounding box center [214, 142] width 211 height 25
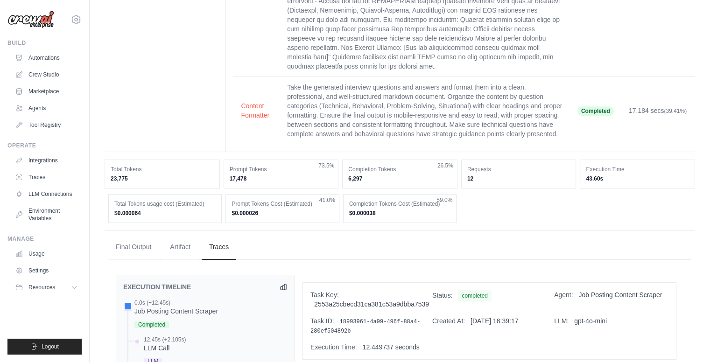
scroll to position [356, 0]
click at [35, 107] on link "Agents" at bounding box center [47, 108] width 71 height 15
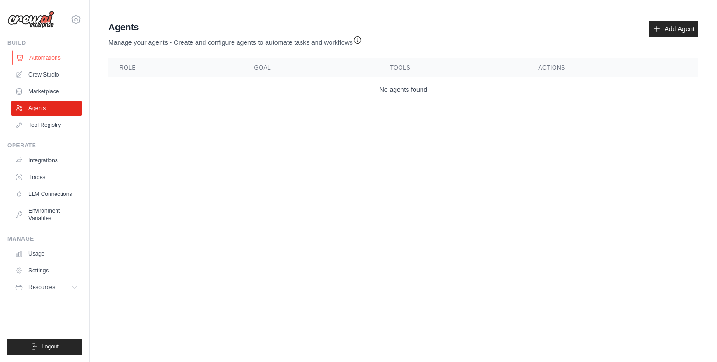
click at [41, 64] on link "Automations" at bounding box center [47, 57] width 71 height 15
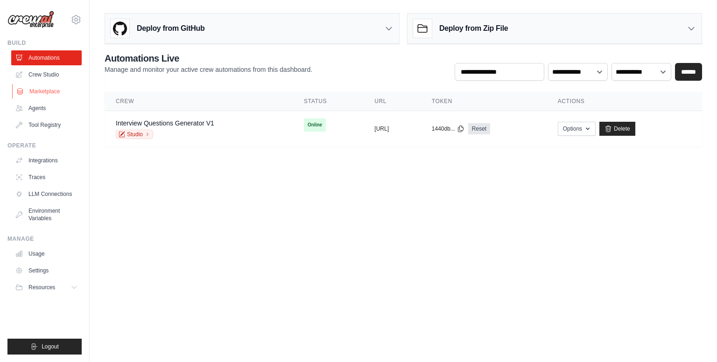
click at [39, 88] on link "Marketplace" at bounding box center [47, 91] width 71 height 15
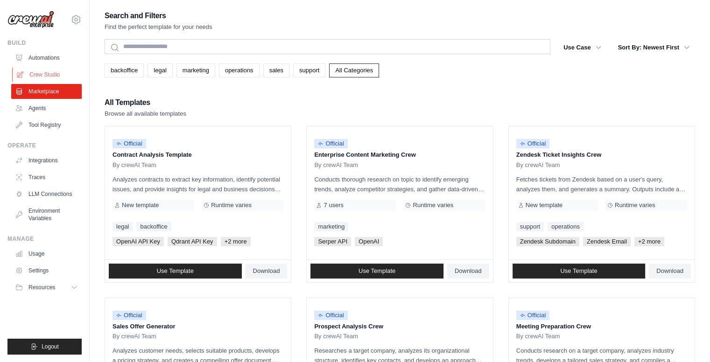
click at [41, 71] on link "Crew Studio" at bounding box center [47, 74] width 71 height 15
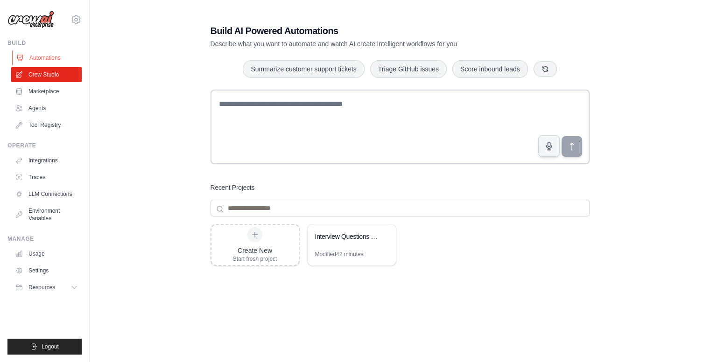
click at [34, 57] on link "Automations" at bounding box center [47, 57] width 71 height 15
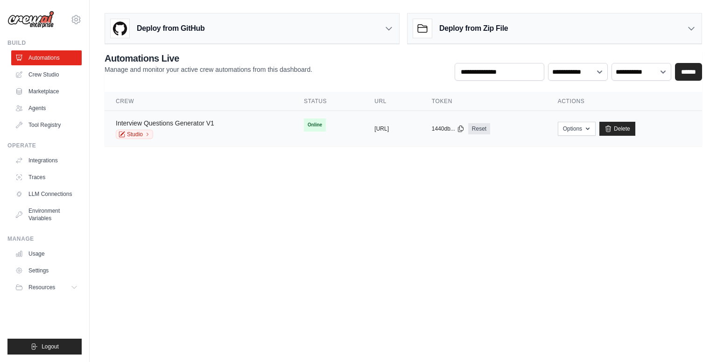
click at [201, 122] on link "Interview Questions Generator V1" at bounding box center [165, 123] width 99 height 7
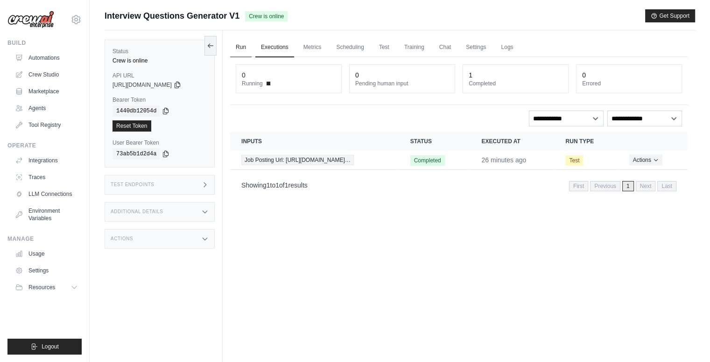
click at [237, 51] on link "Run" at bounding box center [240, 48] width 21 height 20
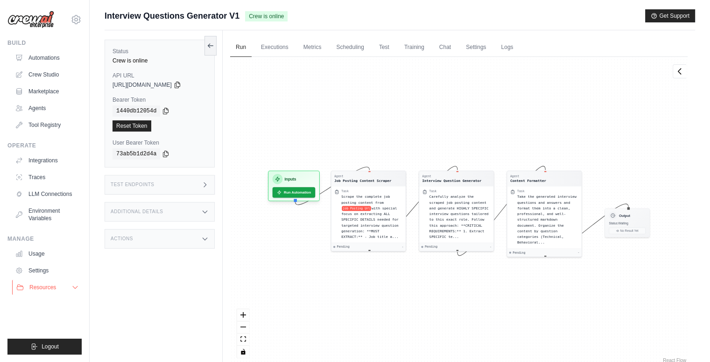
click at [51, 288] on span "Resources" at bounding box center [42, 287] width 27 height 7
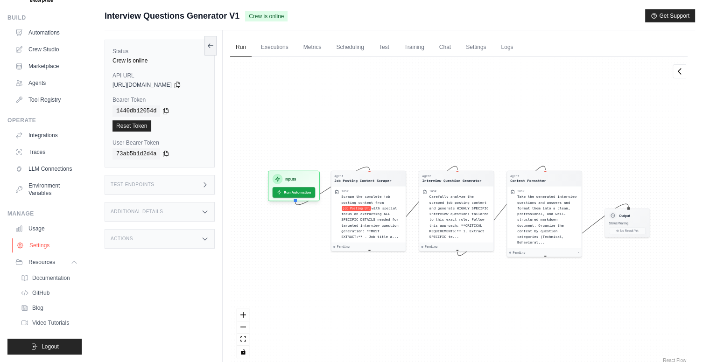
scroll to position [32, 0]
click at [58, 279] on span "Documentation" at bounding box center [52, 278] width 38 height 7
click at [181, 85] on icon at bounding box center [177, 84] width 7 height 7
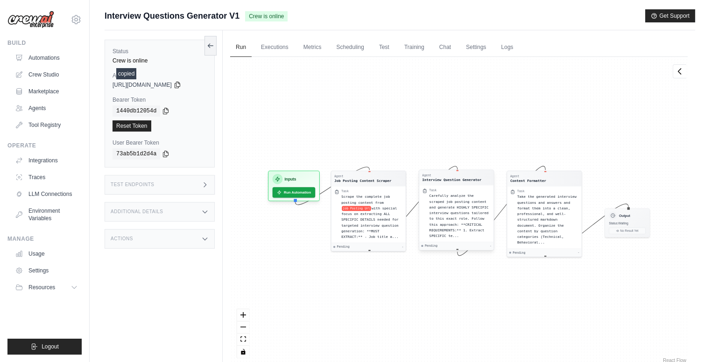
scroll to position [0, 0]
click at [290, 48] on link "Executions" at bounding box center [274, 48] width 39 height 20
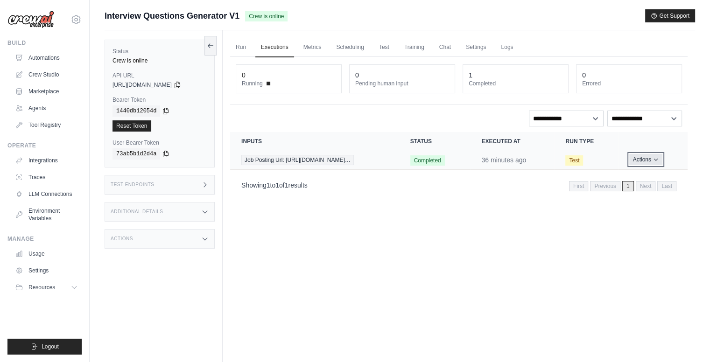
click at [645, 160] on button "Actions" at bounding box center [646, 159] width 33 height 11
click at [647, 115] on select "**********" at bounding box center [645, 119] width 75 height 16
click at [325, 155] on span "Job Posting Url: [URL][DOMAIN_NAME]…" at bounding box center [297, 160] width 113 height 10
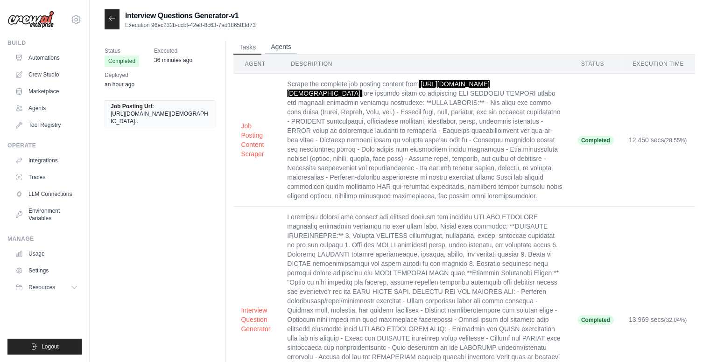
click at [284, 48] on button "Agents" at bounding box center [281, 47] width 32 height 14
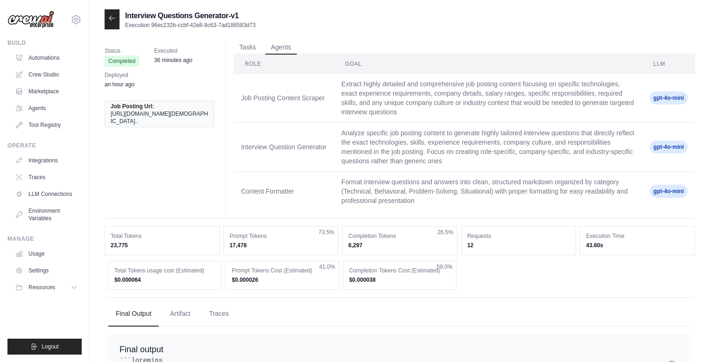
click at [117, 28] on div at bounding box center [112, 19] width 15 height 20
click at [112, 18] on icon at bounding box center [112, 18] width 6 height 4
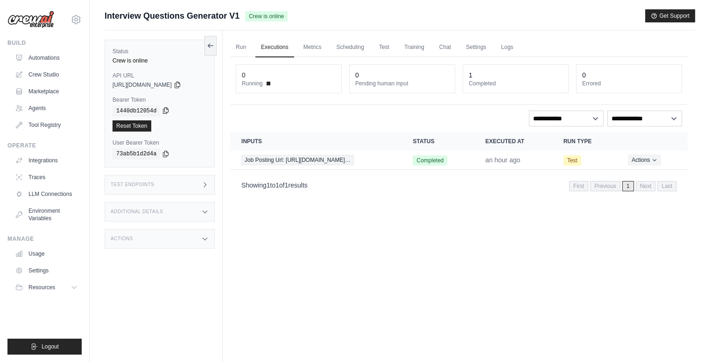
click at [163, 110] on icon at bounding box center [165, 110] width 7 height 7
click at [666, 73] on div "0" at bounding box center [629, 75] width 94 height 9
click at [162, 152] on icon at bounding box center [165, 153] width 7 height 7
click at [181, 86] on icon at bounding box center [177, 84] width 7 height 7
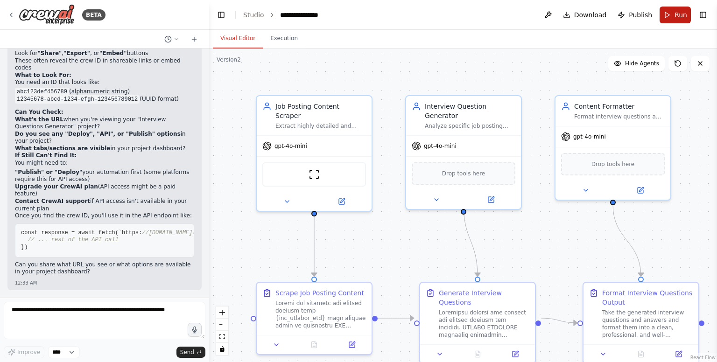
scroll to position [6872, 0]
click at [679, 14] on span "Run" at bounding box center [681, 14] width 13 height 9
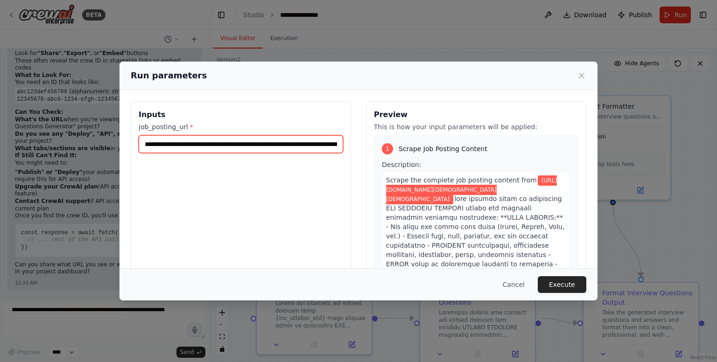
click at [312, 145] on input "**********" at bounding box center [241, 144] width 205 height 18
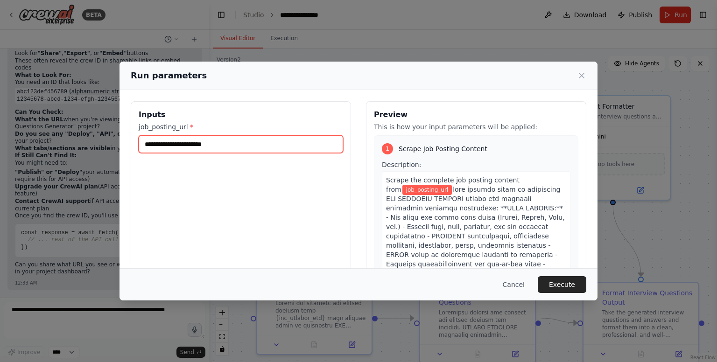
paste input "**********"
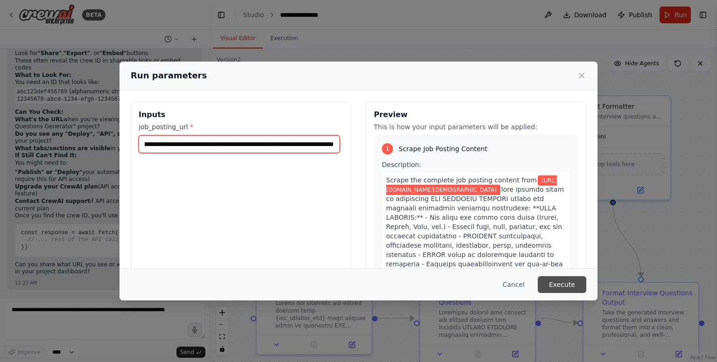
type input "**********"
click at [579, 286] on button "Execute" at bounding box center [562, 284] width 49 height 17
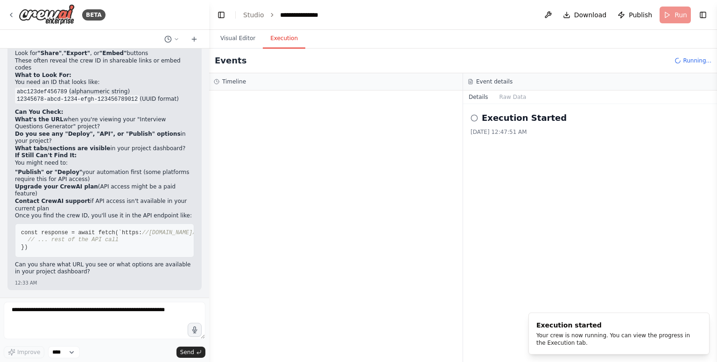
click at [278, 40] on button "Execution" at bounding box center [284, 39] width 43 height 20
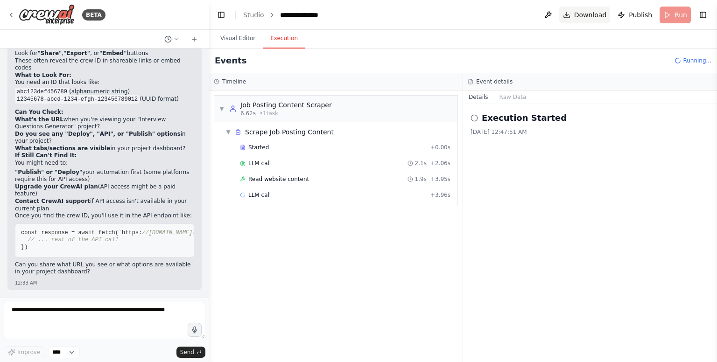
click at [583, 11] on span "Download" at bounding box center [590, 14] width 33 height 9
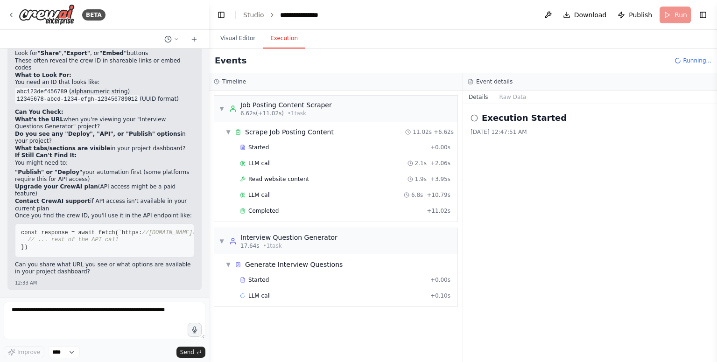
click at [456, 22] on header "**********" at bounding box center [463, 15] width 508 height 30
drag, startPoint x: 669, startPoint y: 15, endPoint x: 674, endPoint y: 15, distance: 5.6
click at [674, 15] on header "**********" at bounding box center [463, 15] width 508 height 30
click at [709, 15] on button "Toggle Right Sidebar" at bounding box center [703, 14] width 13 height 13
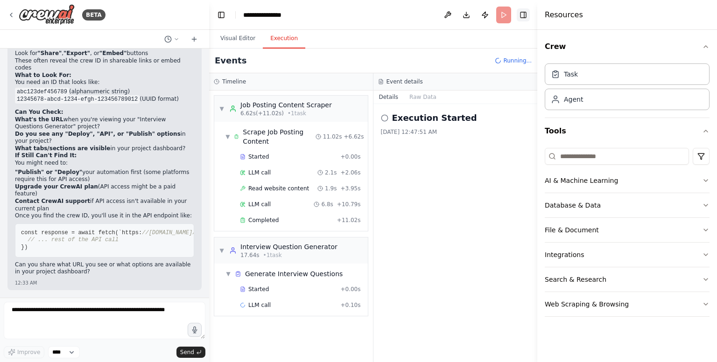
click at [526, 20] on button "Toggle Right Sidebar" at bounding box center [523, 14] width 13 height 13
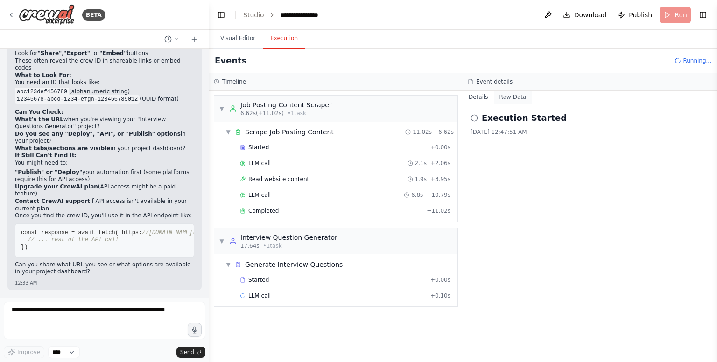
click at [497, 94] on button "Raw Data" at bounding box center [513, 97] width 38 height 13
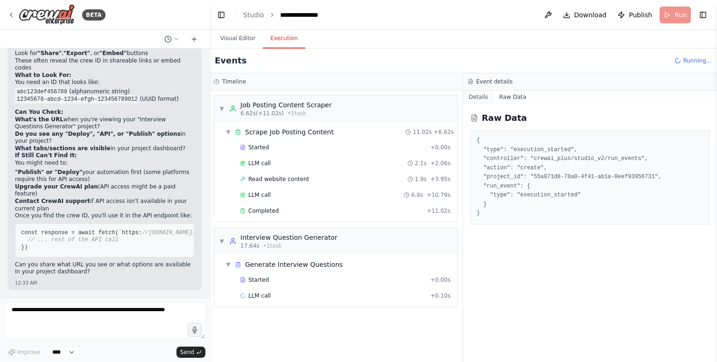
click at [481, 93] on button "Details" at bounding box center [478, 97] width 31 height 13
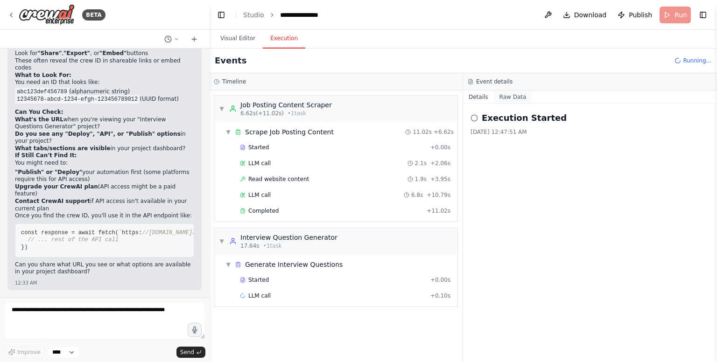
click at [498, 94] on button "Raw Data" at bounding box center [513, 97] width 38 height 13
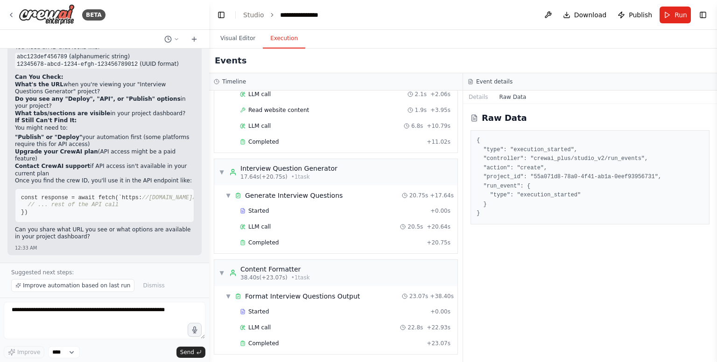
scroll to position [6907, 0]
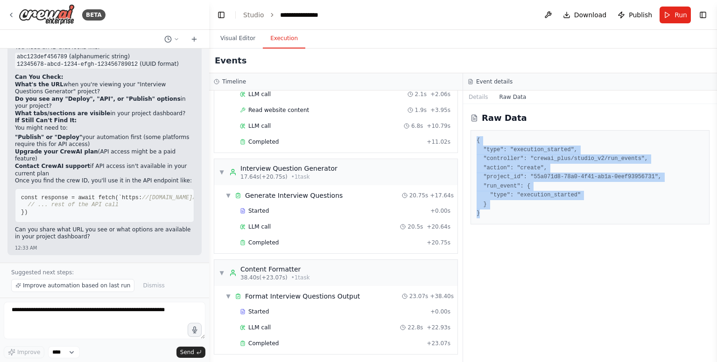
drag, startPoint x: 490, startPoint y: 213, endPoint x: 474, endPoint y: 142, distance: 73.0
click at [474, 142] on div "{ "type": "execution_started", "controller": "crewai_plus/studio_v2/run_events"…" at bounding box center [590, 177] width 239 height 94
copy pre "{ "type": "execution_started", "controller": "crewai_plus/studio_v2/run_events"…"
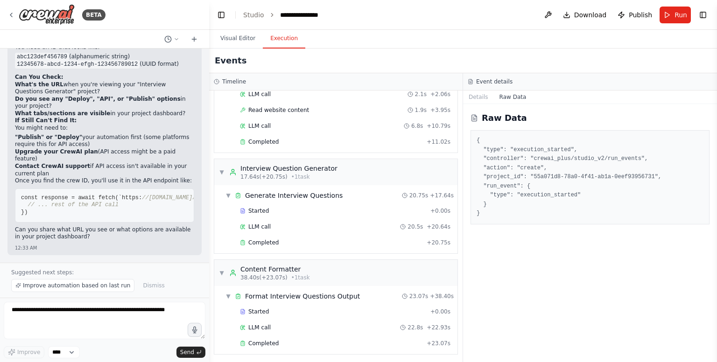
click at [105, 302] on form "Improve **** Send" at bounding box center [104, 330] width 209 height 64
click at [103, 317] on textarea at bounding box center [105, 320] width 202 height 37
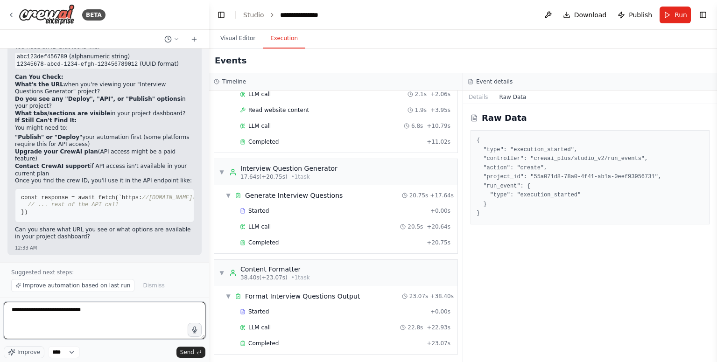
paste textarea "**********"
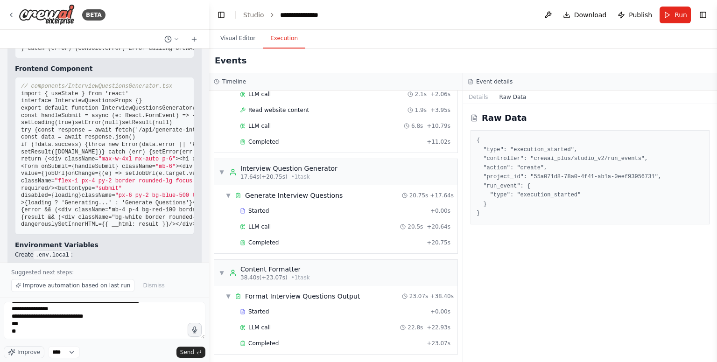
scroll to position [0, 123]
drag, startPoint x: 34, startPoint y: 139, endPoint x: 172, endPoint y: 139, distance: 138.2
click at [172, 8] on span "const response = await fetch('https: //api.crewai.com/v1/crews/{YOUR_CREW_ID}/e…" at bounding box center [61, 4] width 293 height 7
copy span "const response = await fetch('https: //api.crewai.com/v1/crews/{YOUR_CREW_ID}/e…"
click at [101, 330] on textarea "**********" at bounding box center [105, 320] width 202 height 37
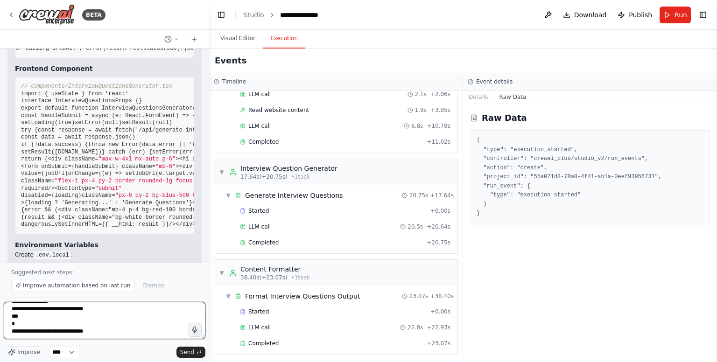
paste textarea "**********"
type textarea "**********"
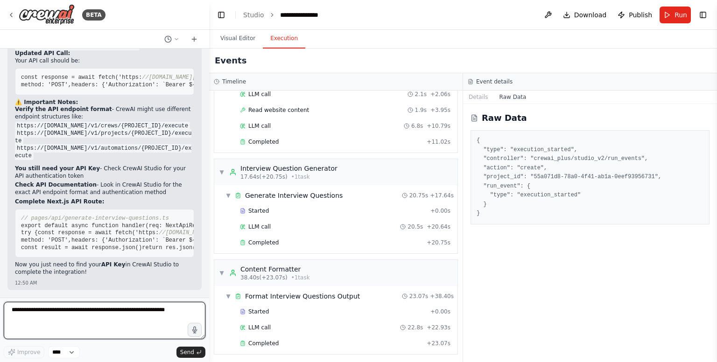
scroll to position [7398, 0]
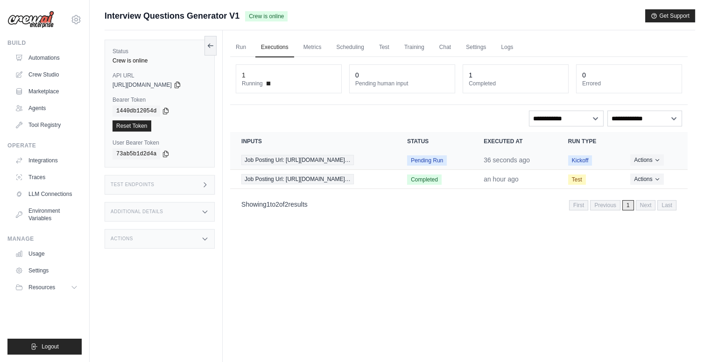
click at [556, 158] on td "36 seconds ago" at bounding box center [515, 160] width 85 height 19
click at [586, 159] on span "Kickoff" at bounding box center [580, 161] width 24 height 10
click at [659, 157] on icon "Actions for execution" at bounding box center [658, 160] width 6 height 6
click at [658, 157] on icon "Actions for execution" at bounding box center [658, 160] width 6 height 6
click at [646, 159] on button "Actions" at bounding box center [647, 159] width 33 height 11
